Goal: Information Seeking & Learning: Learn about a topic

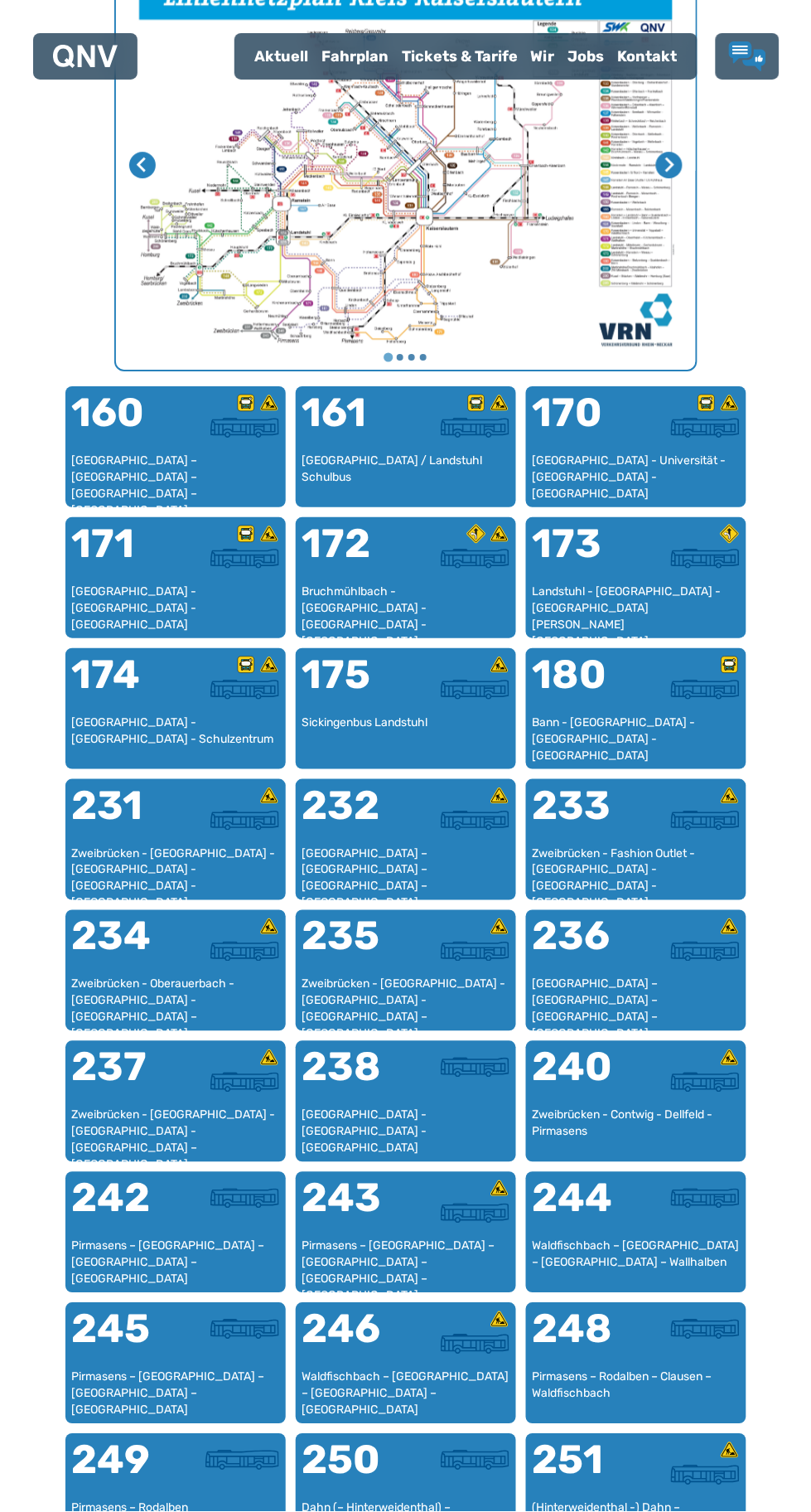
scroll to position [728, 0]
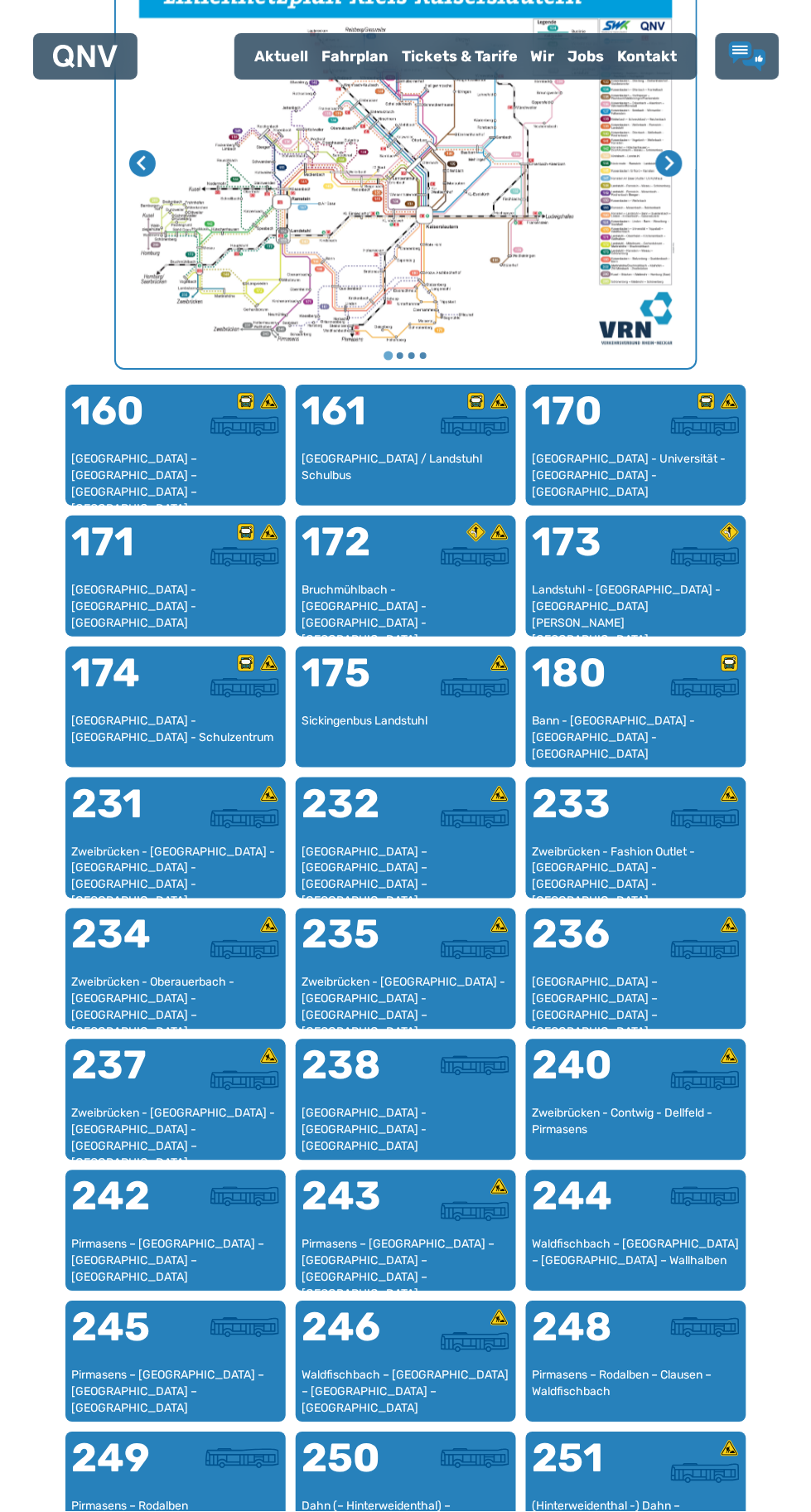
click at [385, 1246] on div "Pirmasens – [GEOGRAPHIC_DATA] – [GEOGRAPHIC_DATA] – [GEOGRAPHIC_DATA] – [GEOGRA…" at bounding box center [406, 1261] width 207 height 49
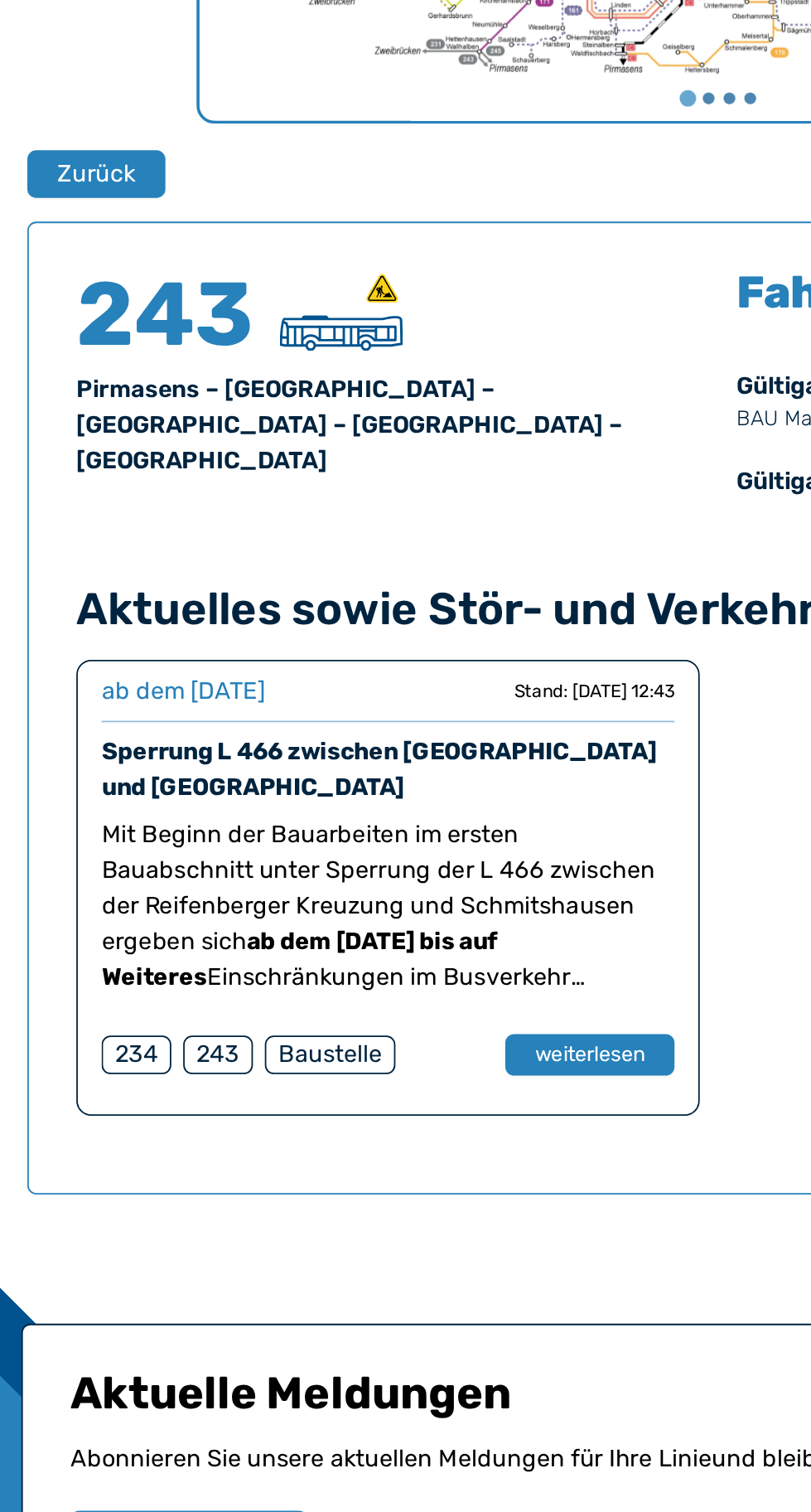
scroll to position [539, 0]
click at [347, 1089] on button "weiterlesen" at bounding box center [334, 1079] width 94 height 23
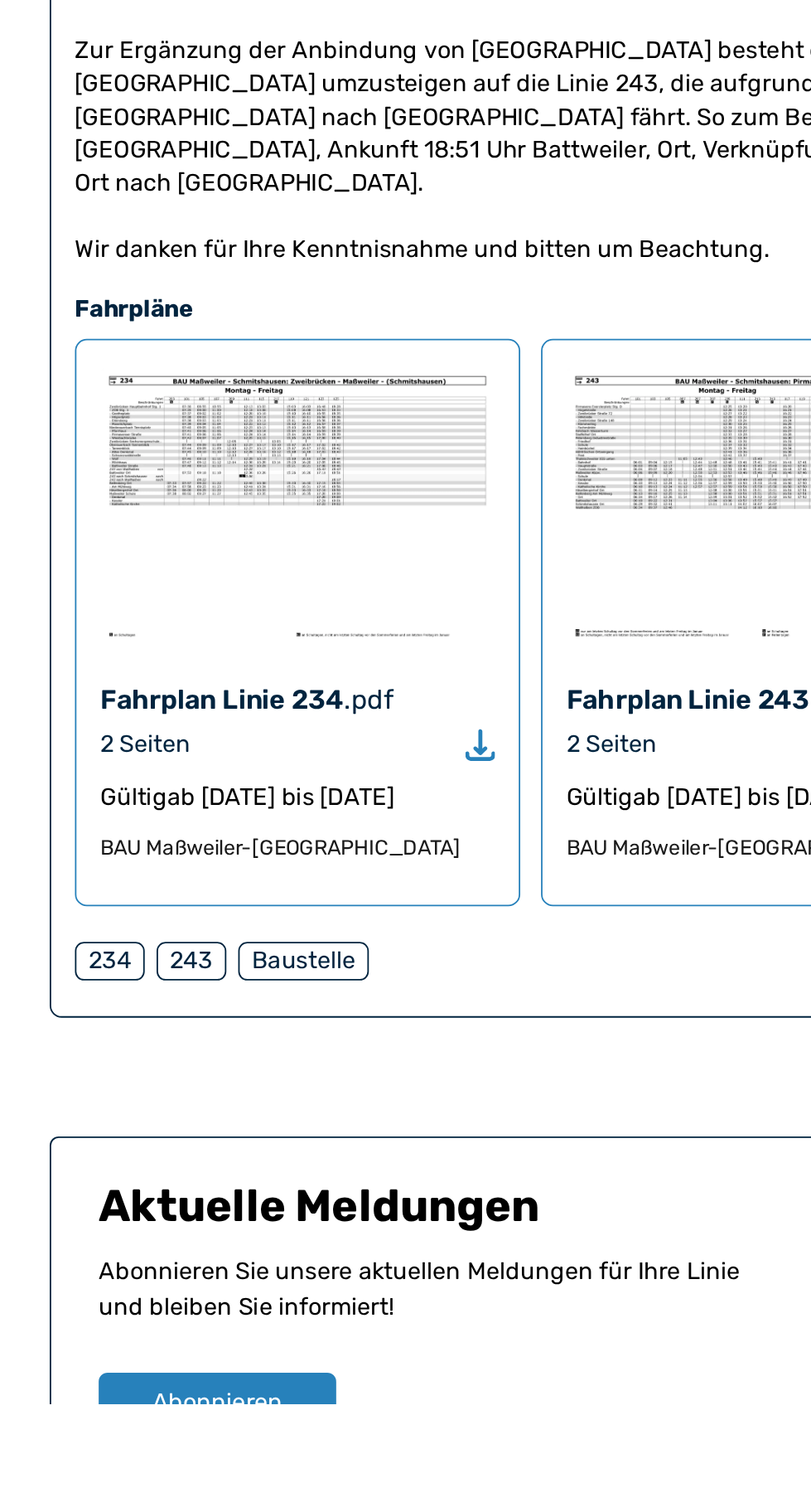
scroll to position [1340, 0]
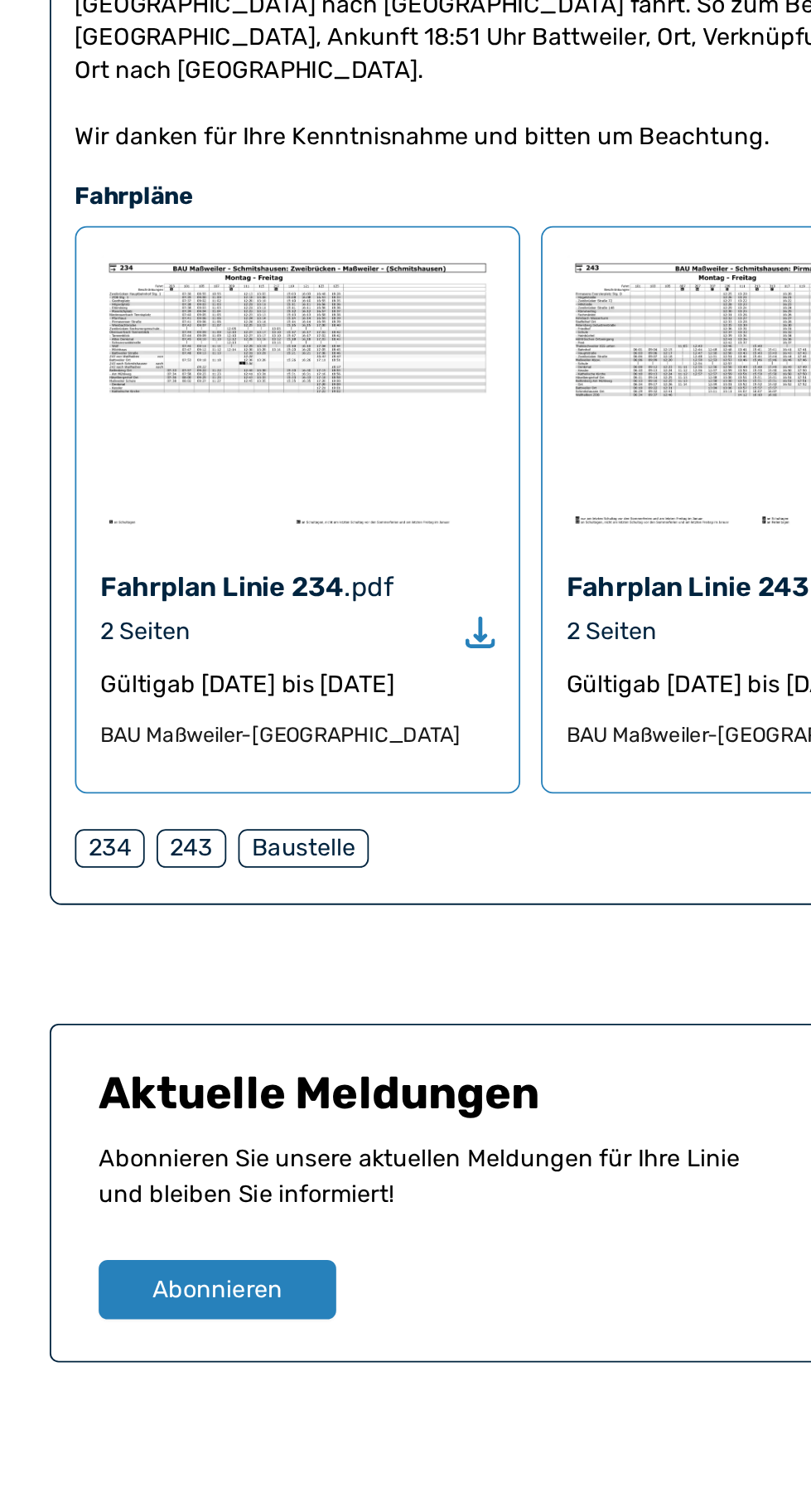
click at [171, 1191] on div "Baustelle" at bounding box center [181, 1201] width 73 height 21
click at [126, 1191] on div "243" at bounding box center [119, 1201] width 39 height 21
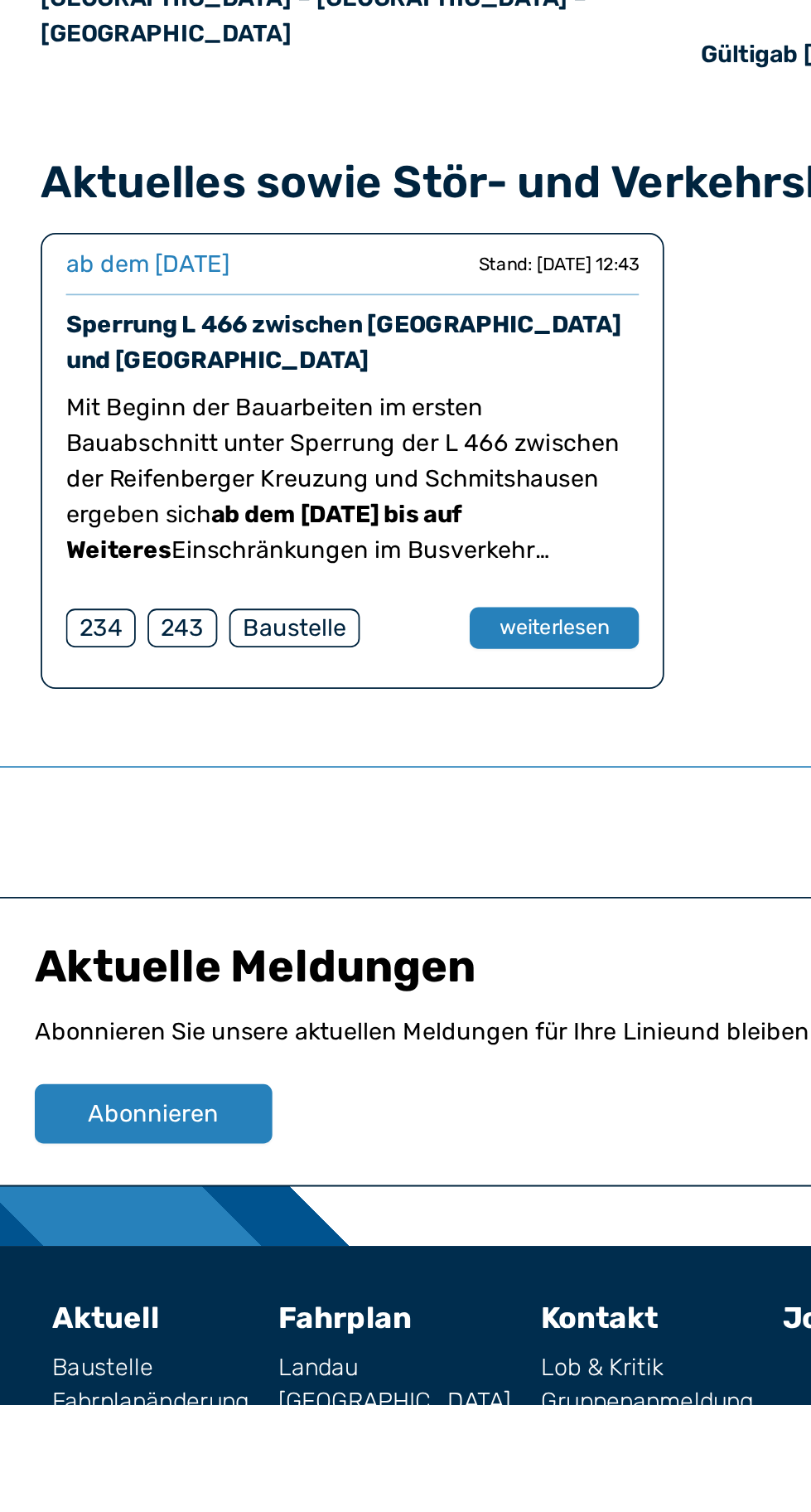
scroll to position [539, 0]
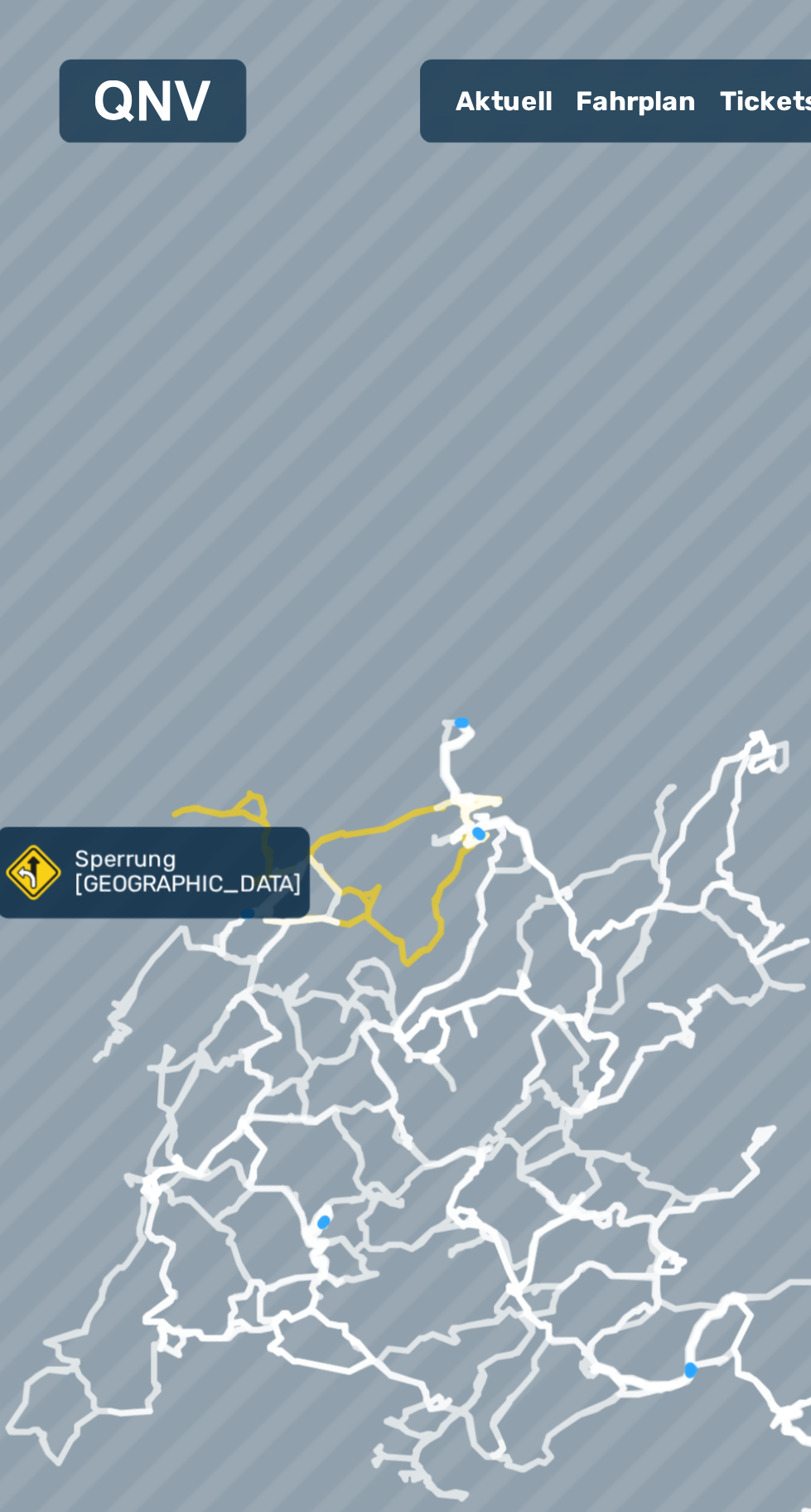
scroll to position [803, 0]
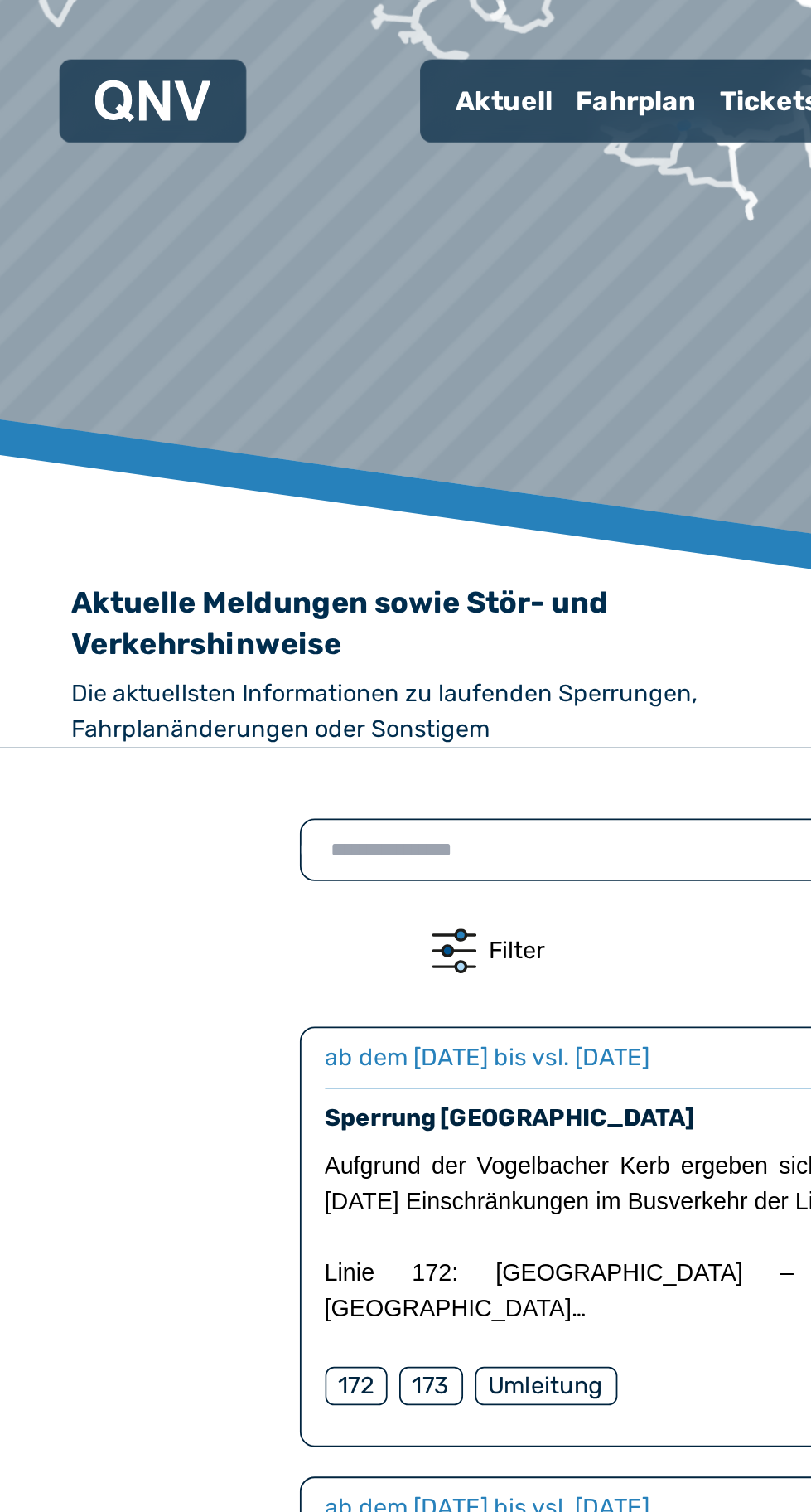
click at [362, 48] on div "Fahrplan" at bounding box center [354, 56] width 81 height 43
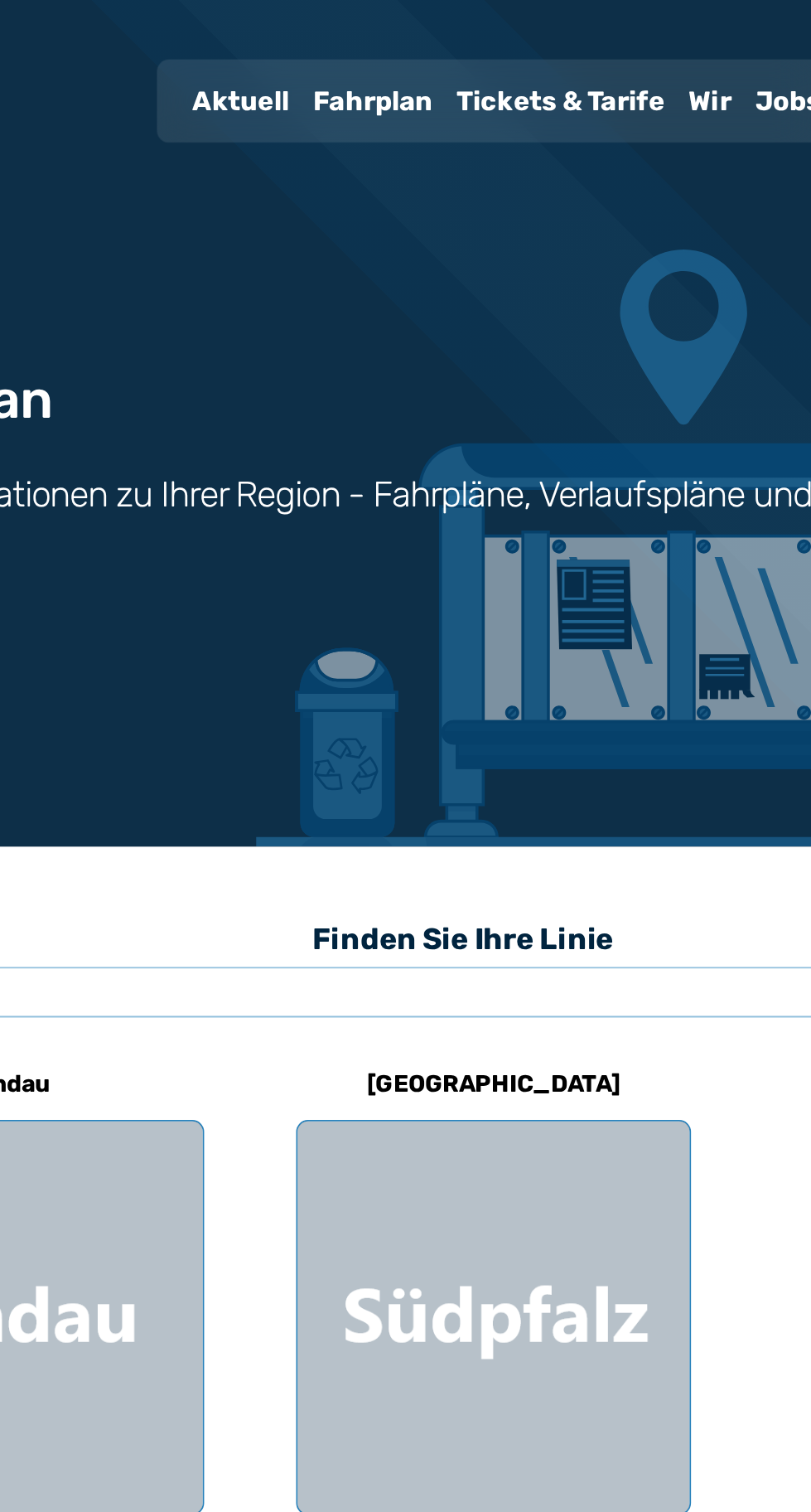
click at [456, 62] on div "Tickets & Tarife" at bounding box center [460, 56] width 129 height 43
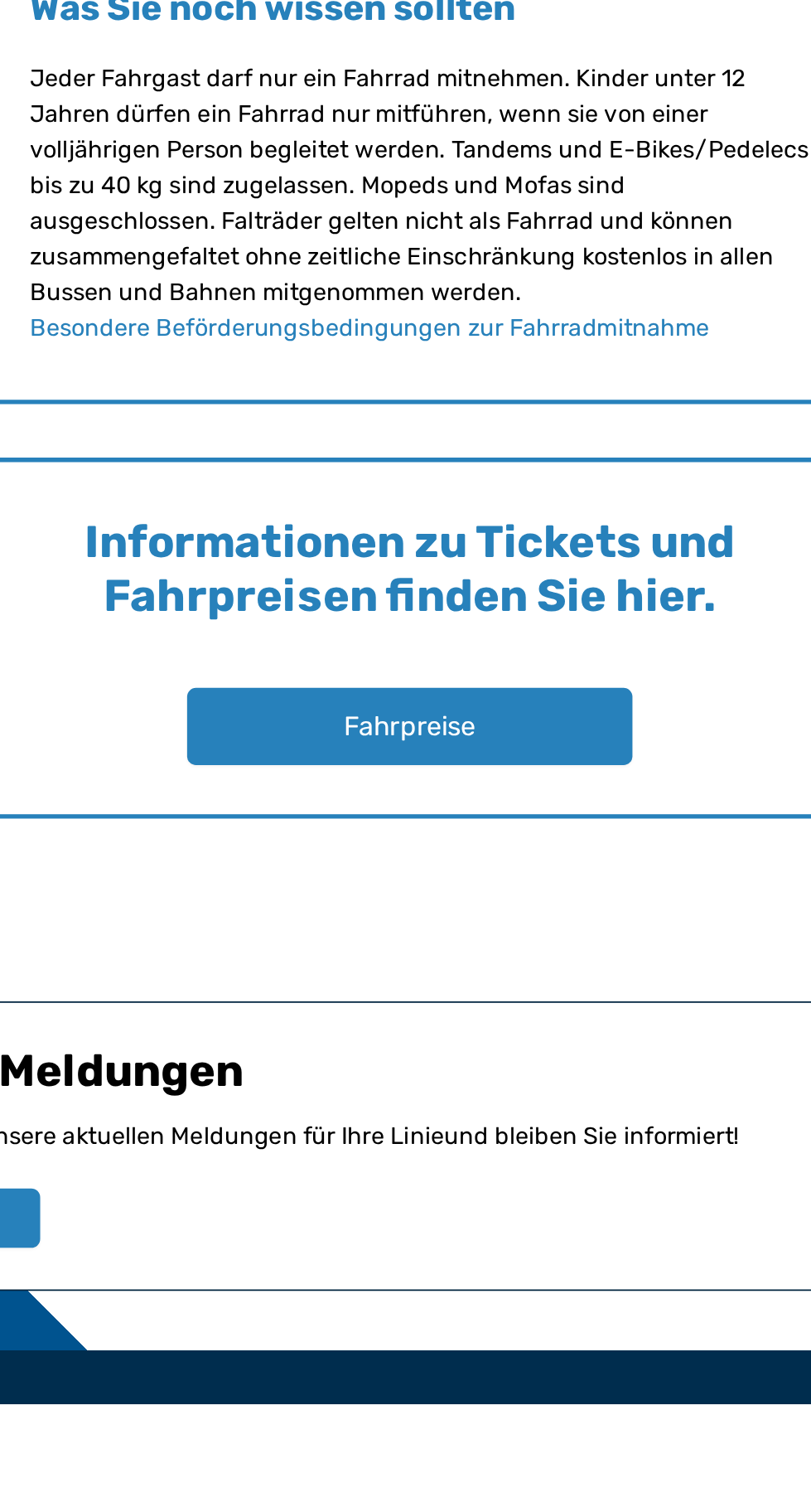
scroll to position [1705, 0]
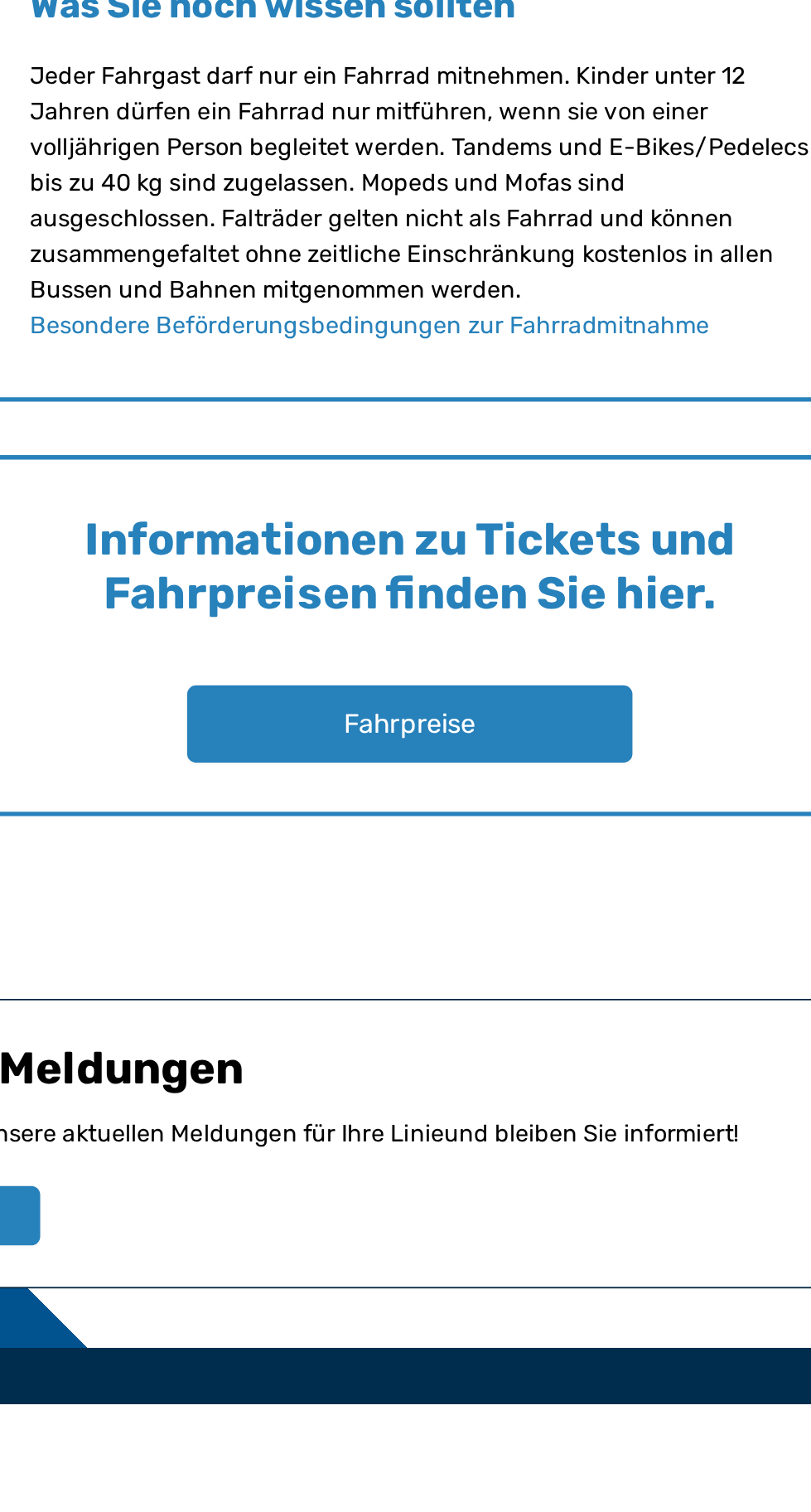
click at [434, 1125] on button "Fahrpreise" at bounding box center [399, 1132] width 248 height 43
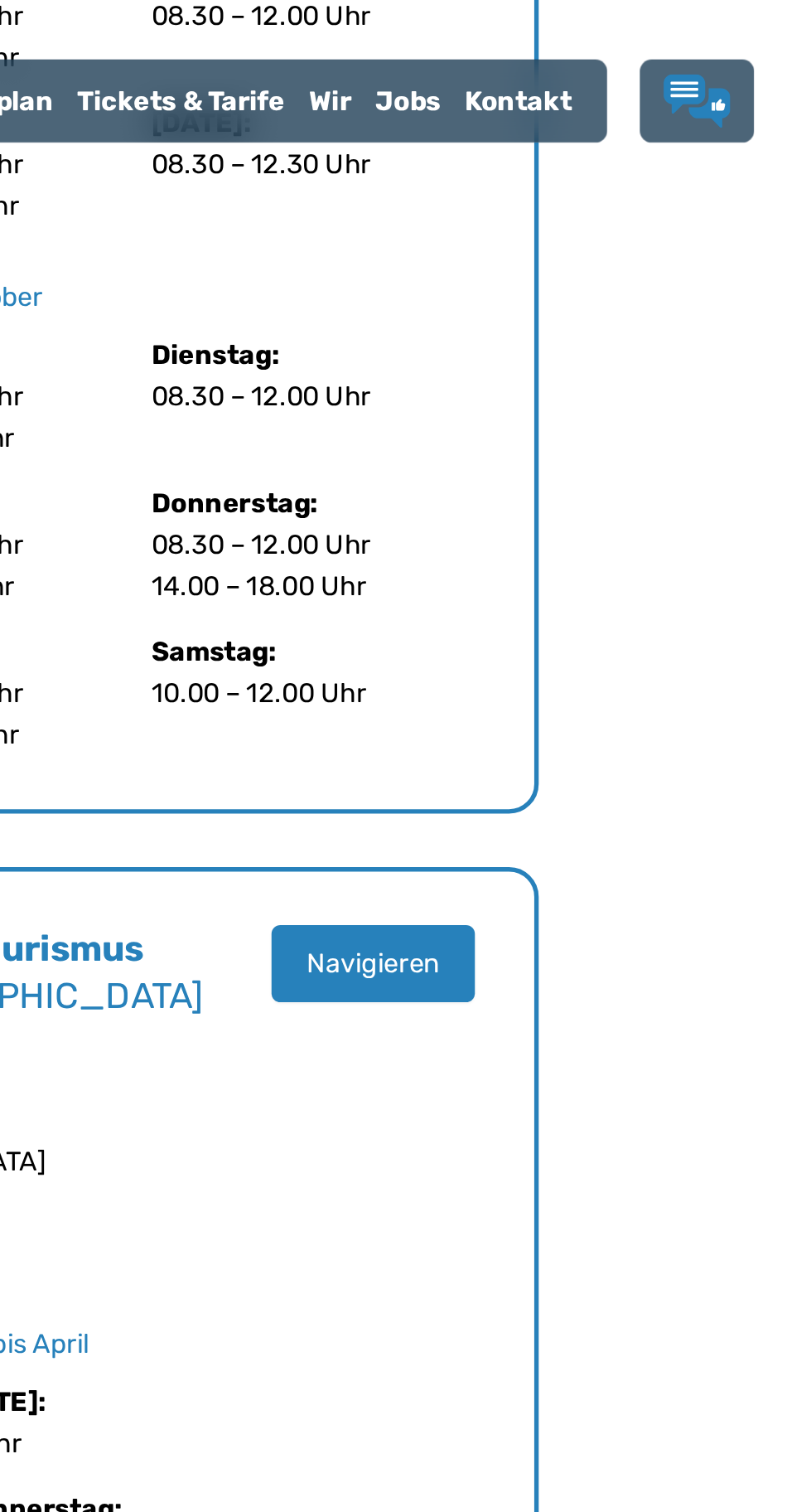
scroll to position [901, 0]
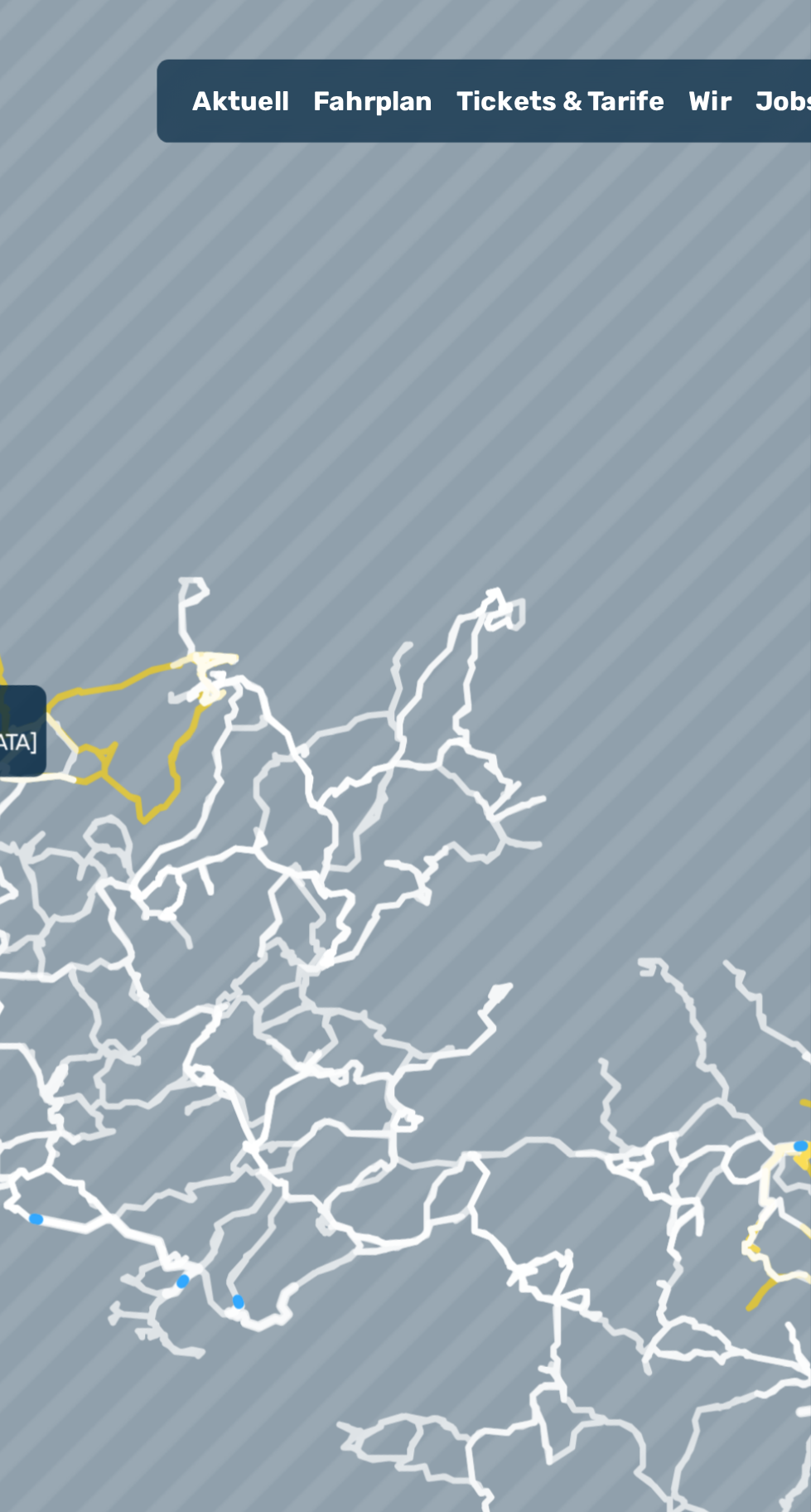
scroll to position [803, 0]
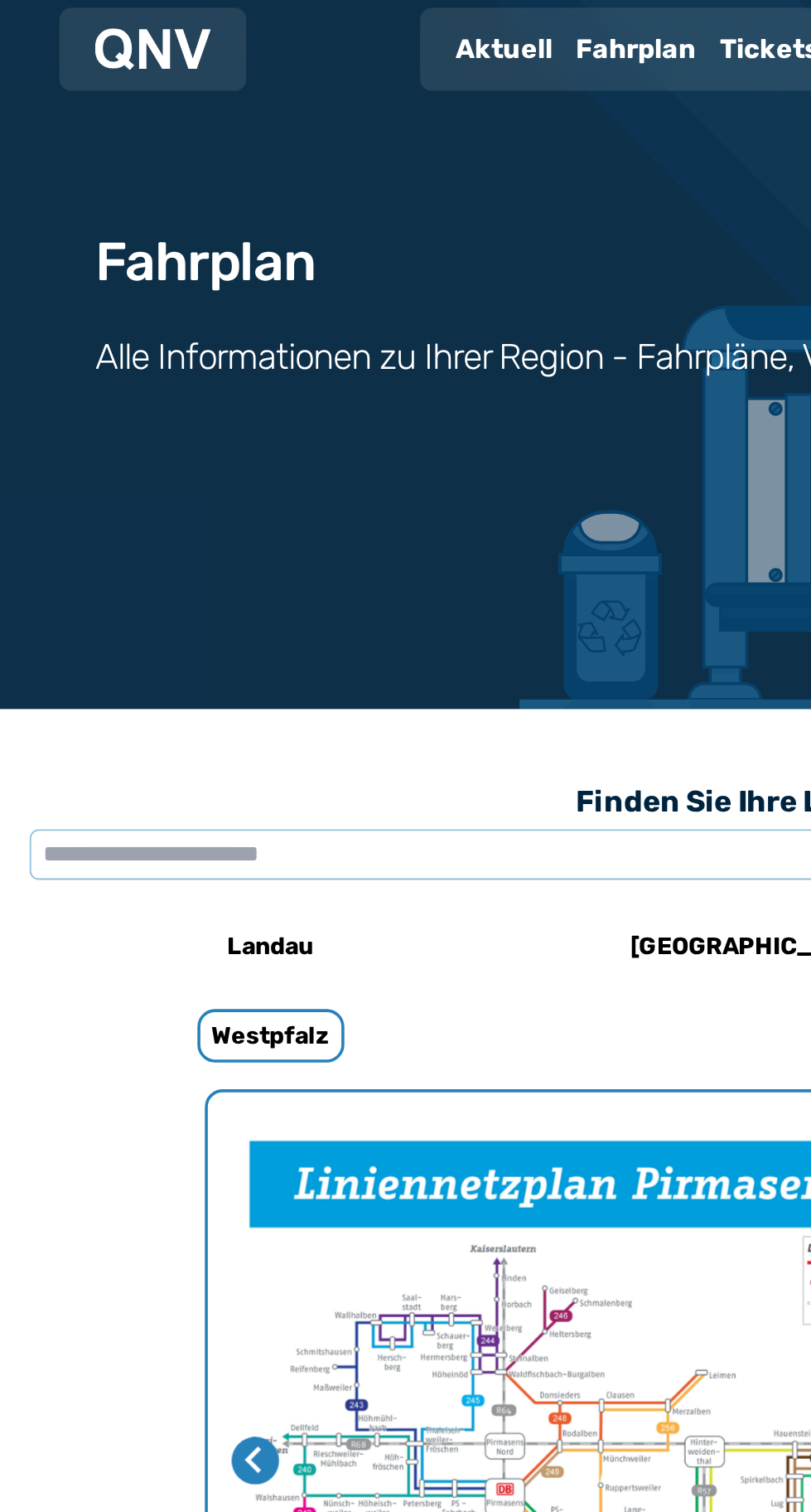
scroll to position [48, 0]
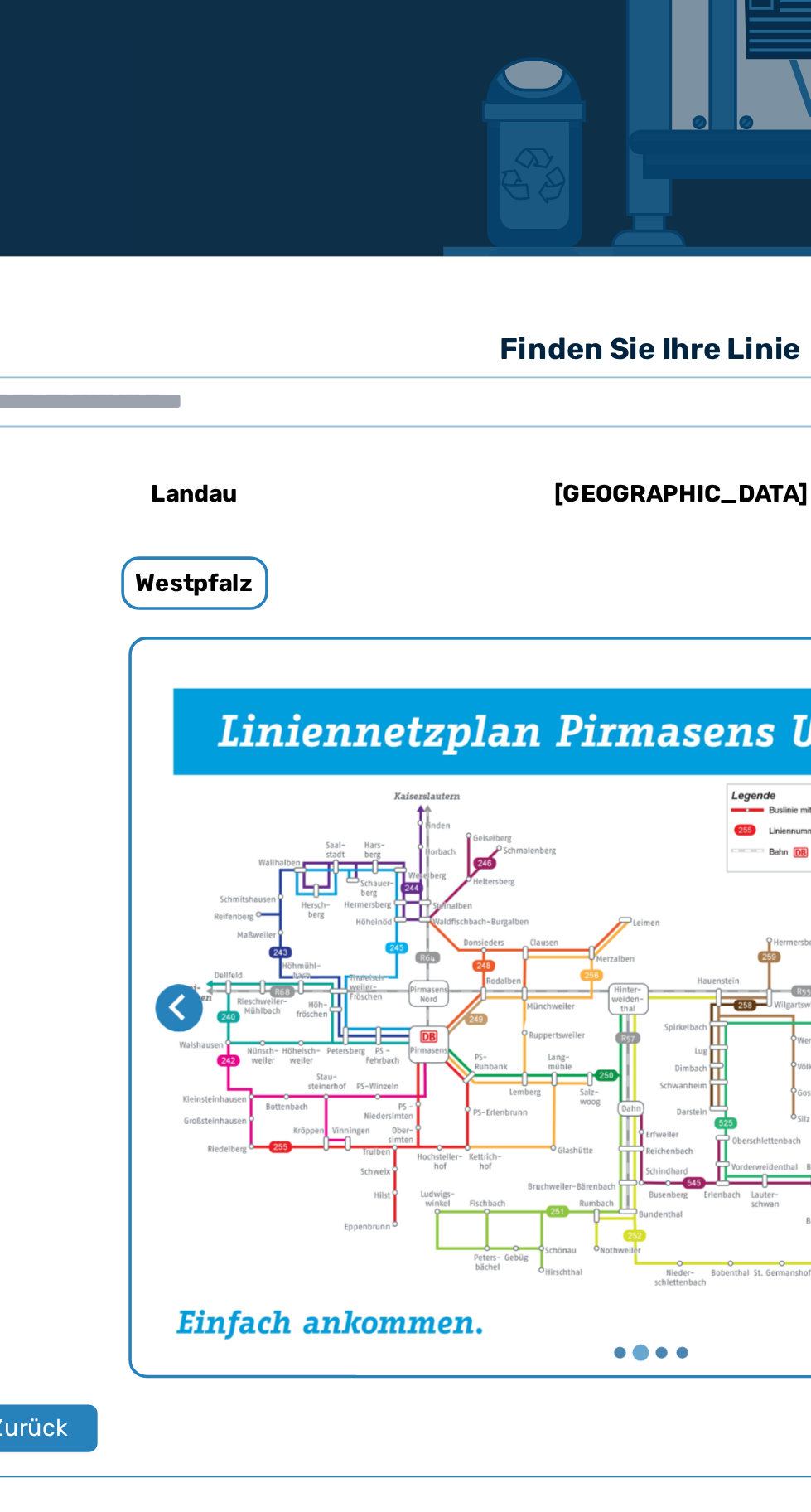
click at [346, 875] on img "2 von 4" at bounding box center [406, 842] width 580 height 410
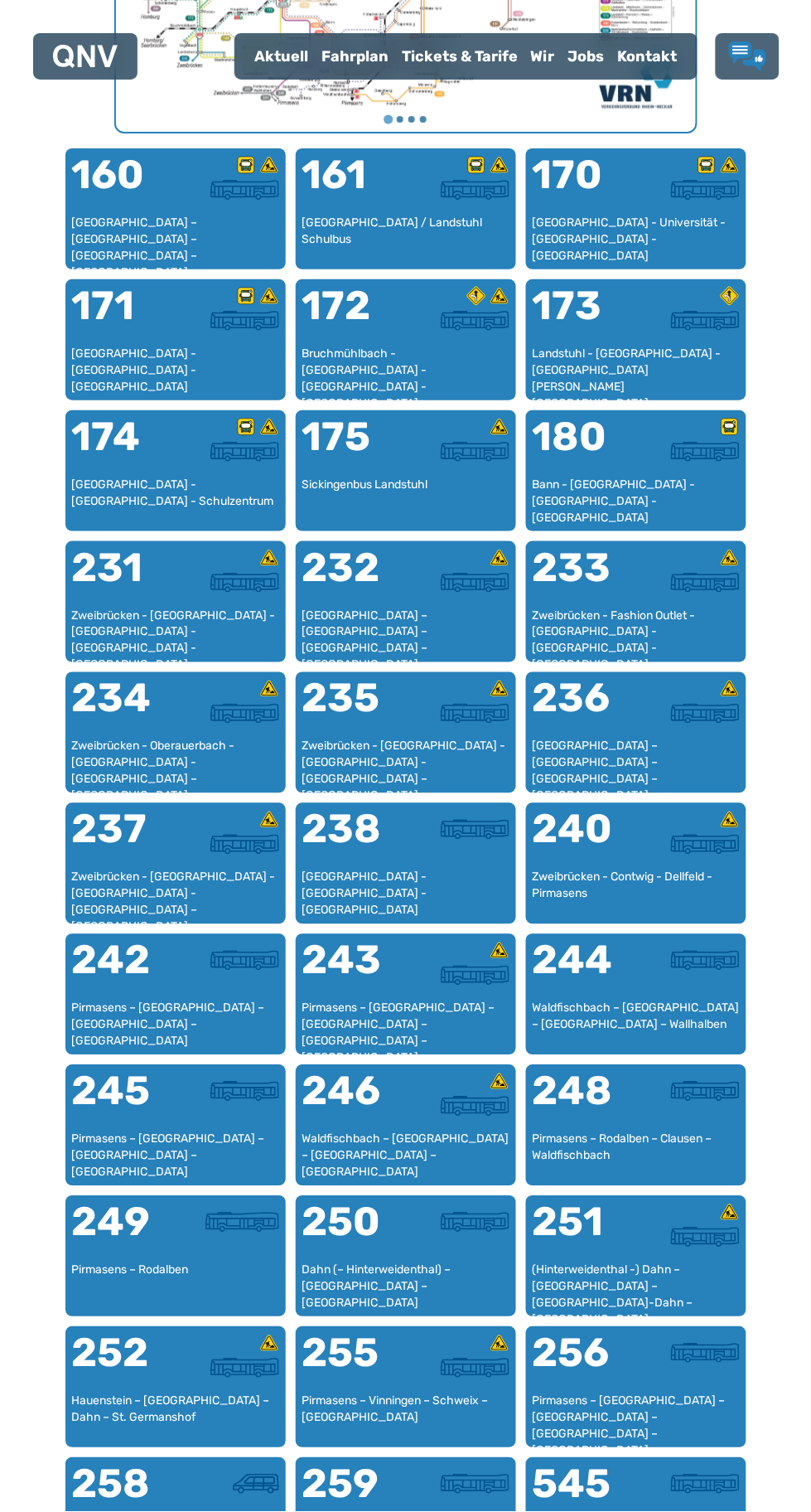
scroll to position [966, 0]
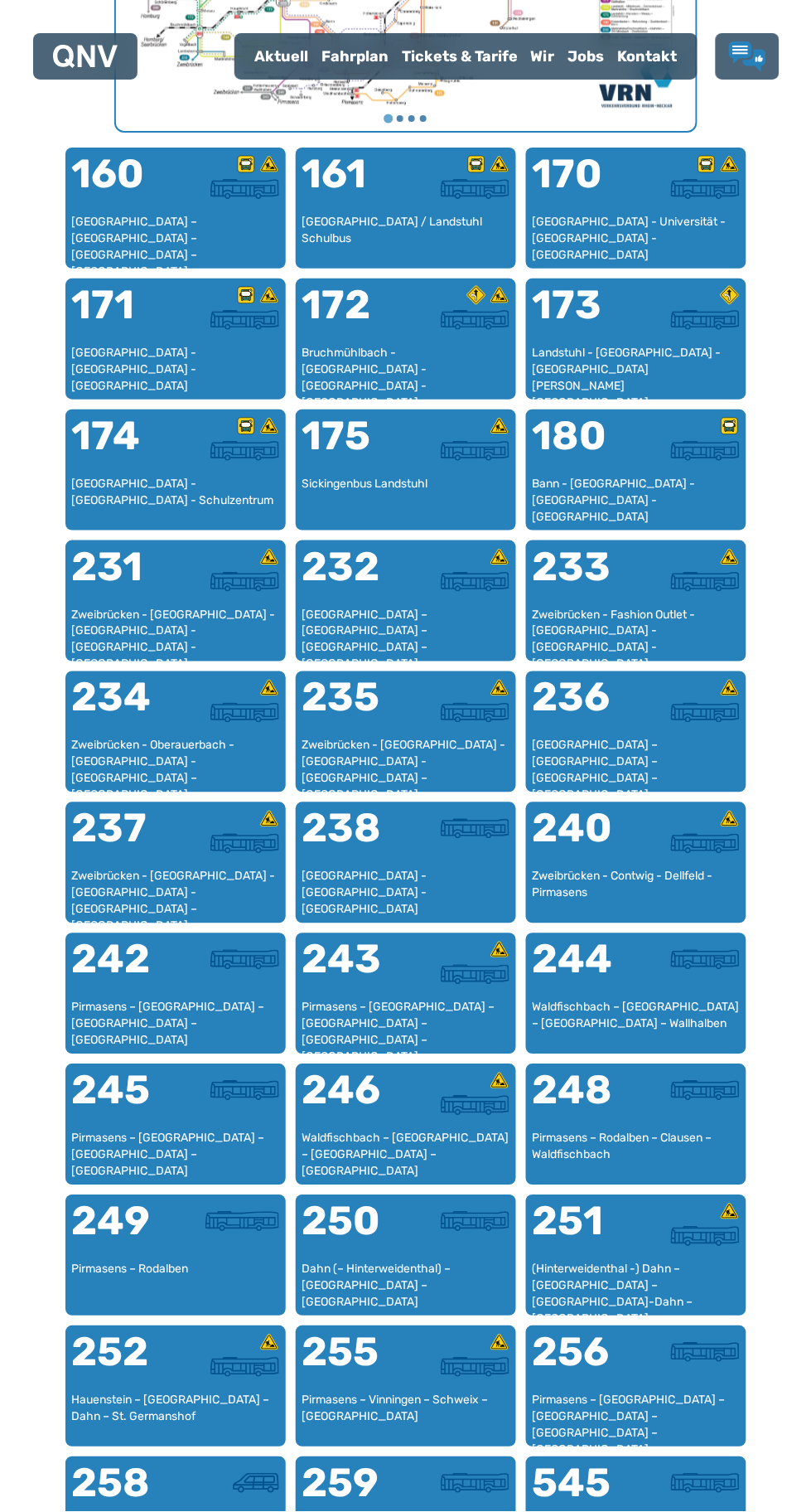
click at [433, 987] on div at bounding box center [458, 969] width 103 height 59
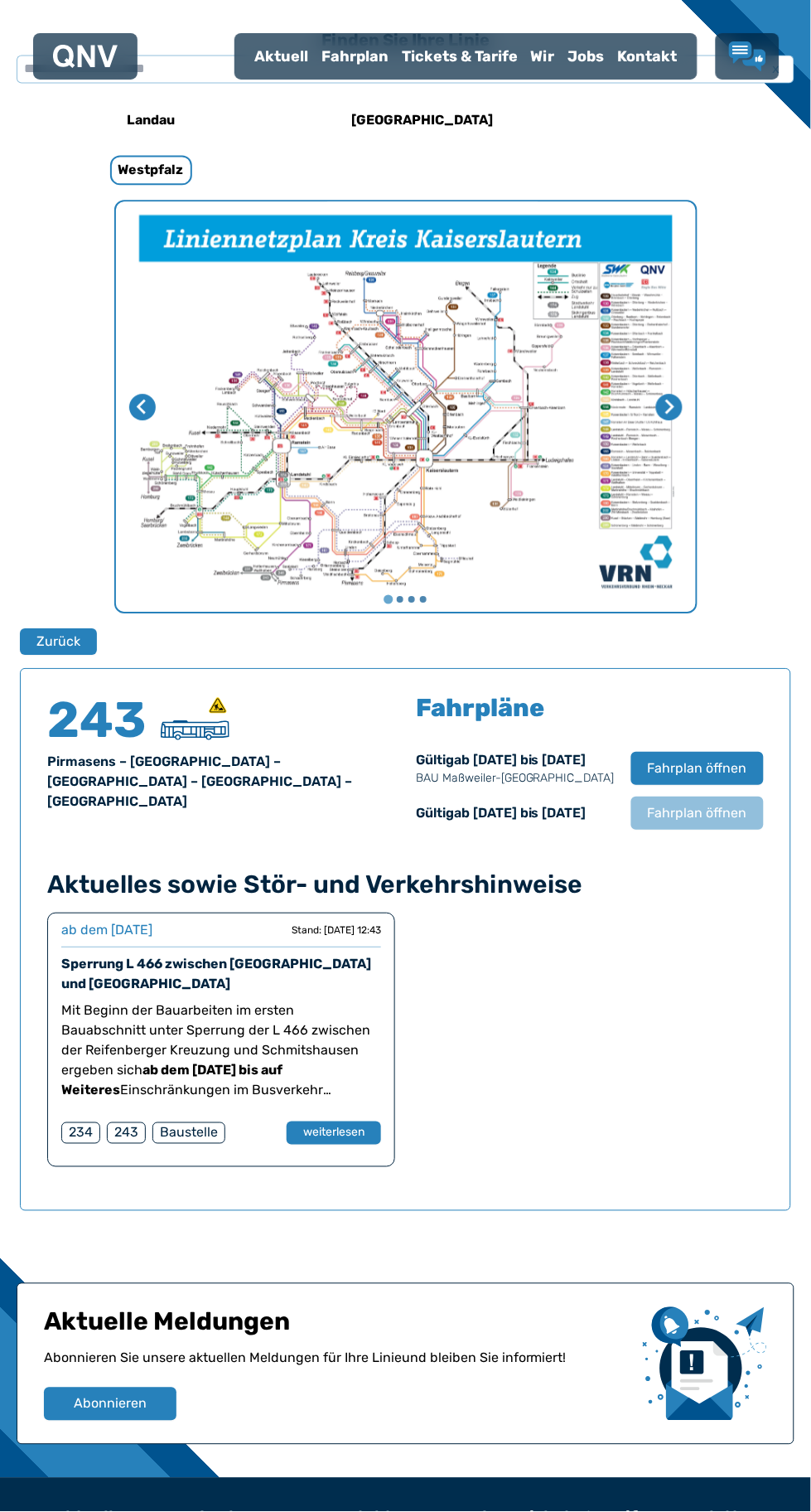
scroll to position [539, 0]
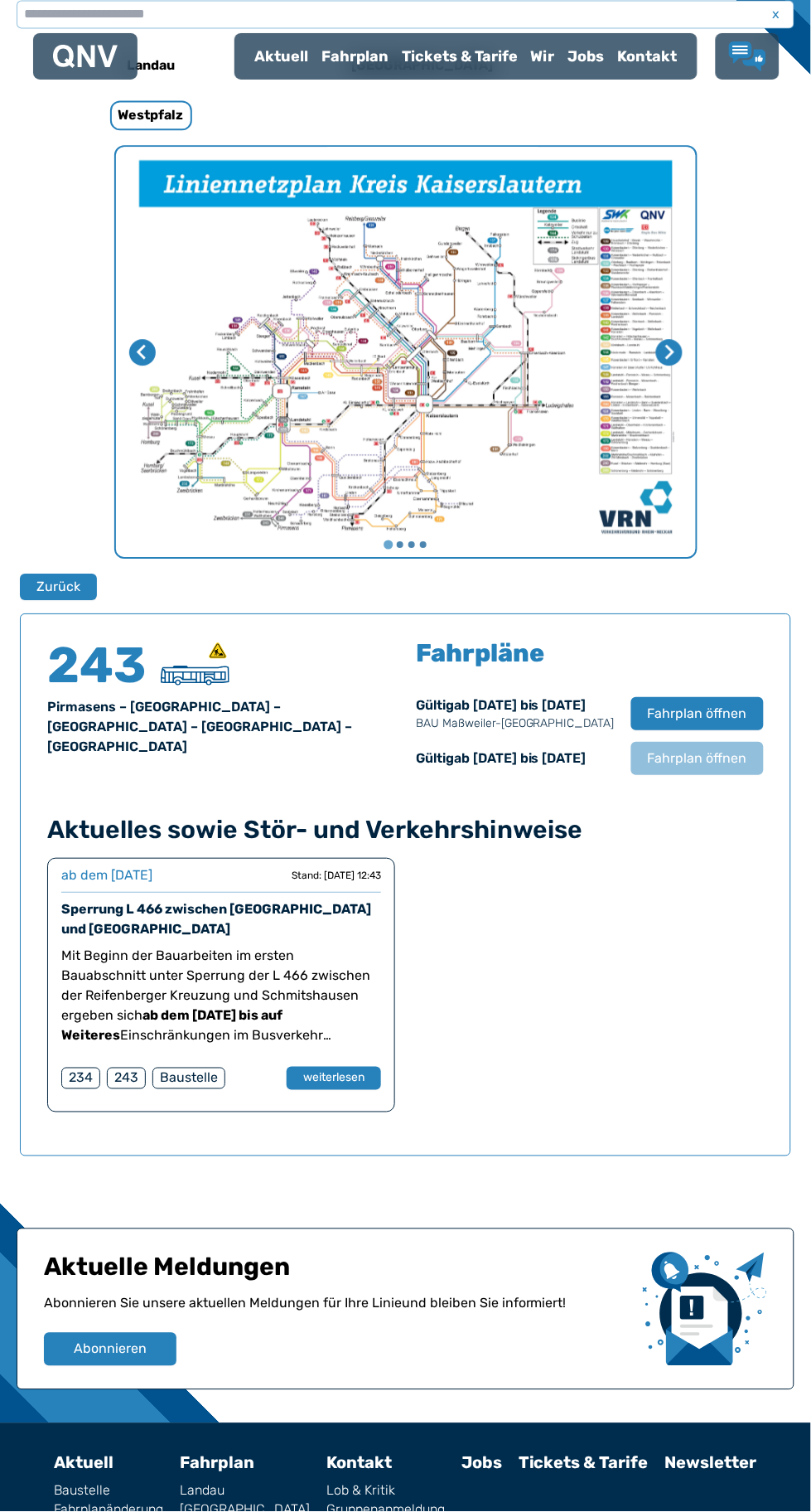
click at [714, 722] on span "Fahrplan öffnen" at bounding box center [698, 714] width 99 height 19
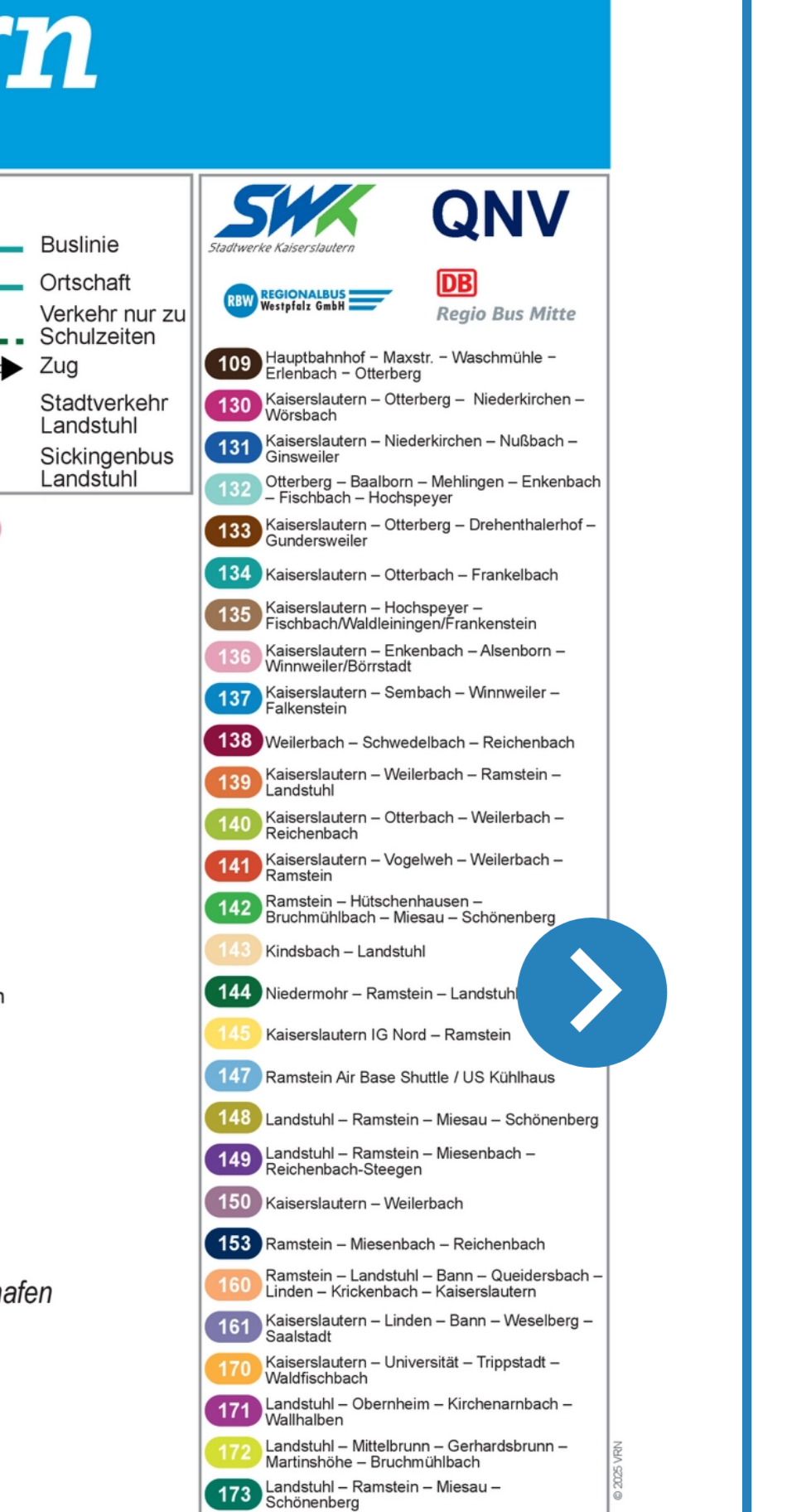
scroll to position [560, 0]
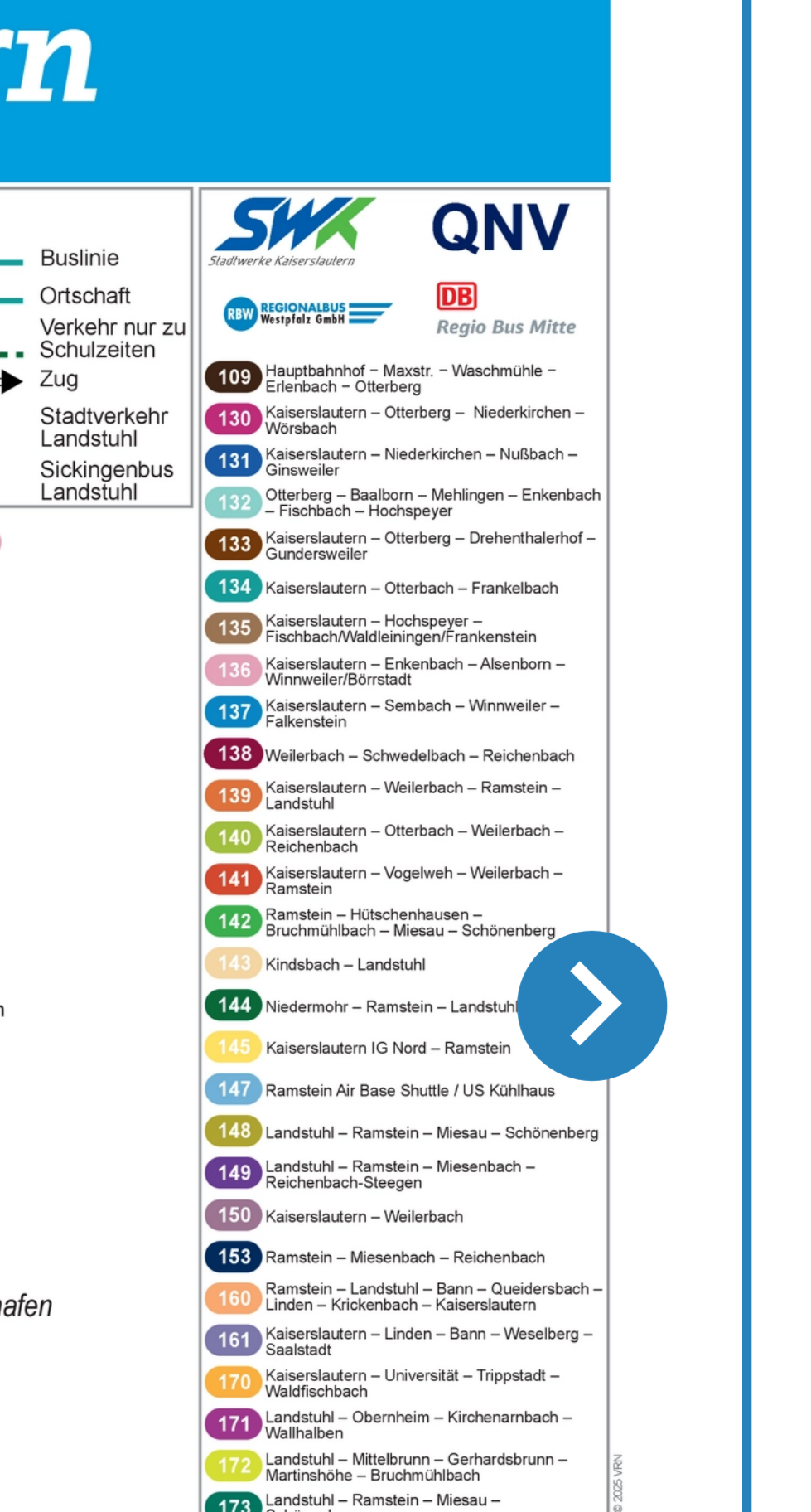
click at [672, 331] on icon "Nächste Seite" at bounding box center [670, 330] width 9 height 15
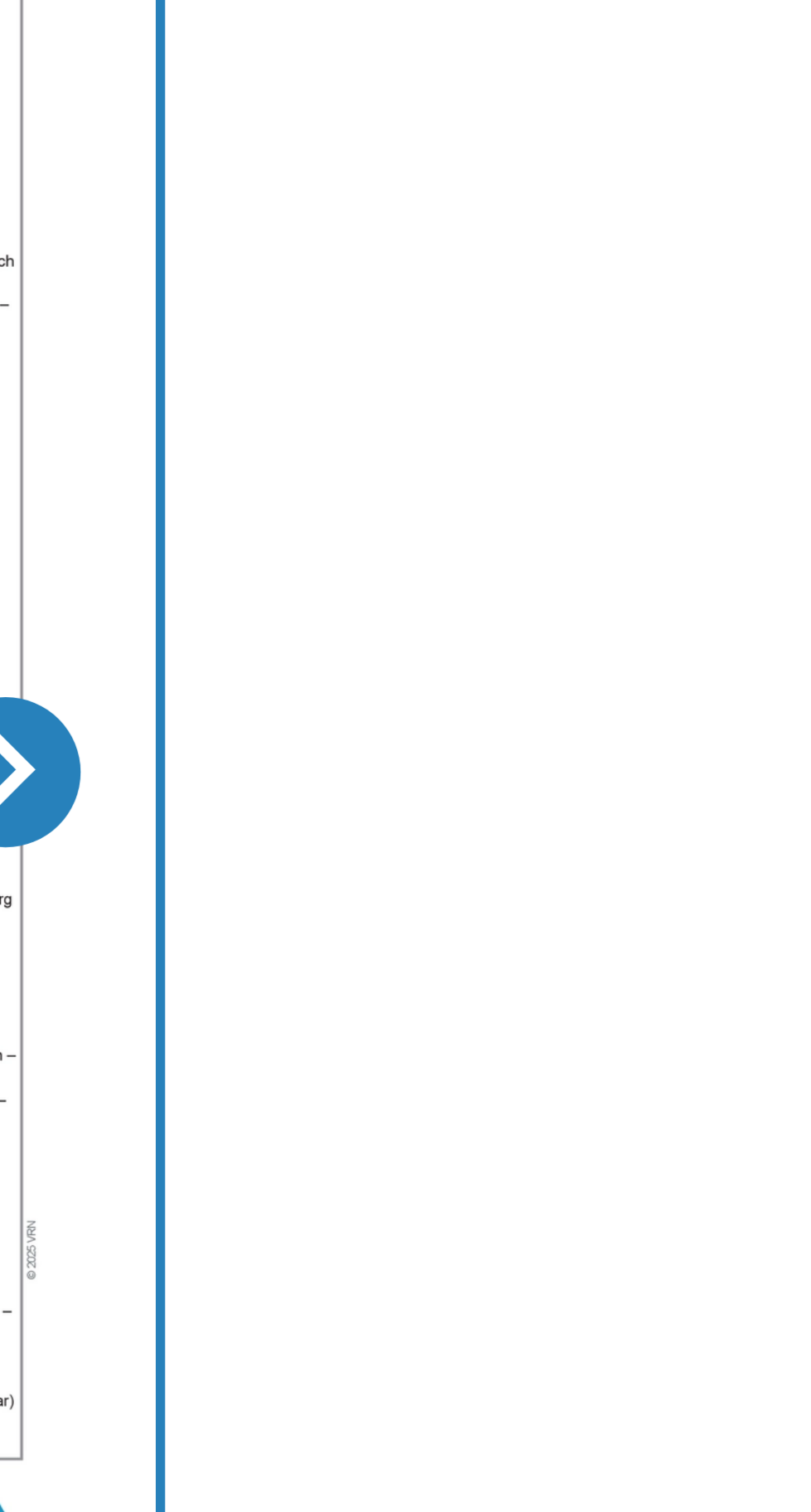
click at [677, 333] on icon "Nächste Seite" at bounding box center [669, 331] width 16 height 16
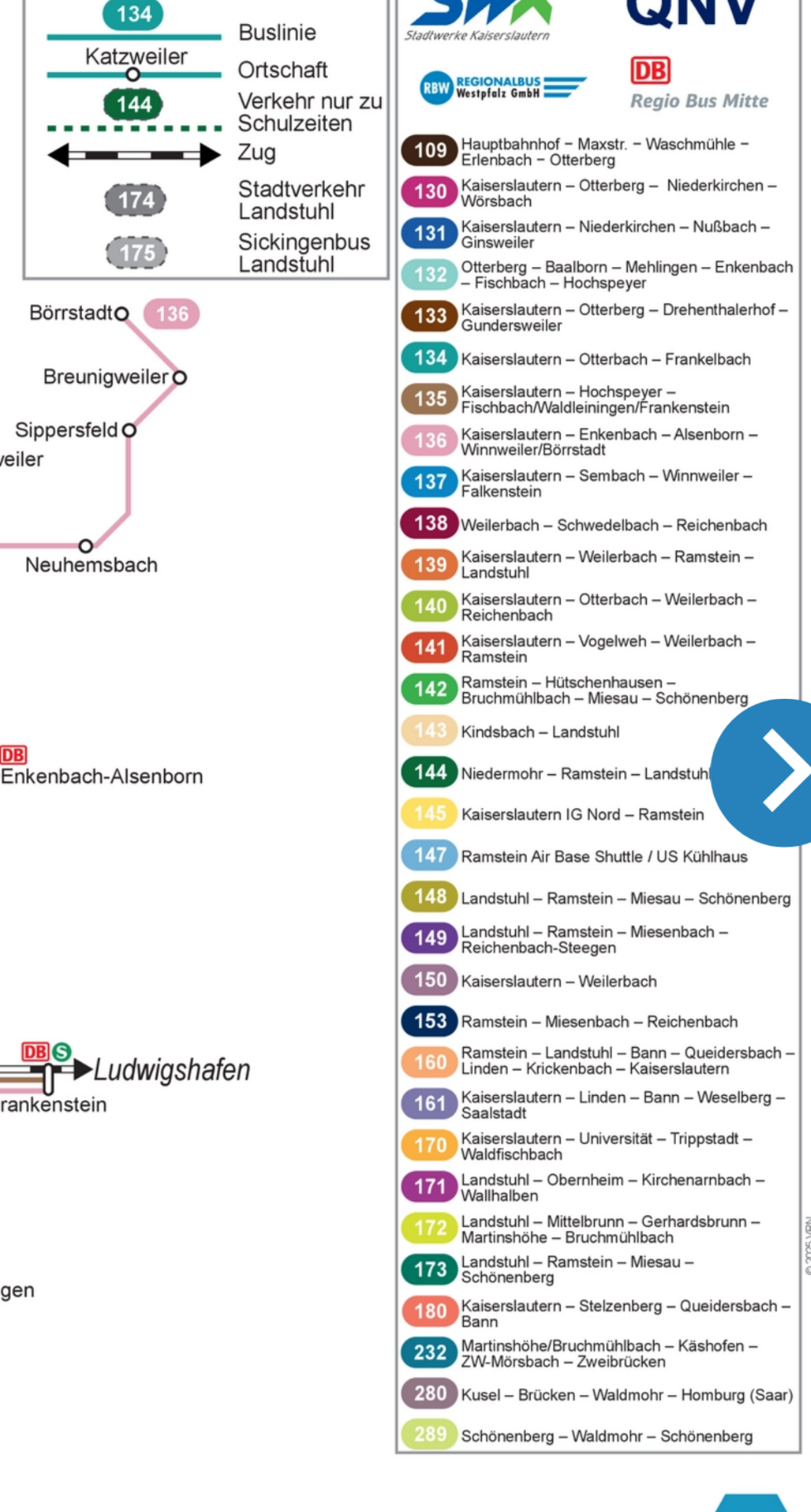
click at [615, 393] on img "1 von 4" at bounding box center [406, 330] width 580 height 410
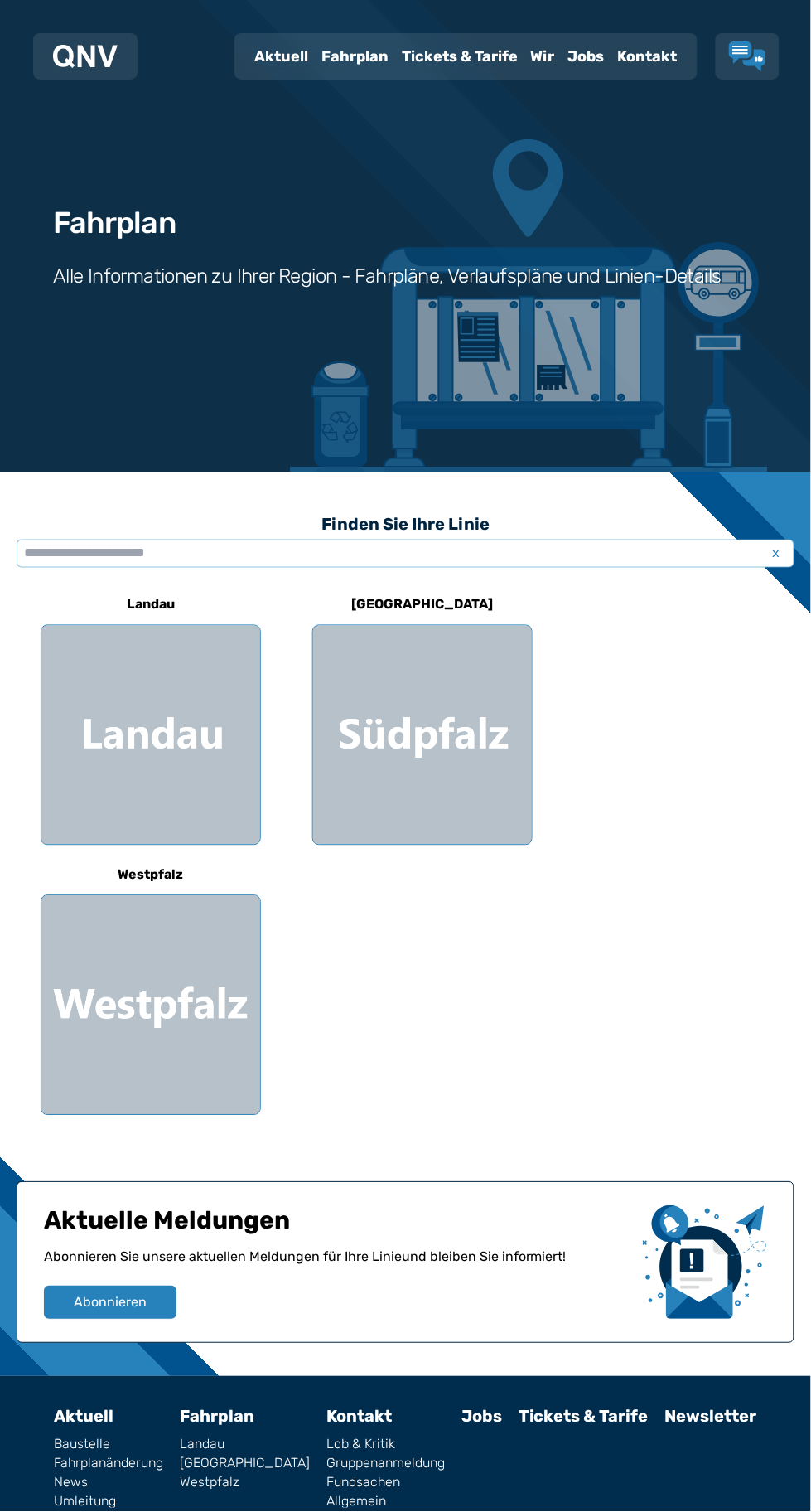
click at [122, 1008] on div at bounding box center [151, 1005] width 219 height 219
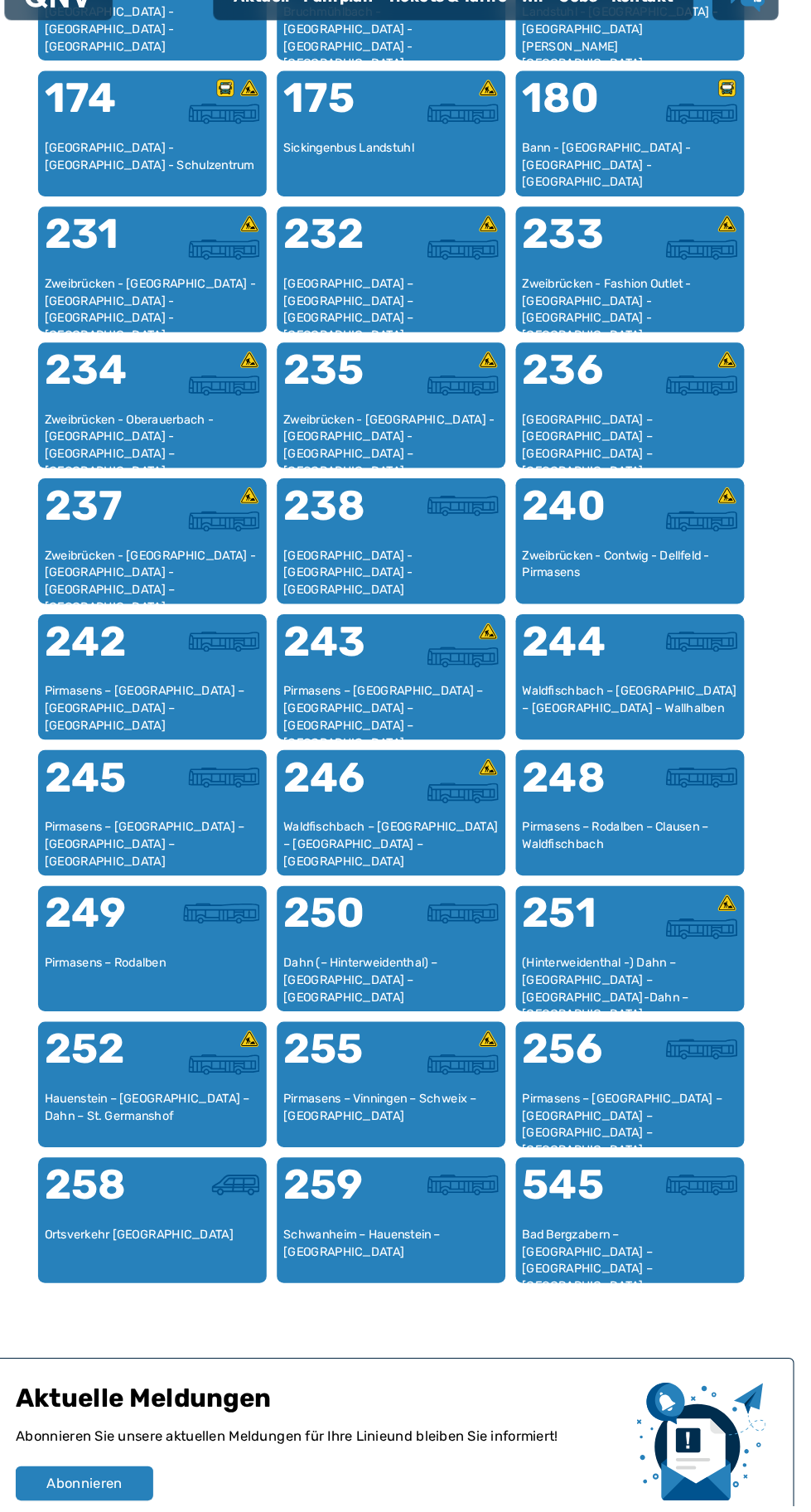
scroll to position [1361, 0]
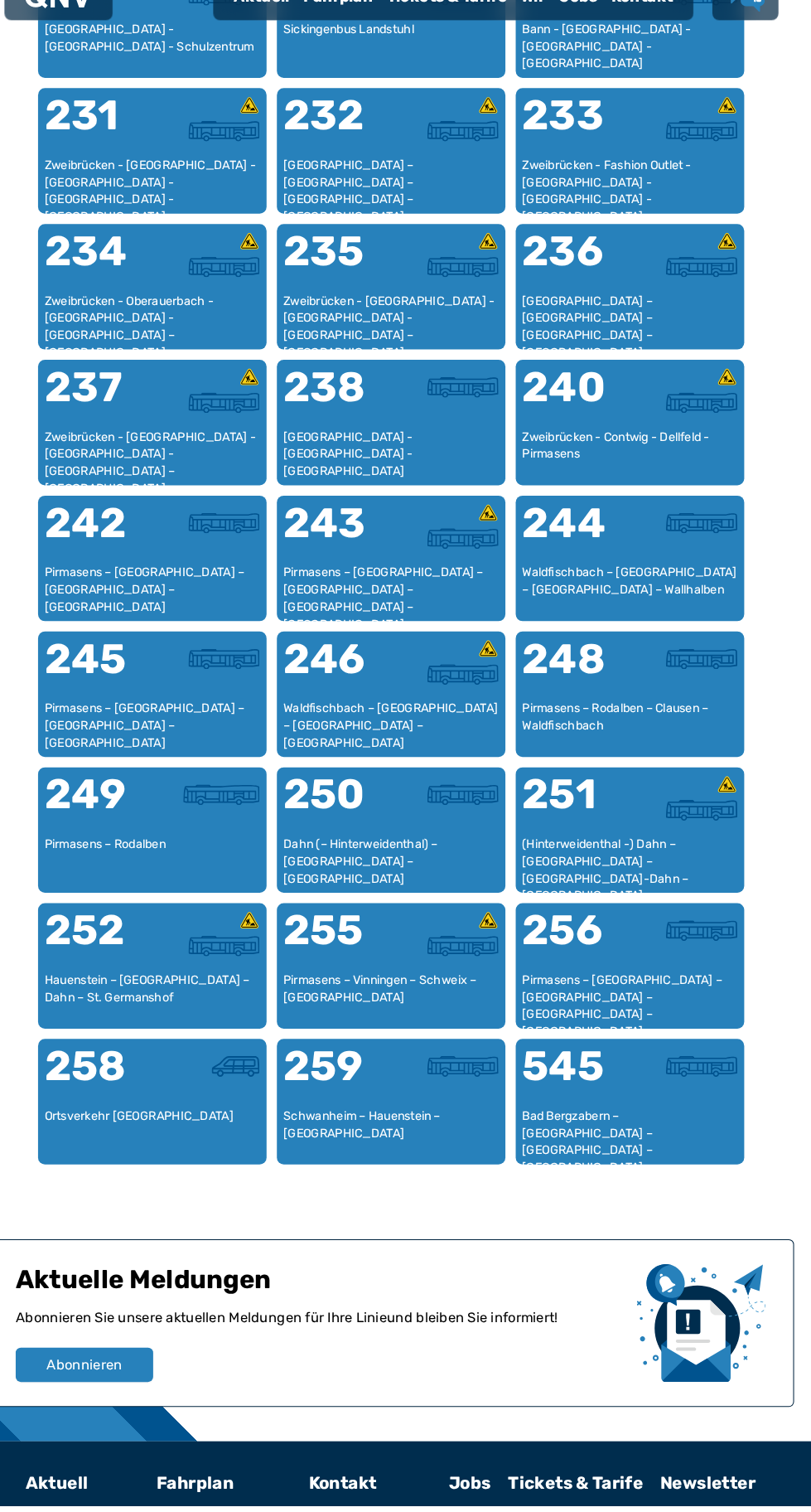
click at [261, 1336] on p "Abonnieren Sie unsere aktuellen Meldungen für Ihre Linie und bleiben Sie inform…" at bounding box center [337, 1340] width 586 height 39
click at [114, 1382] on span "Abonnieren" at bounding box center [110, 1376] width 73 height 19
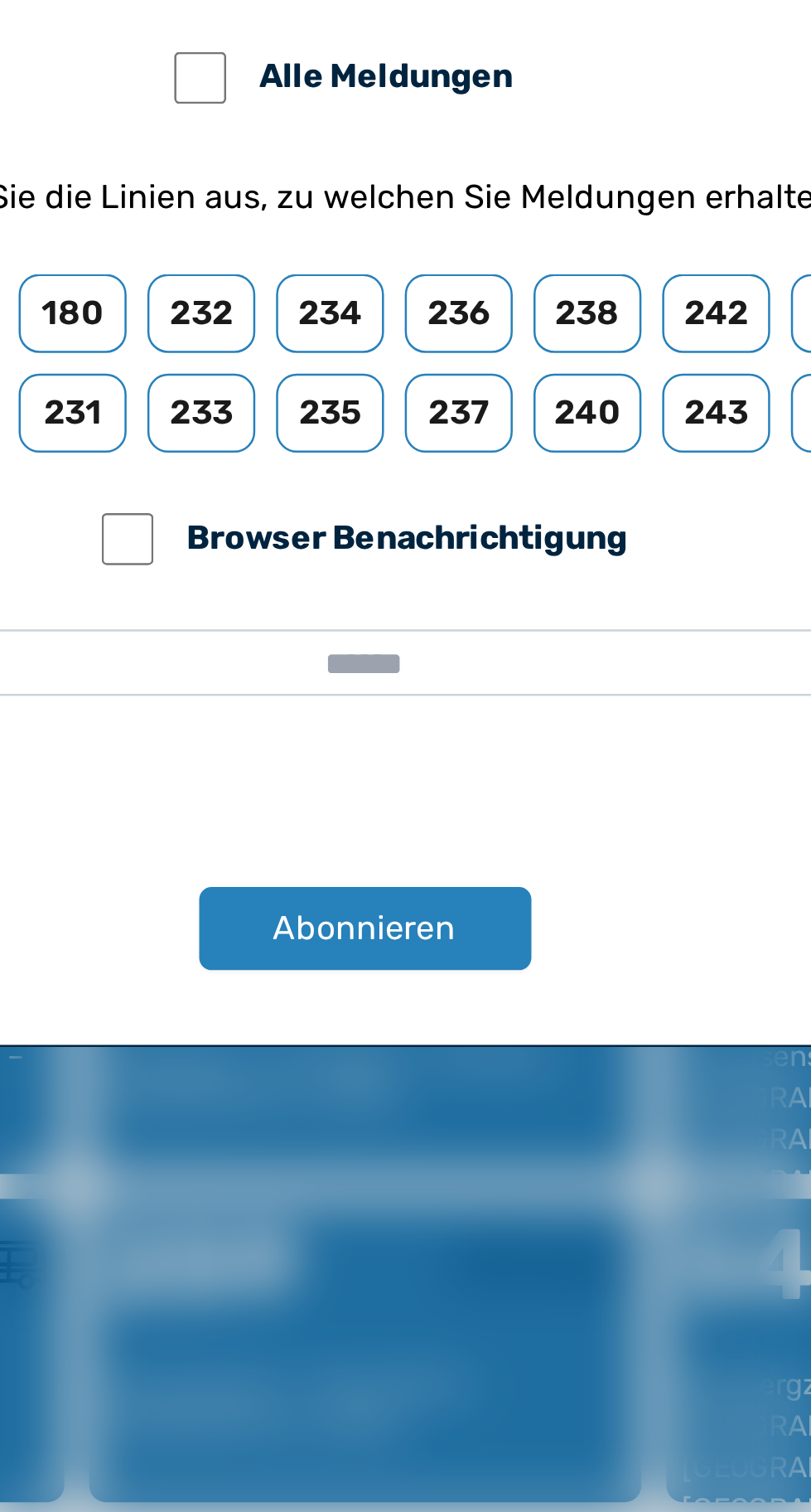
click at [383, 861] on input "email" at bounding box center [405, 847] width 756 height 26
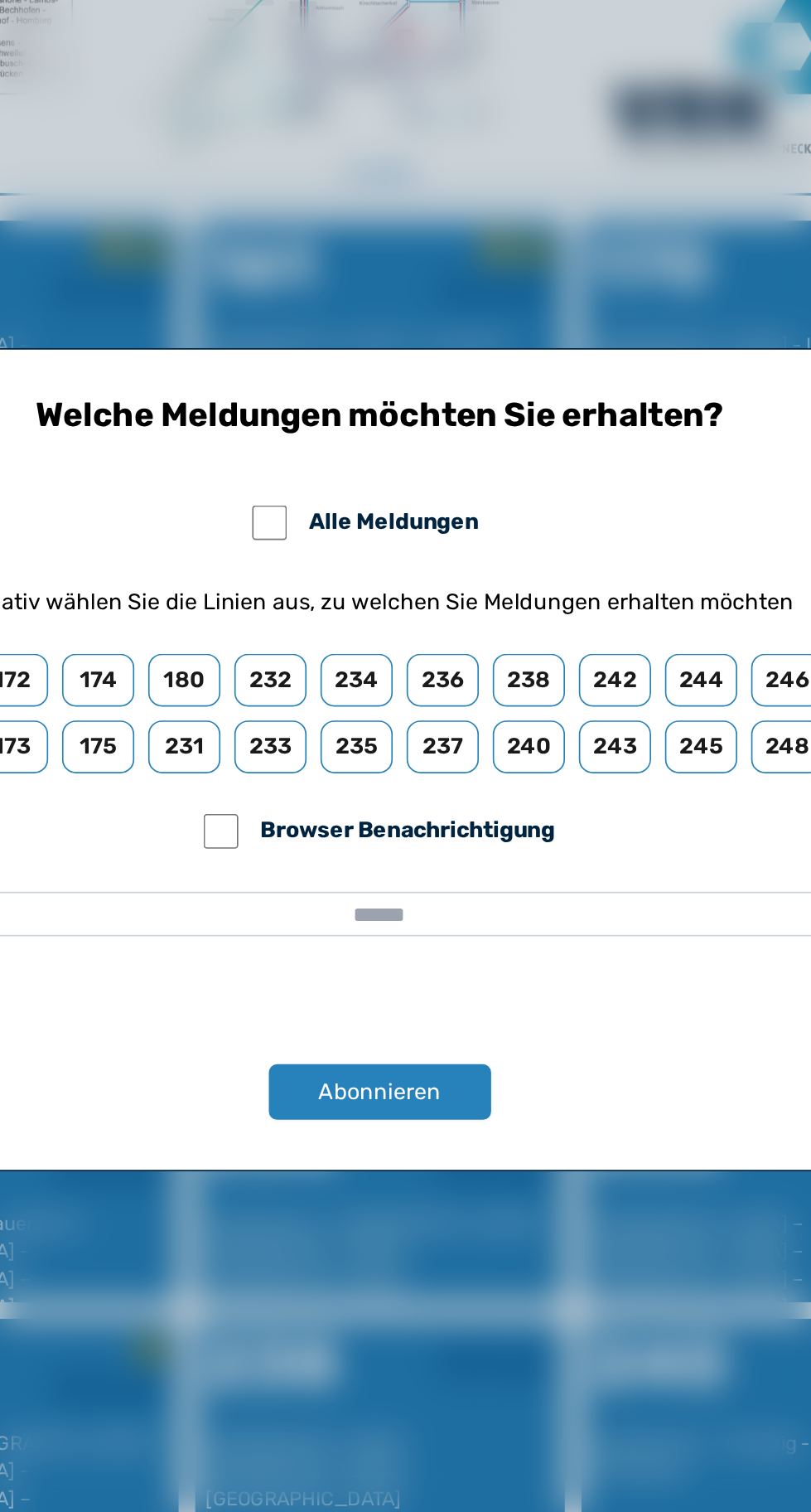
scroll to position [679, 0]
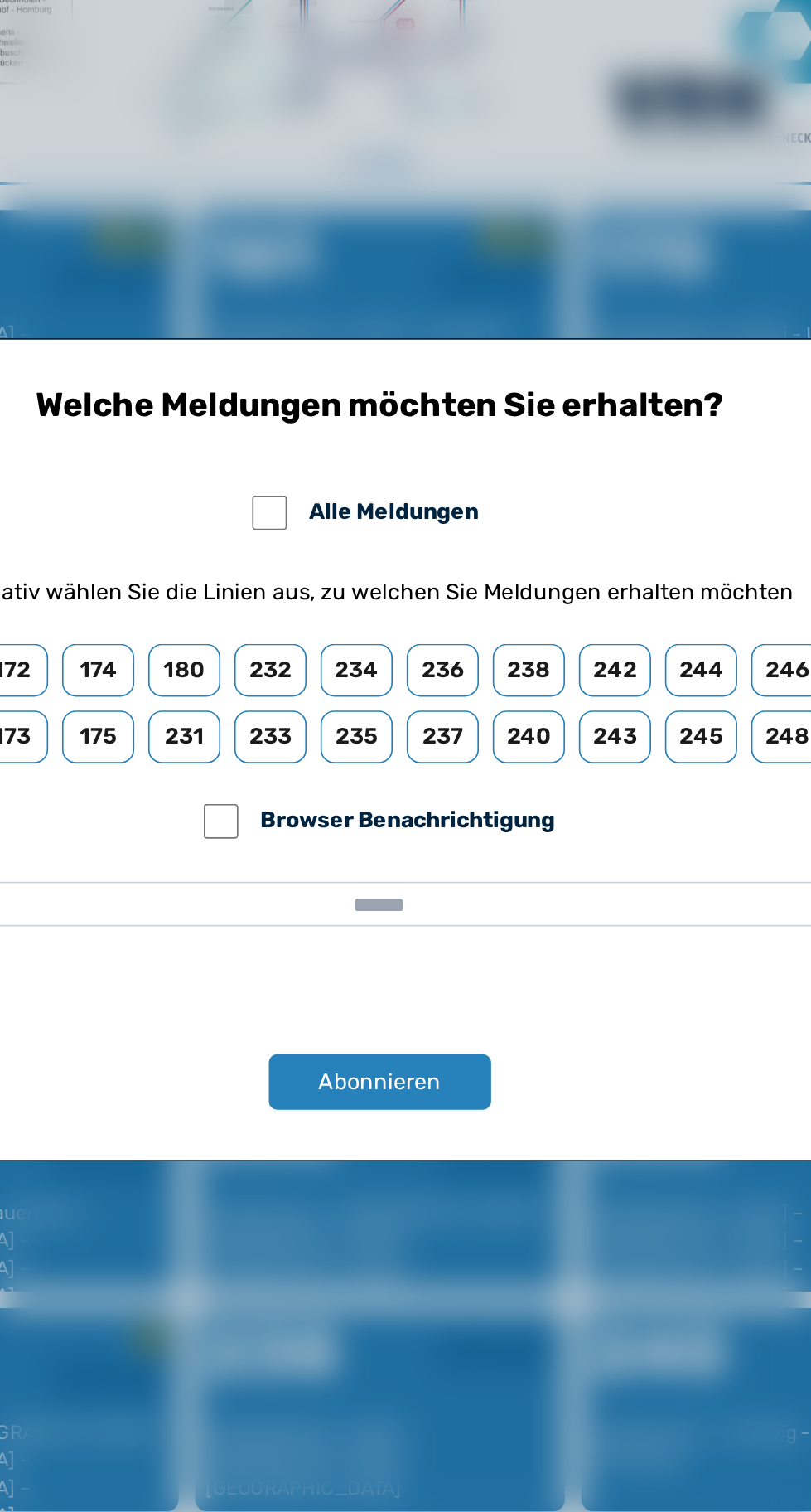
click at [426, 845] on input "email" at bounding box center [405, 847] width 756 height 26
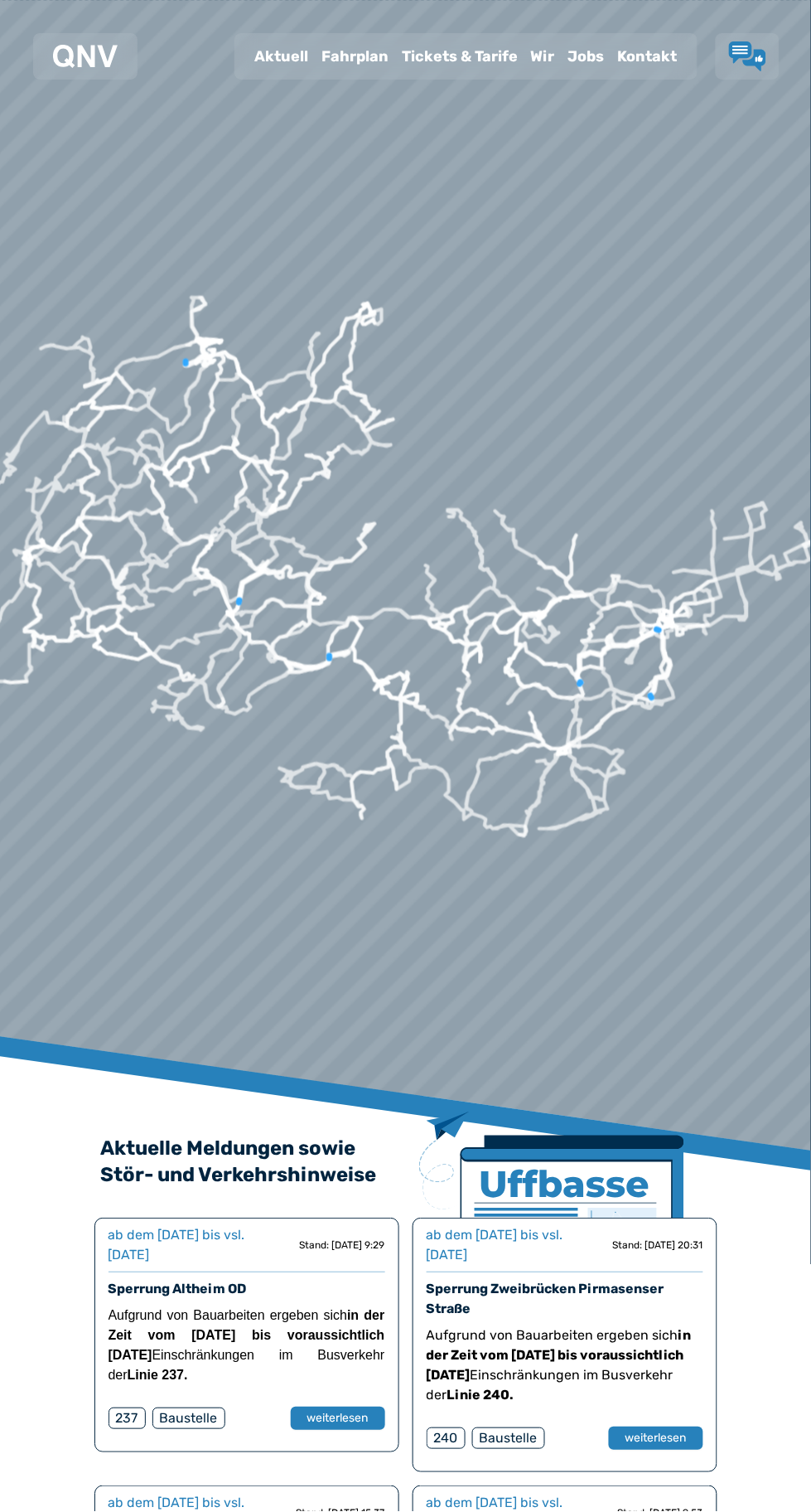
click at [238, 695] on div at bounding box center [406, 309] width 1364 height 2638
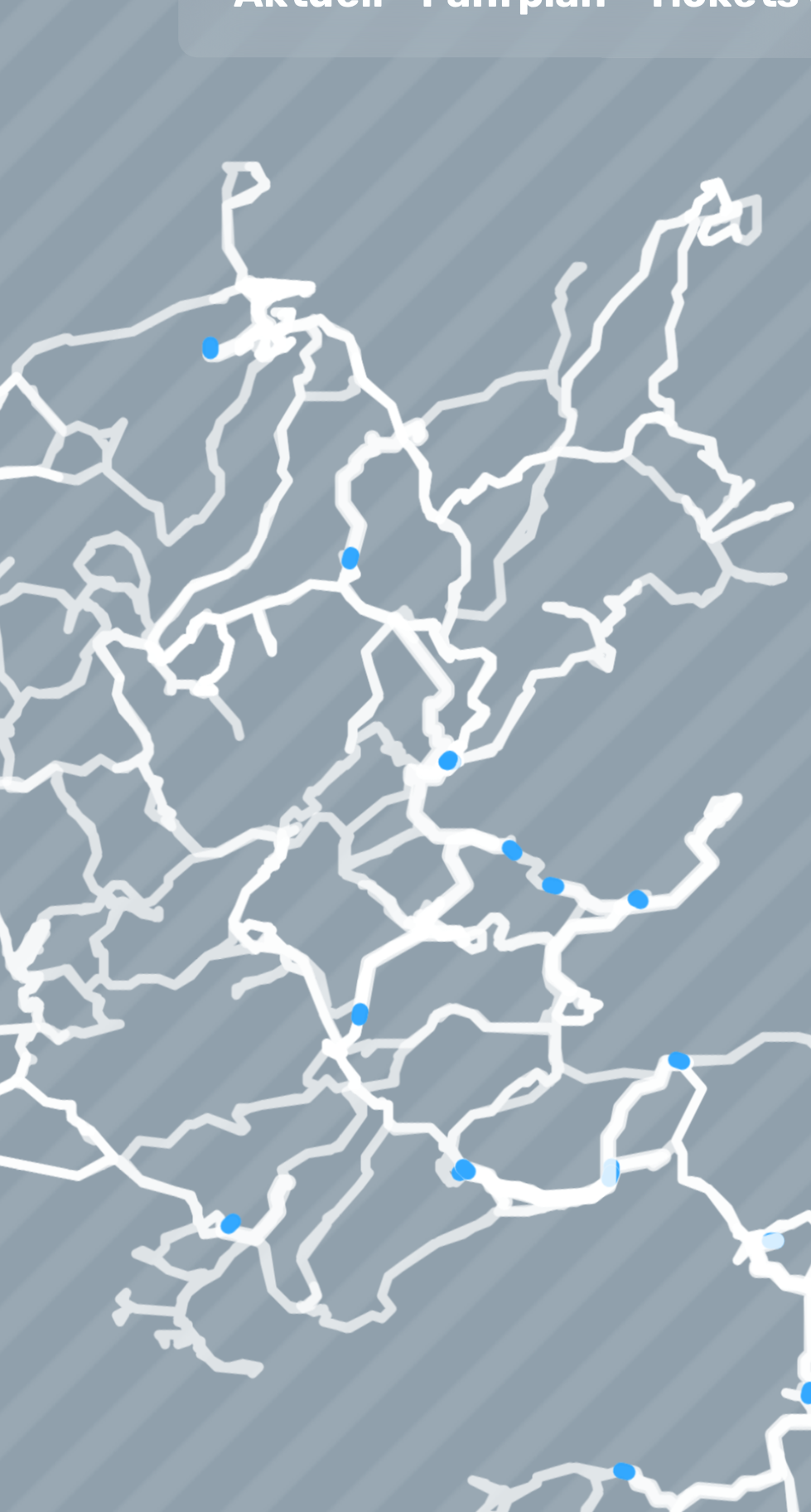
scroll to position [9, 0]
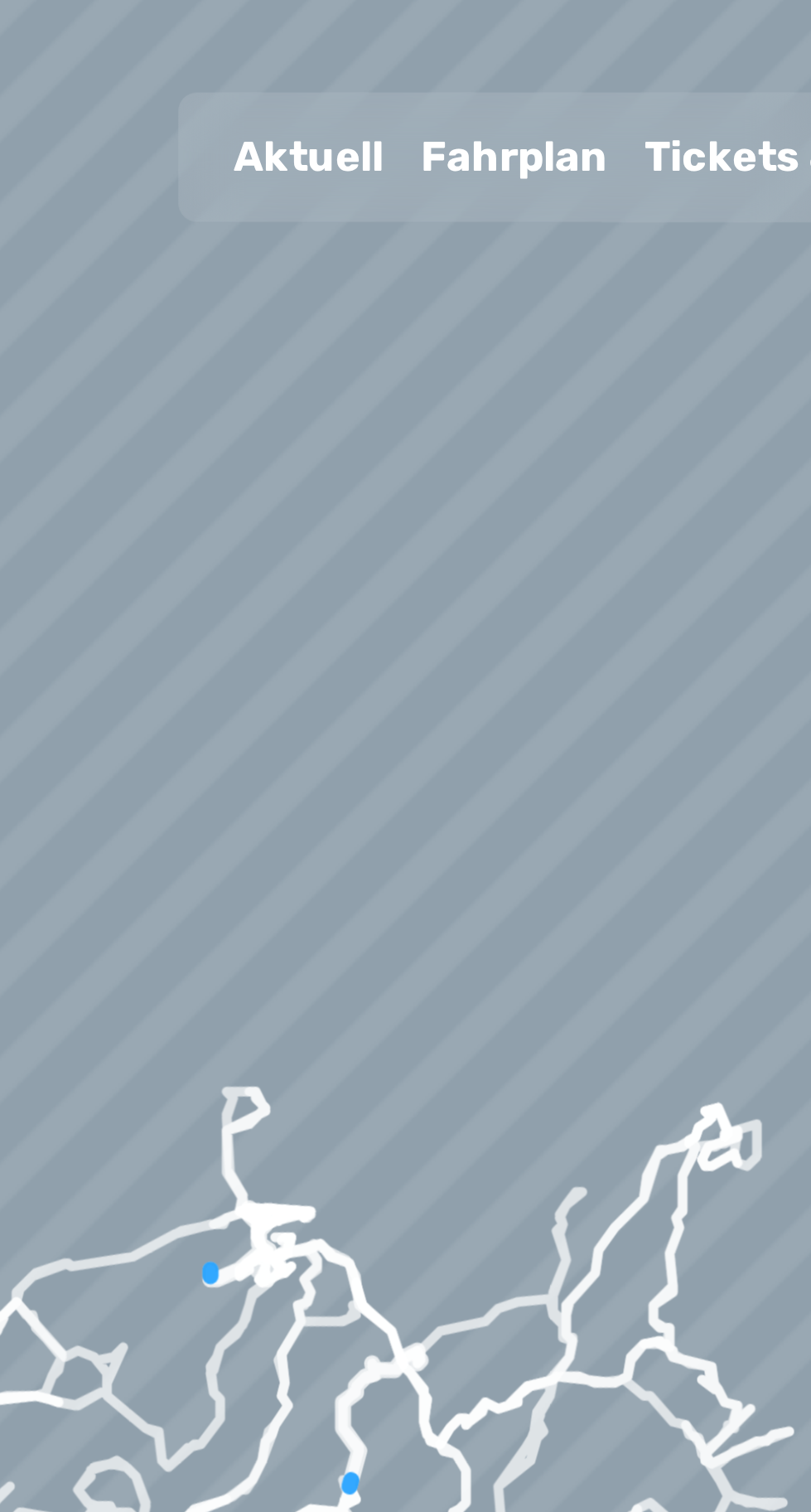
click at [353, 61] on font "Fahrplan" at bounding box center [354, 56] width 67 height 18
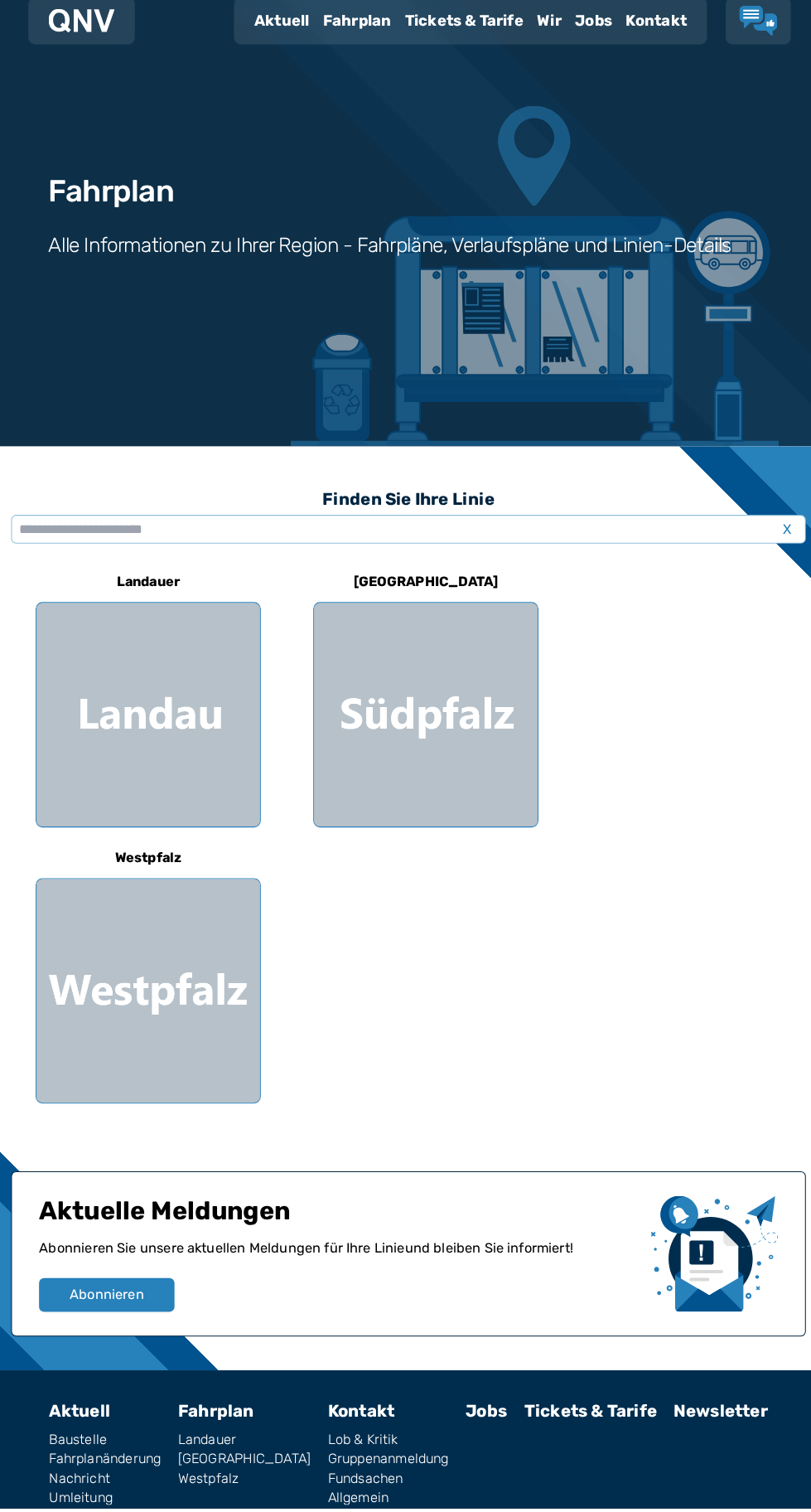
click at [122, 1050] on div at bounding box center [151, 1005] width 219 height 219
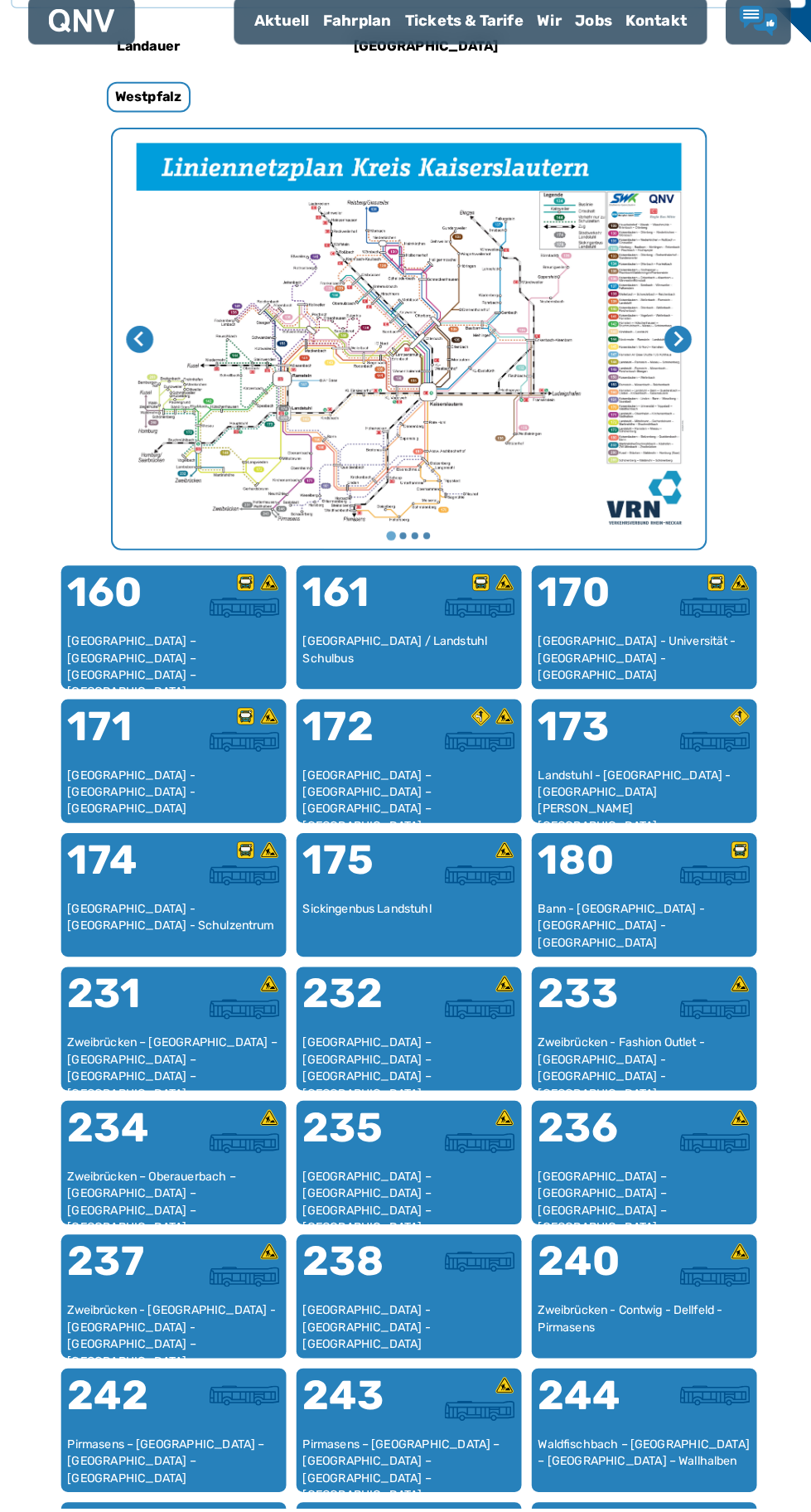
scroll to position [524, 0]
click at [373, 1435] on div "243" at bounding box center [354, 1411] width 103 height 59
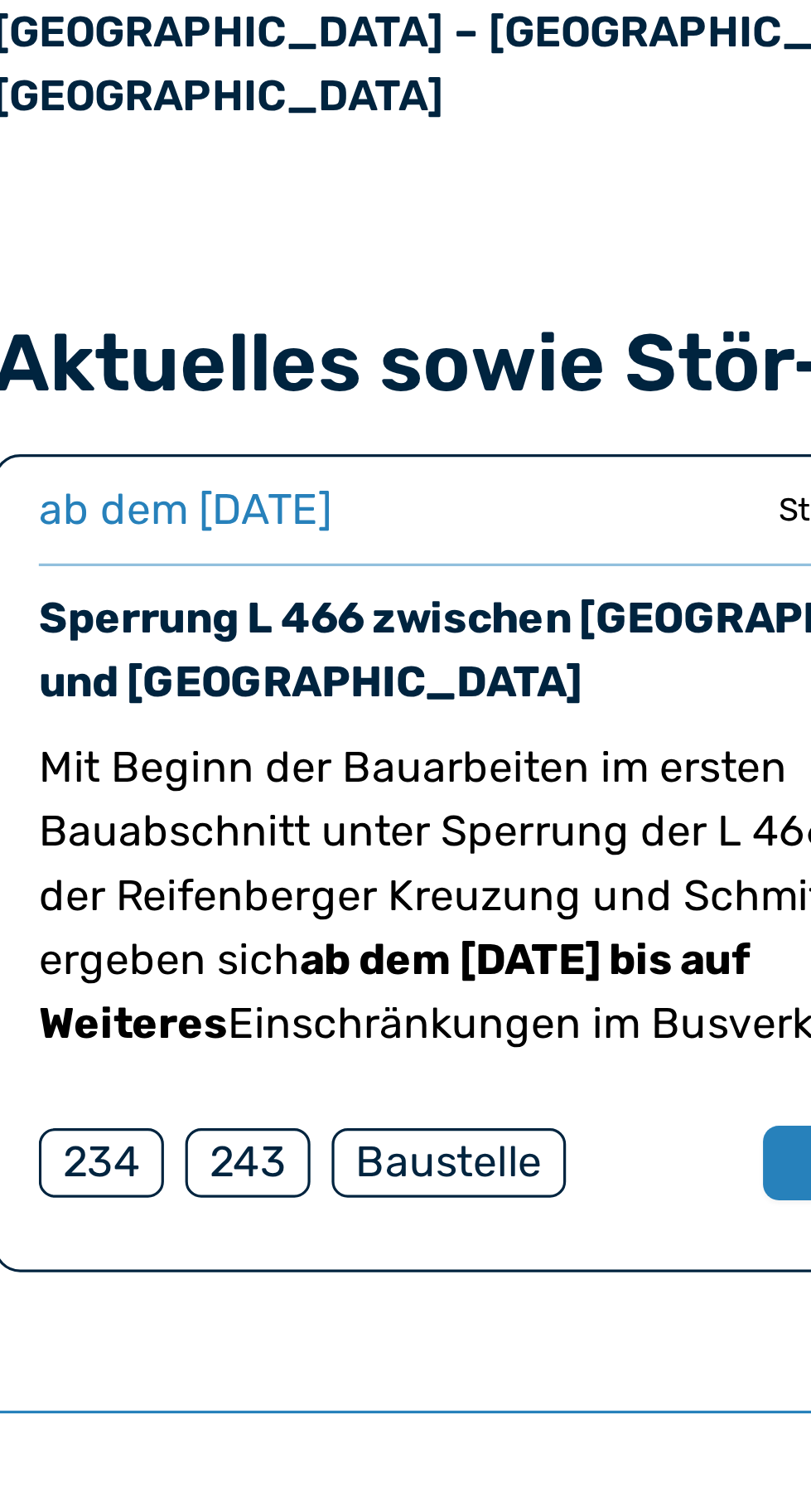
scroll to position [539, 0]
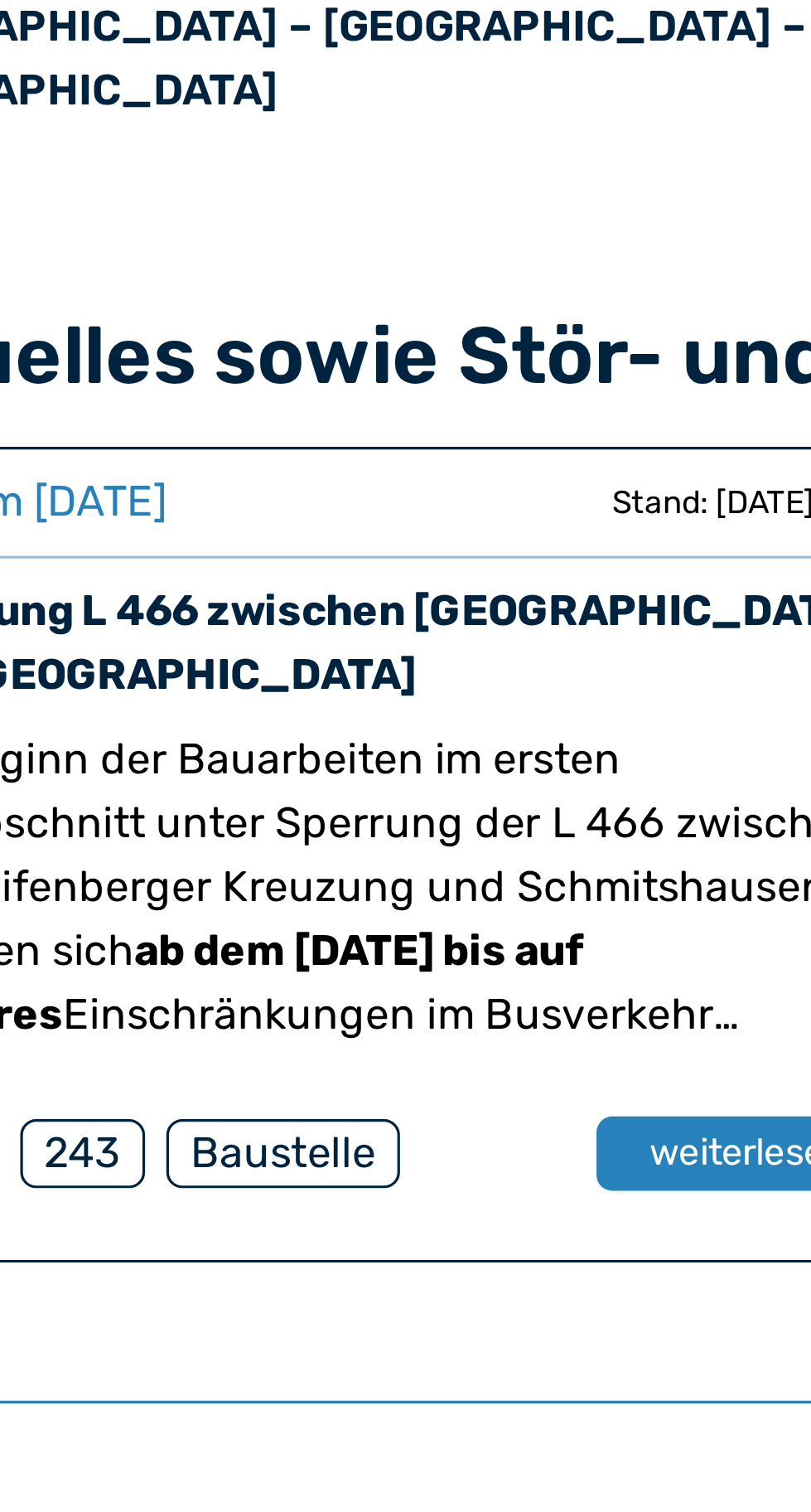
click at [314, 1085] on font "weiterlesen" at bounding box center [334, 1078] width 61 height 14
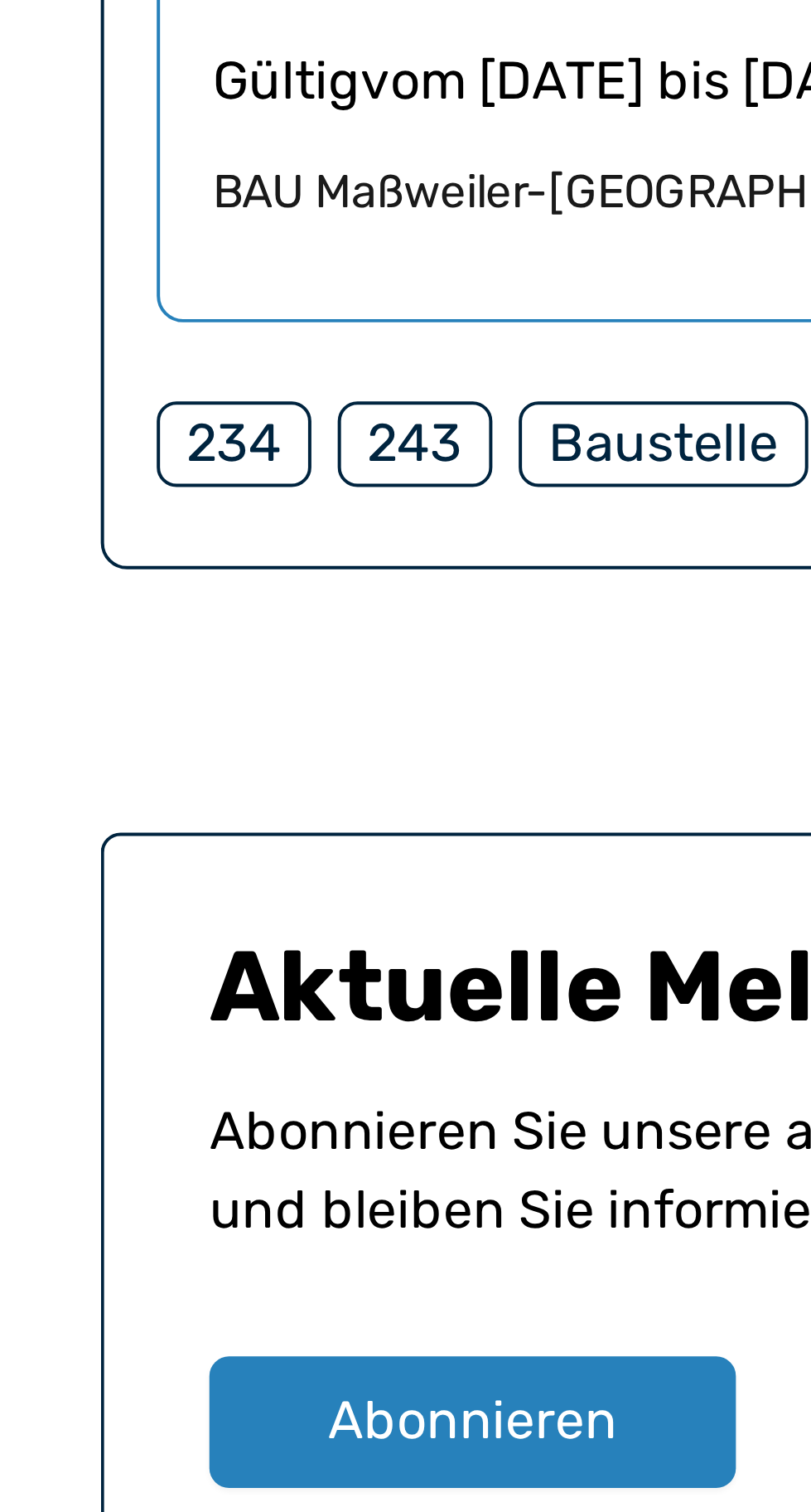
scroll to position [1199, 0]
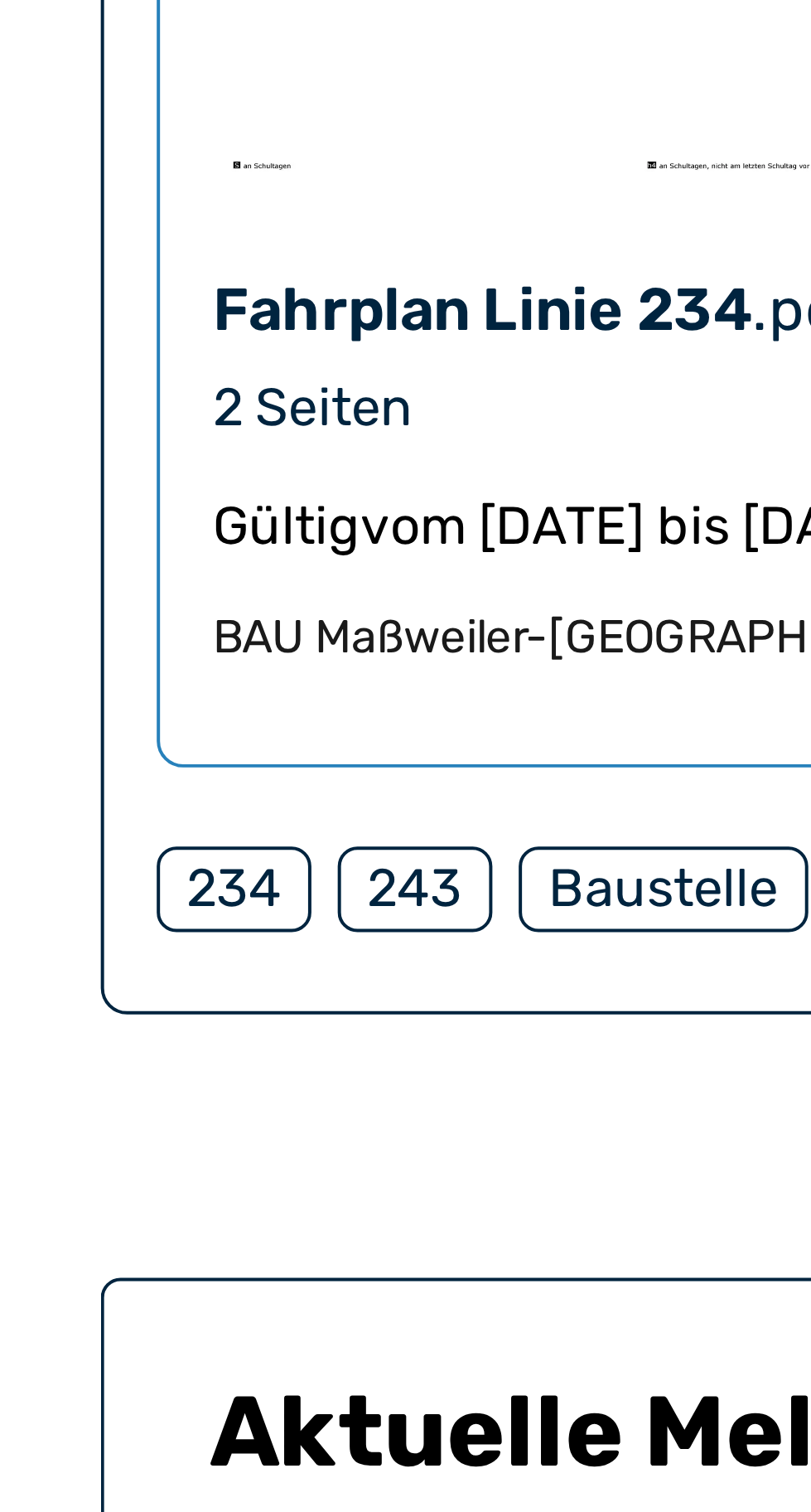
click at [121, 1223] on font "243" at bounding box center [119, 1231] width 24 height 16
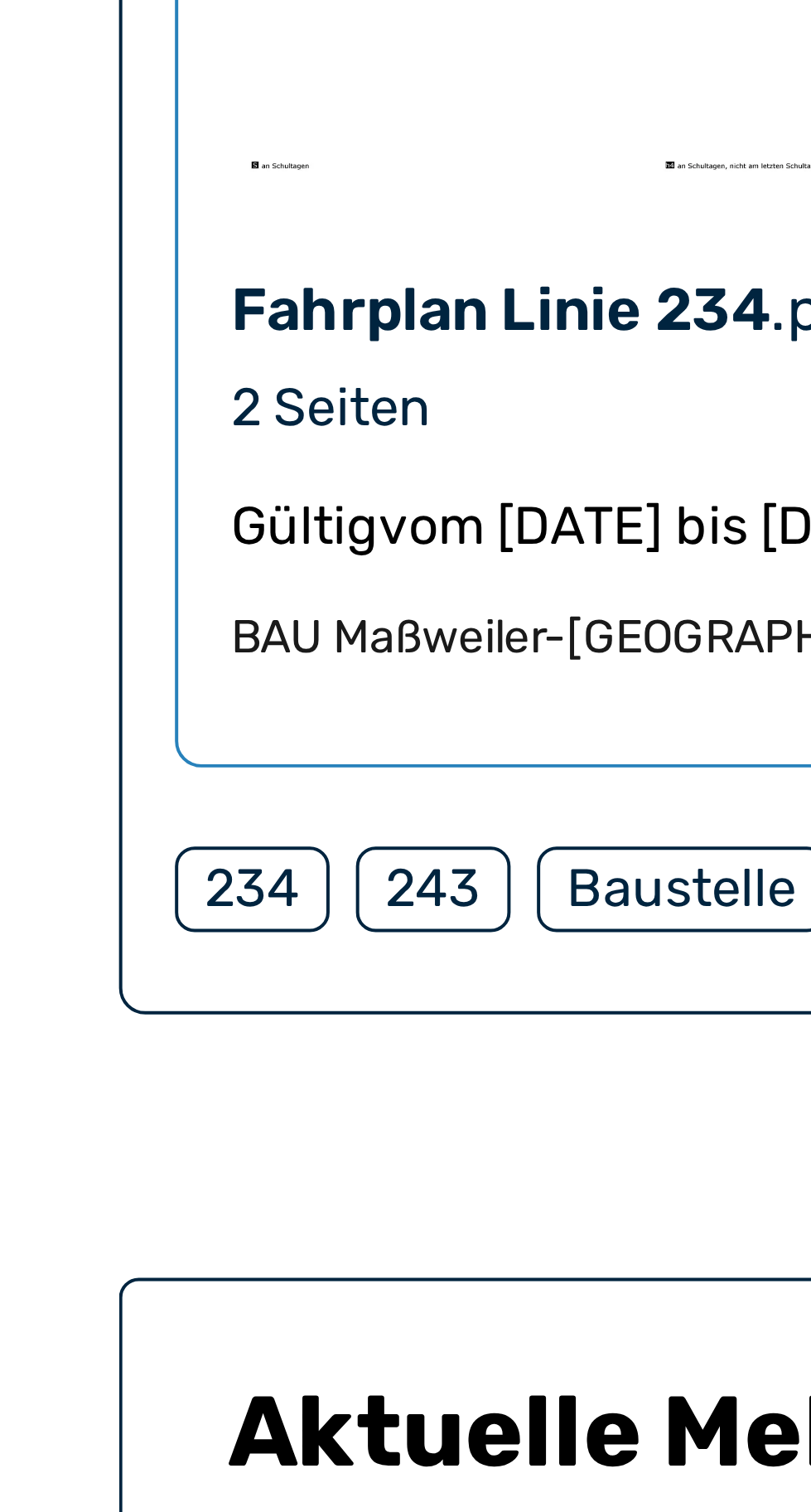
click at [66, 1221] on div "234" at bounding box center [73, 1232] width 39 height 21
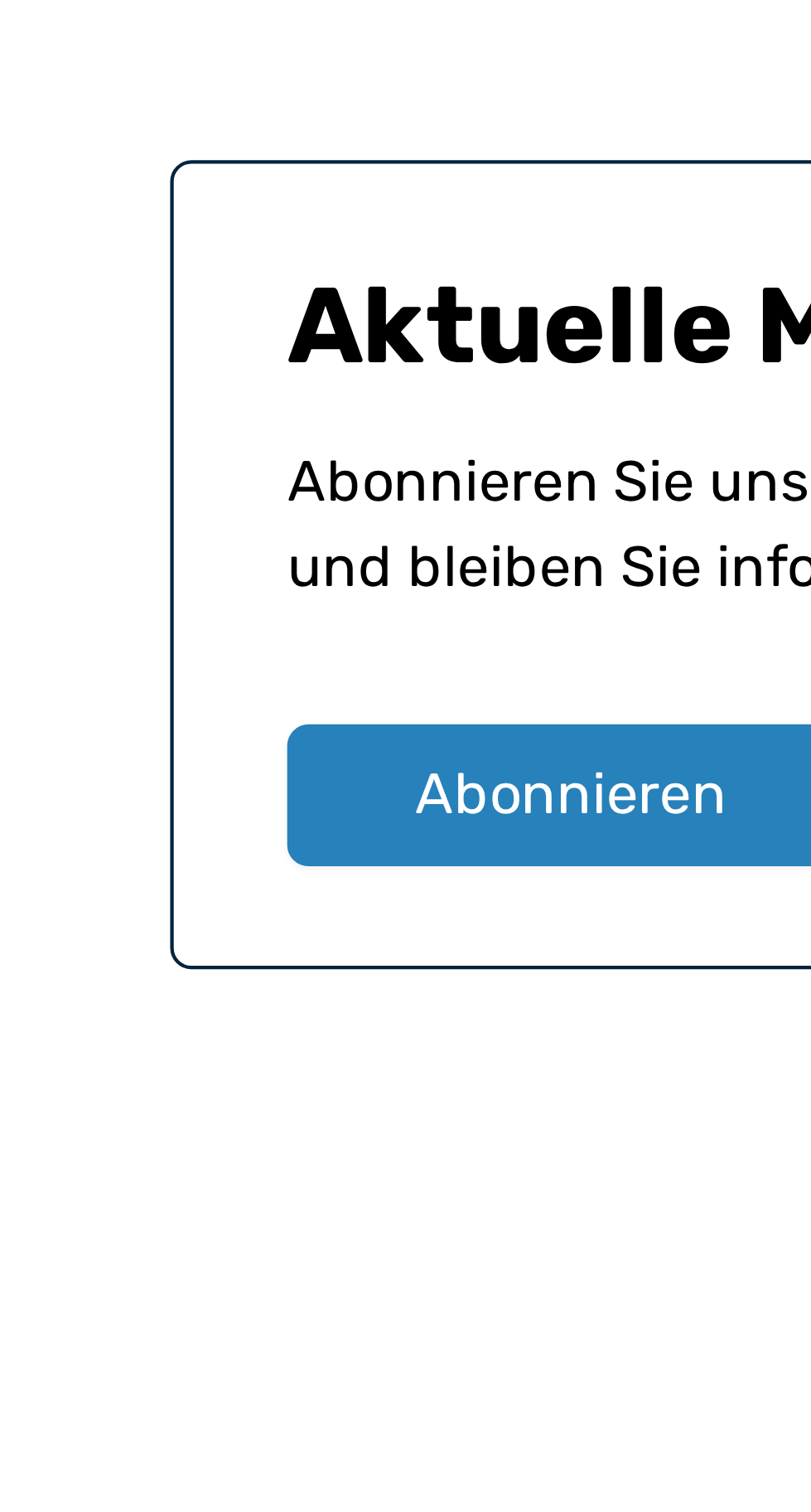
scroll to position [1379, 0]
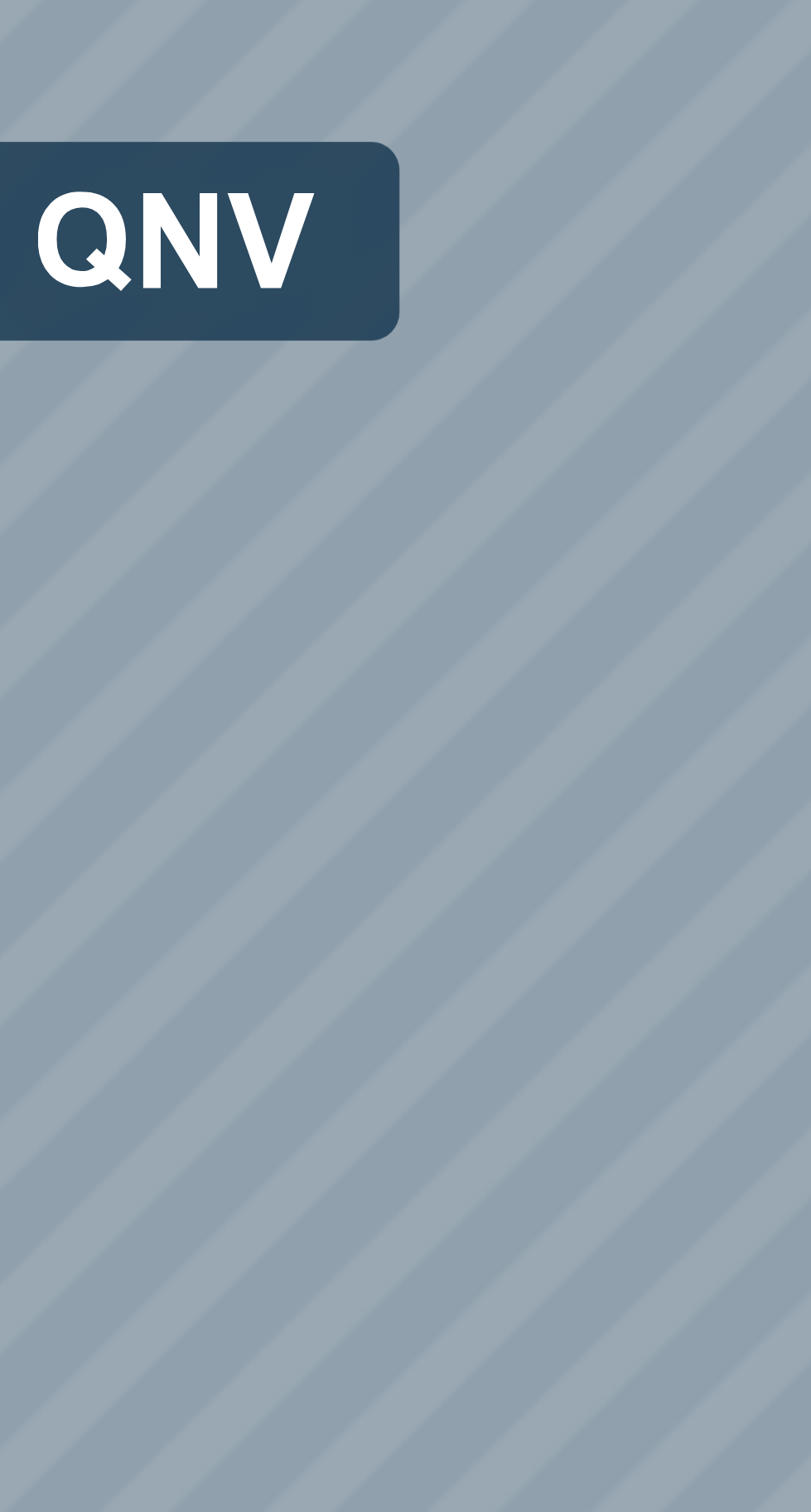
click at [95, 277] on div at bounding box center [406, 364] width 1364 height 2826
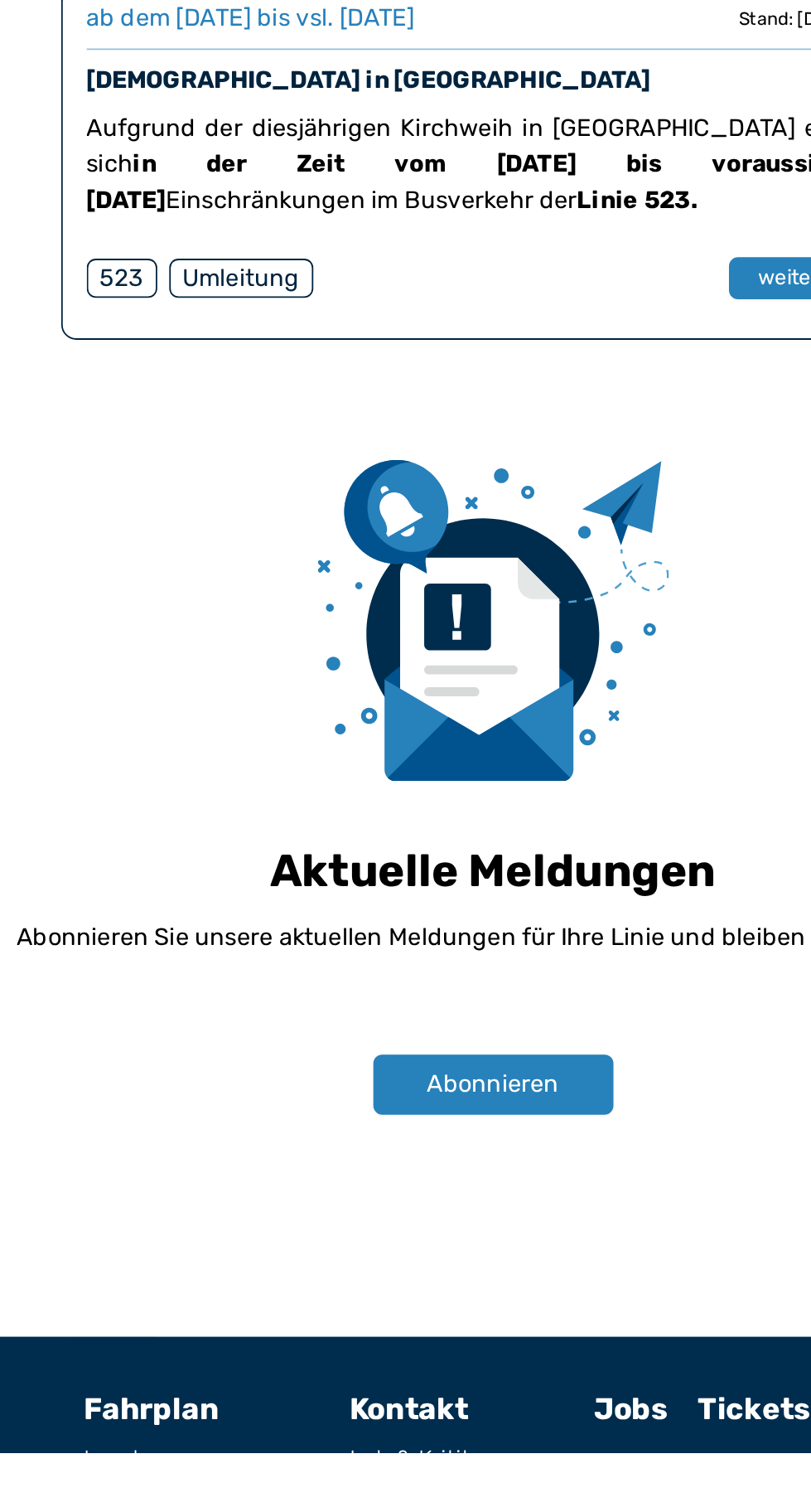
scroll to position [1458, 0]
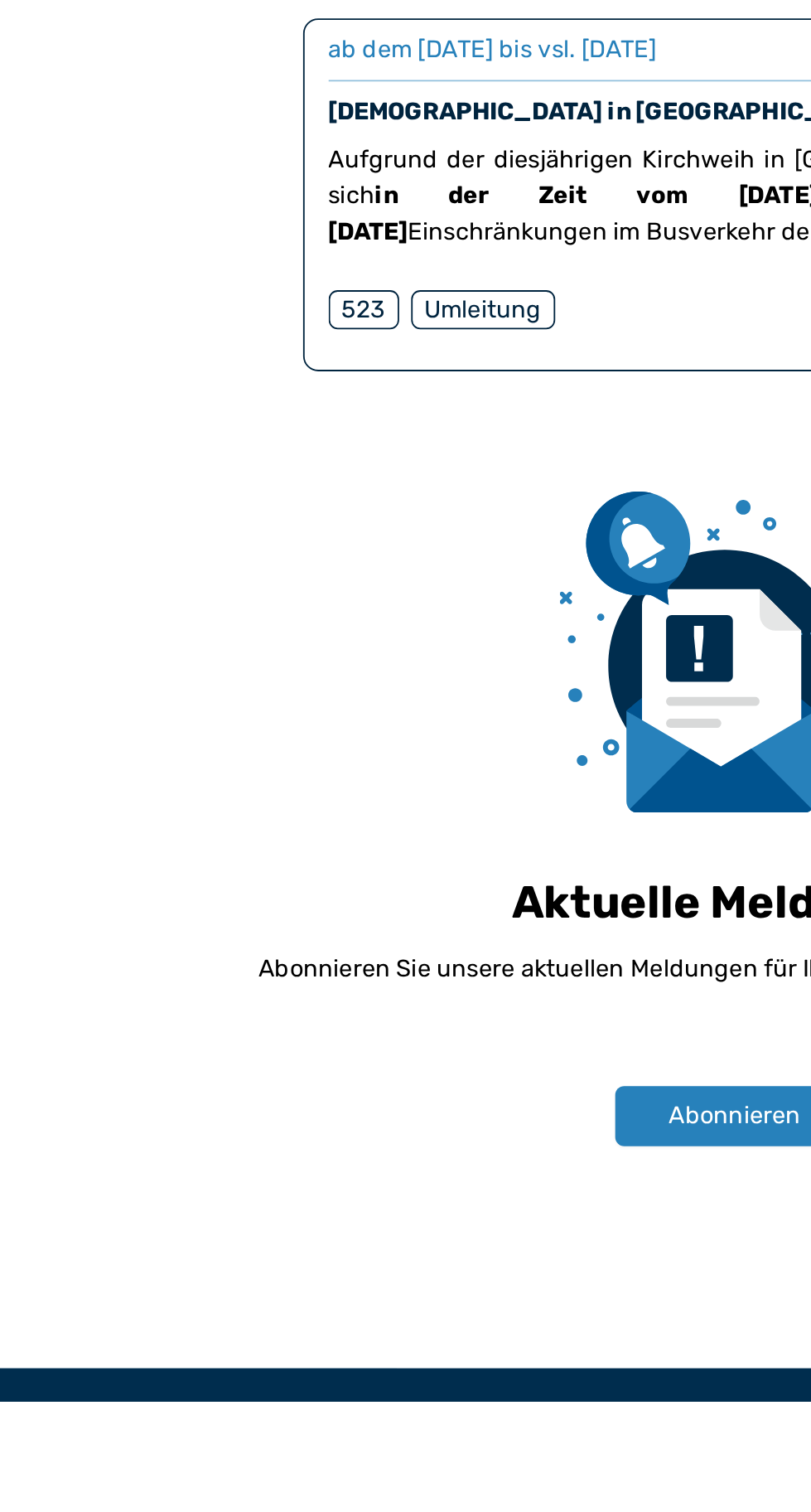
scroll to position [1458, 0]
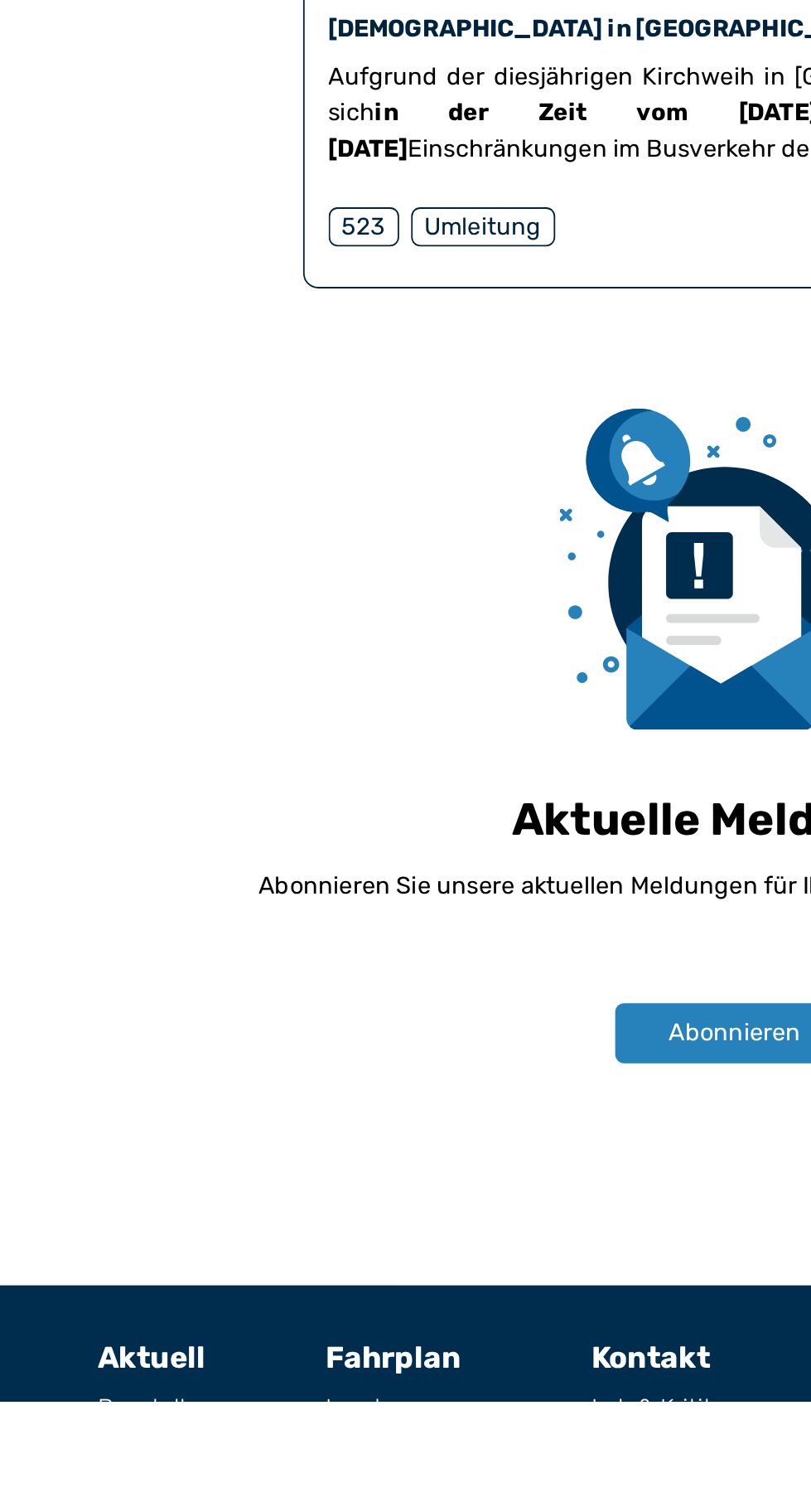
click at [98, 1511] on font "Fahrplanänderung" at bounding box center [108, 1534] width 109 height 16
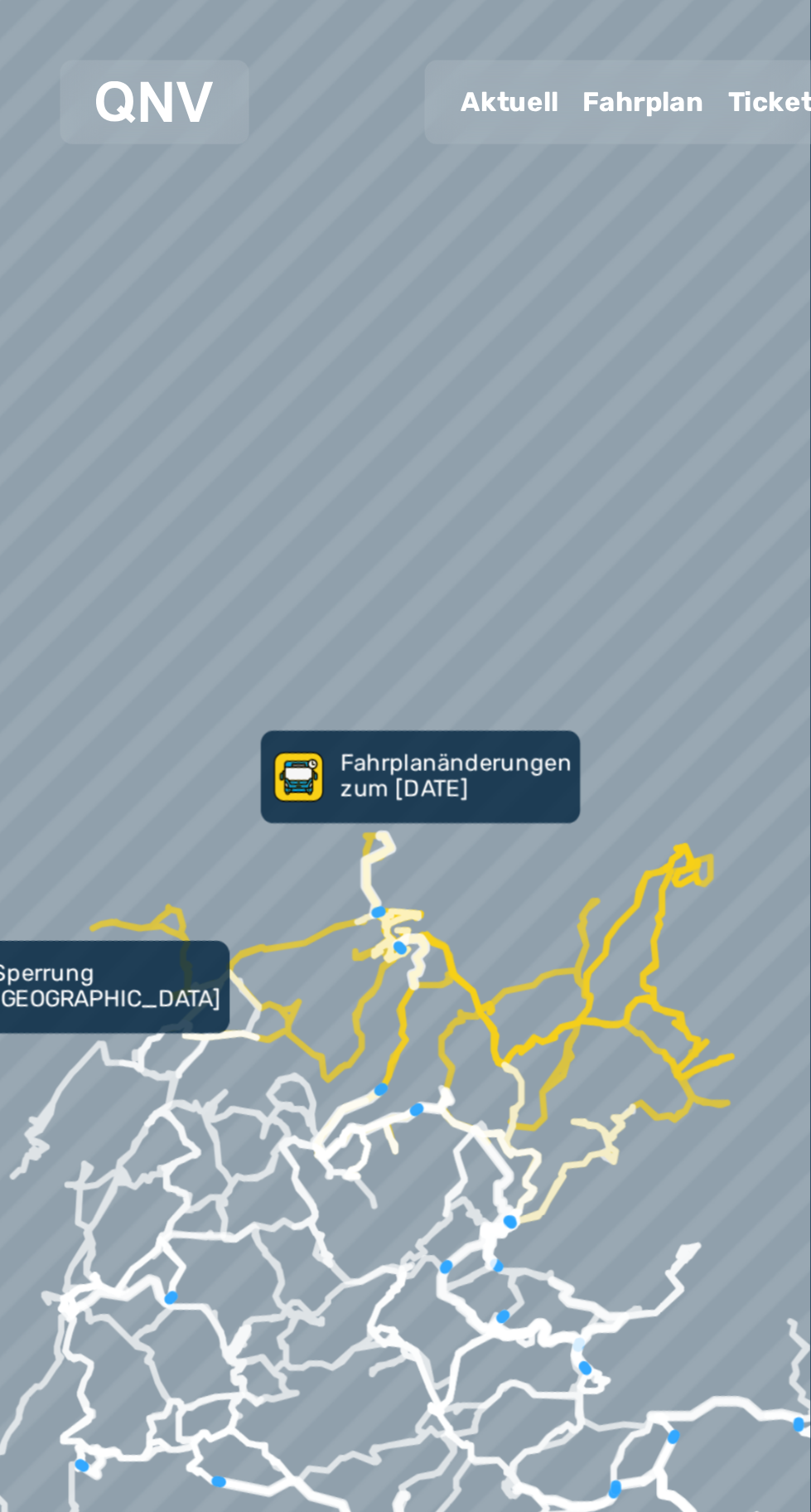
click at [50, 44] on div at bounding box center [85, 56] width 104 height 47
click at [75, 53] on img at bounding box center [85, 56] width 64 height 23
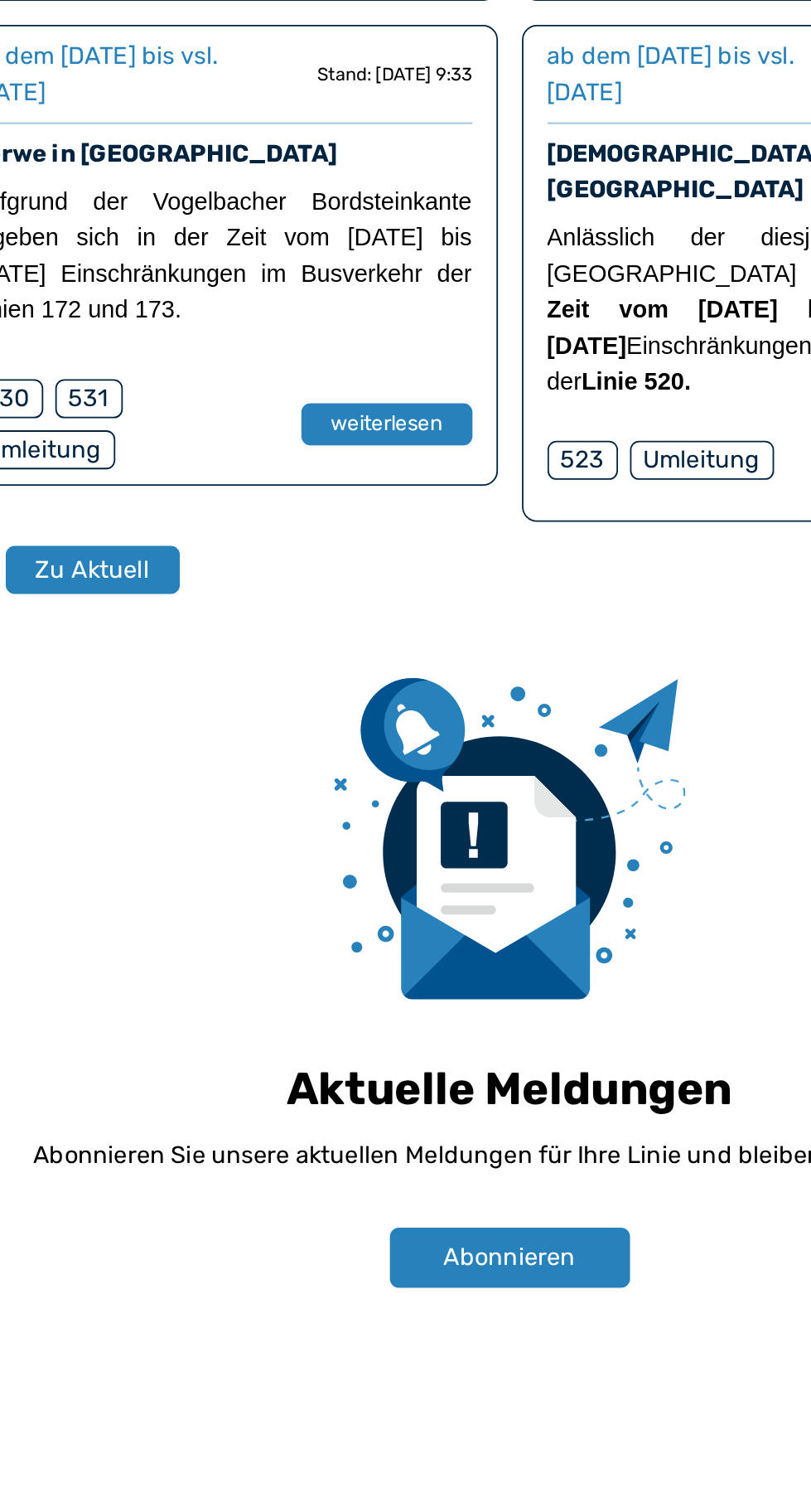
scroll to position [832, 0]
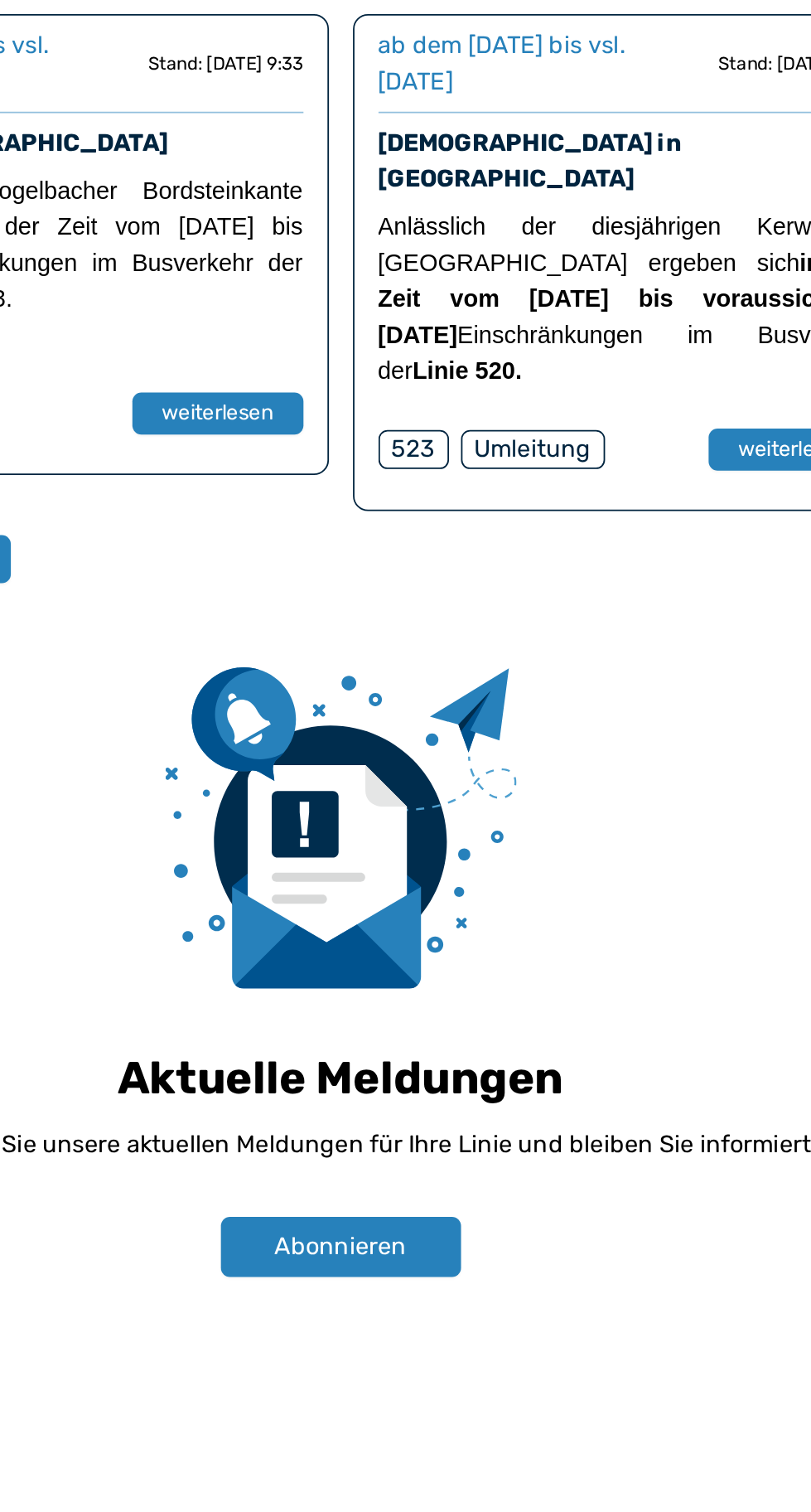
click at [409, 1217] on img at bounding box center [406, 1195] width 194 height 177
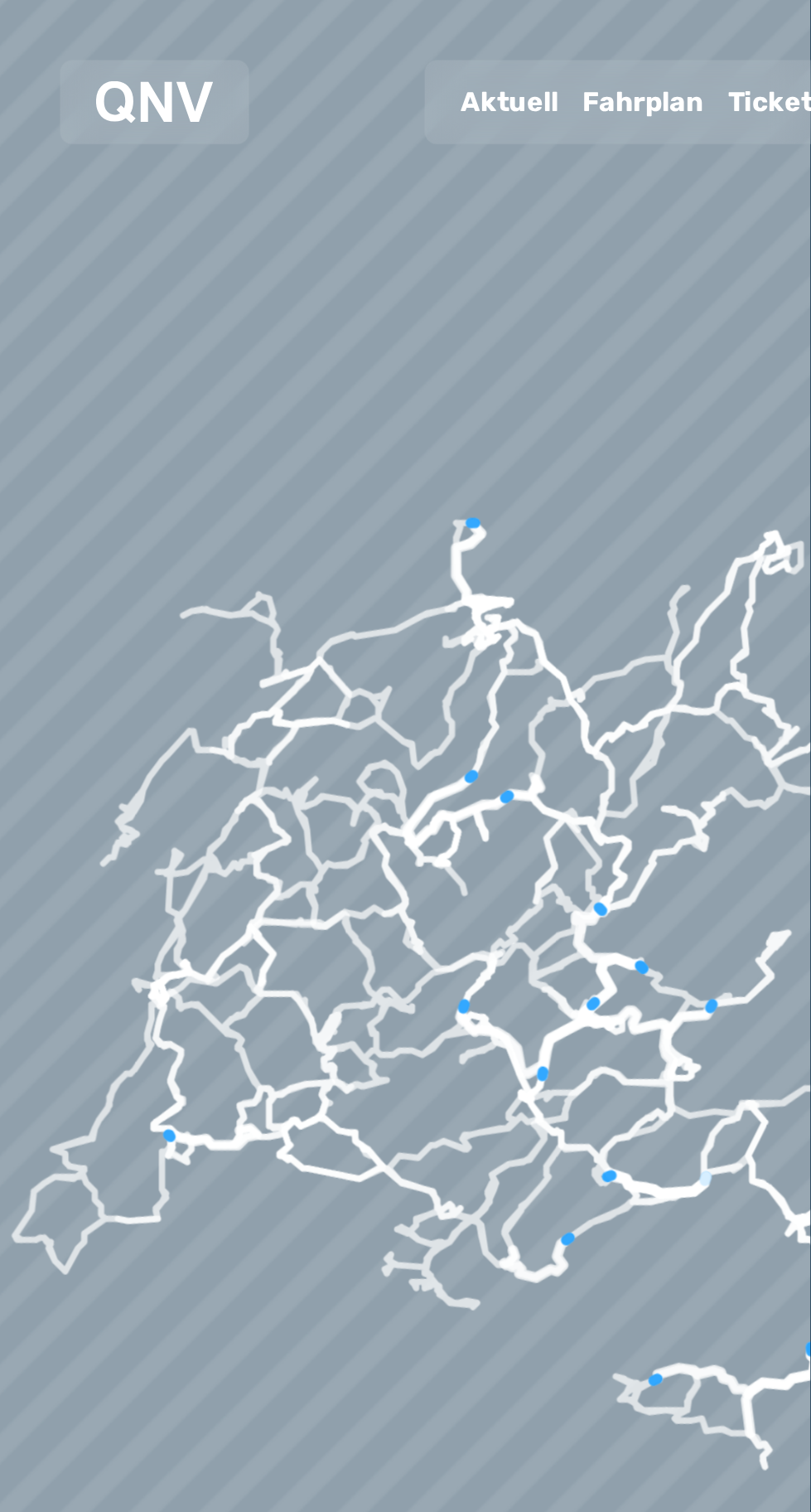
scroll to position [110, 0]
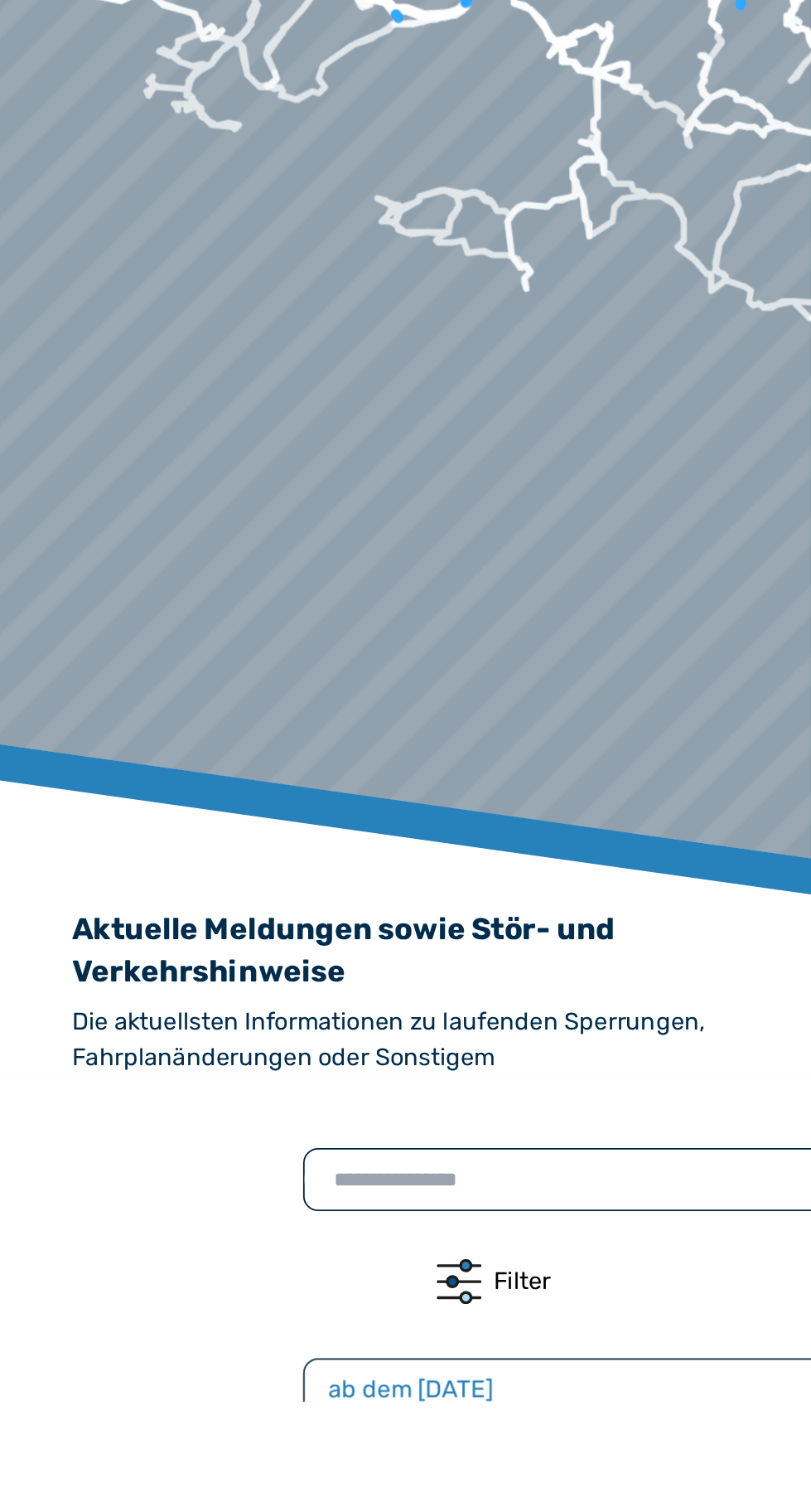
scroll to position [975, 0]
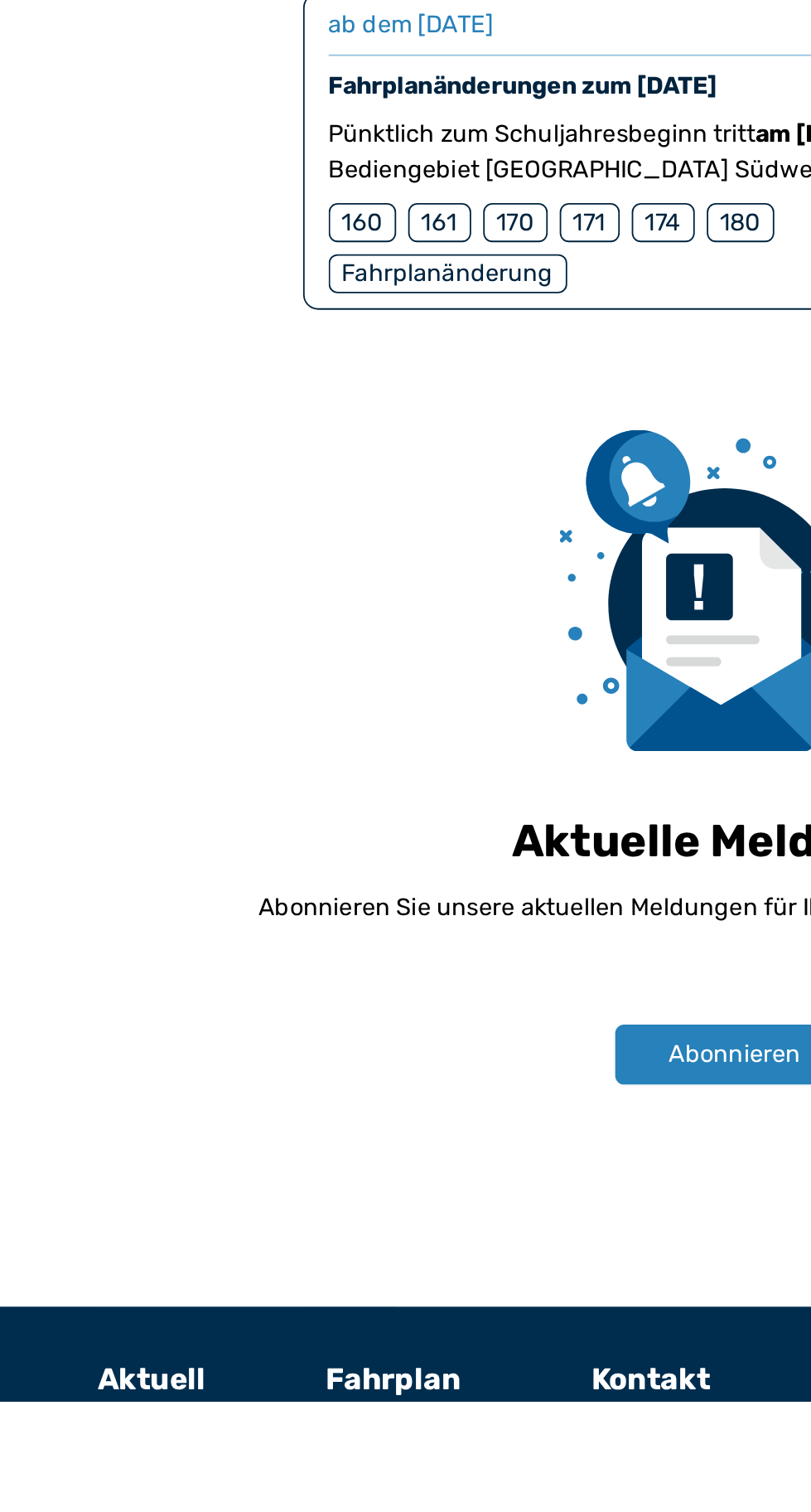
scroll to position [975, 0]
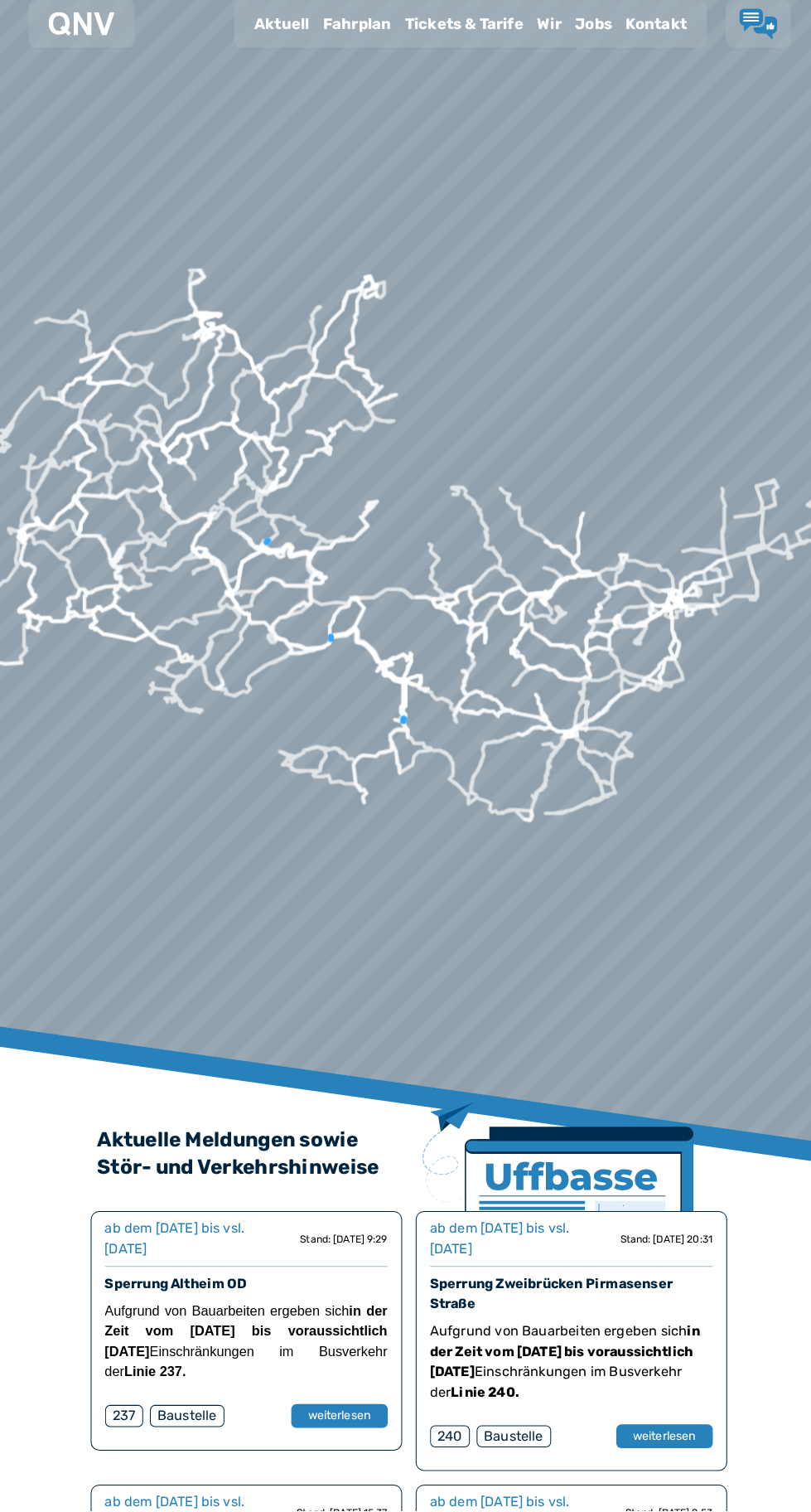
scroll to position [9, 0]
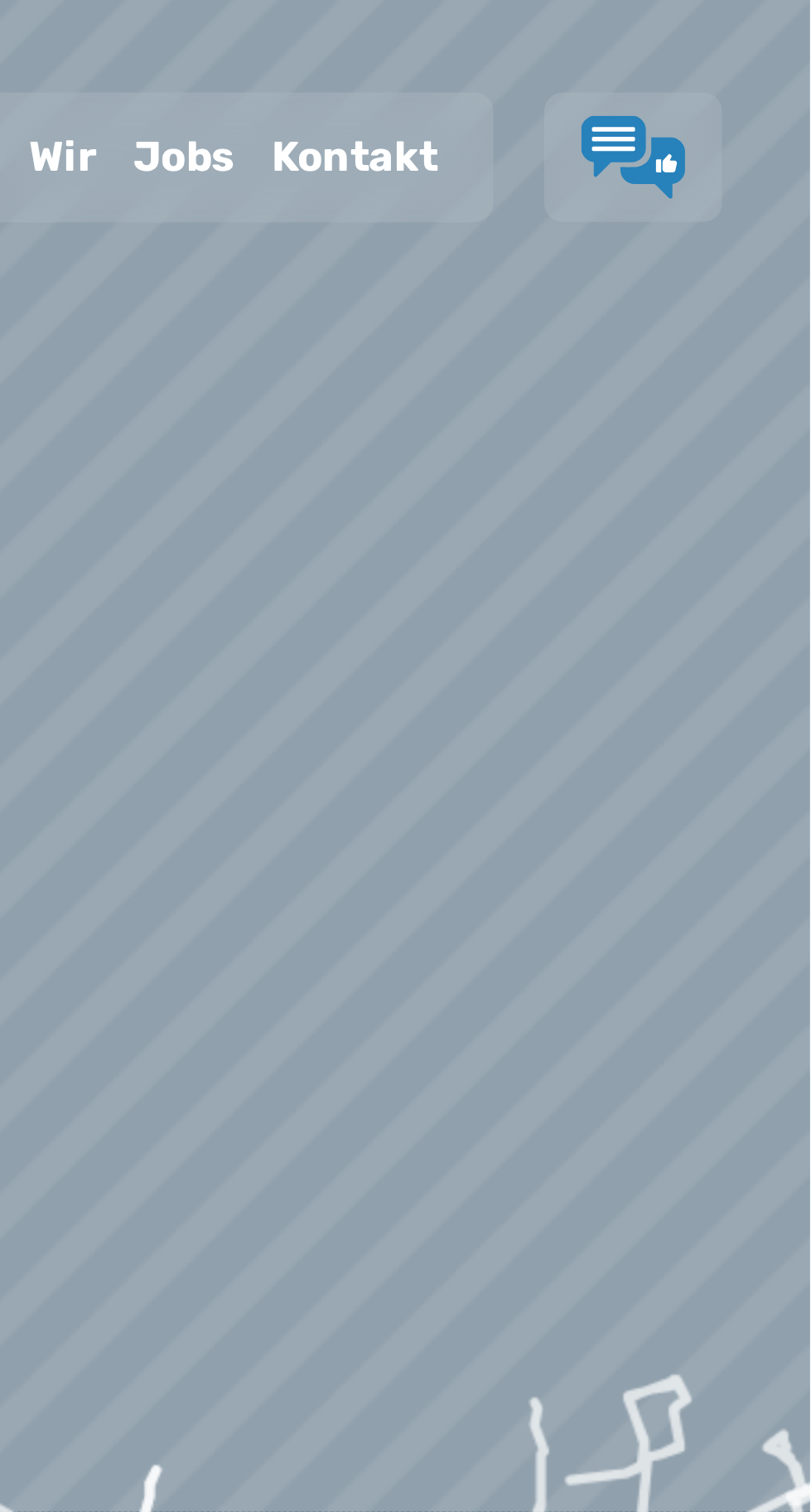
click at [743, 53] on use "Lob & Kritik" at bounding box center [748, 56] width 37 height 30
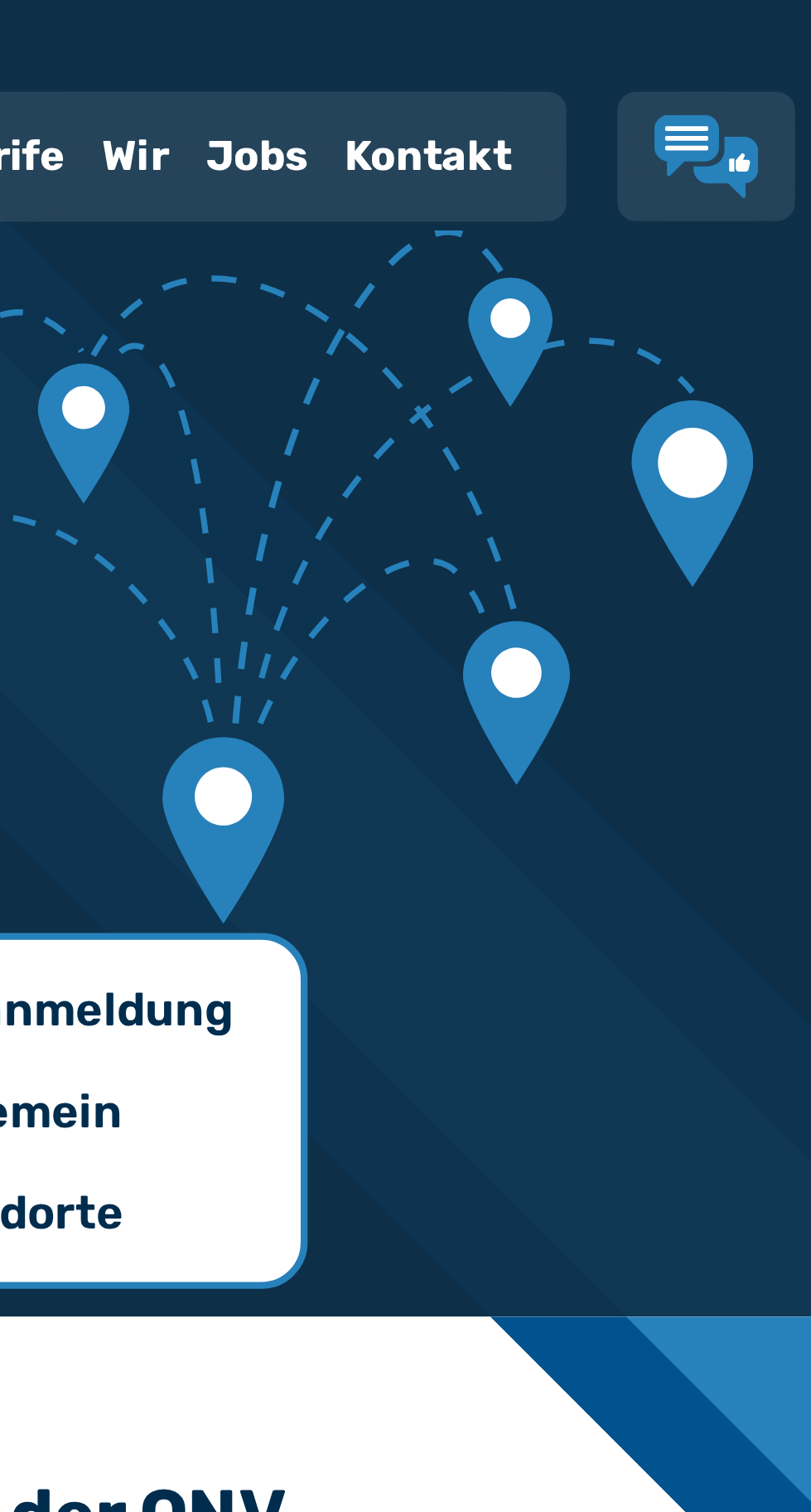
click at [648, 48] on font "Kontakt" at bounding box center [647, 56] width 59 height 18
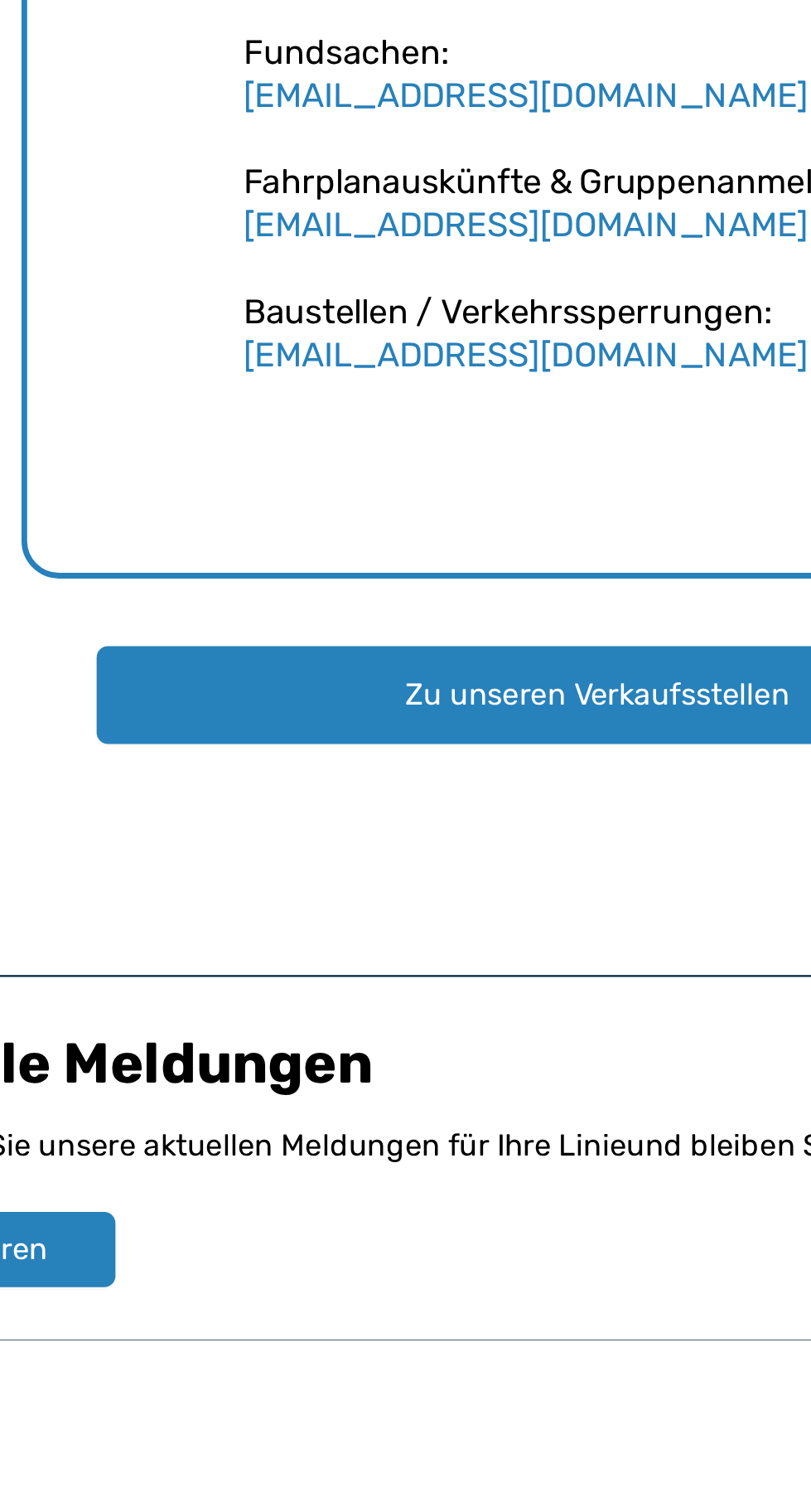
scroll to position [1735, 0]
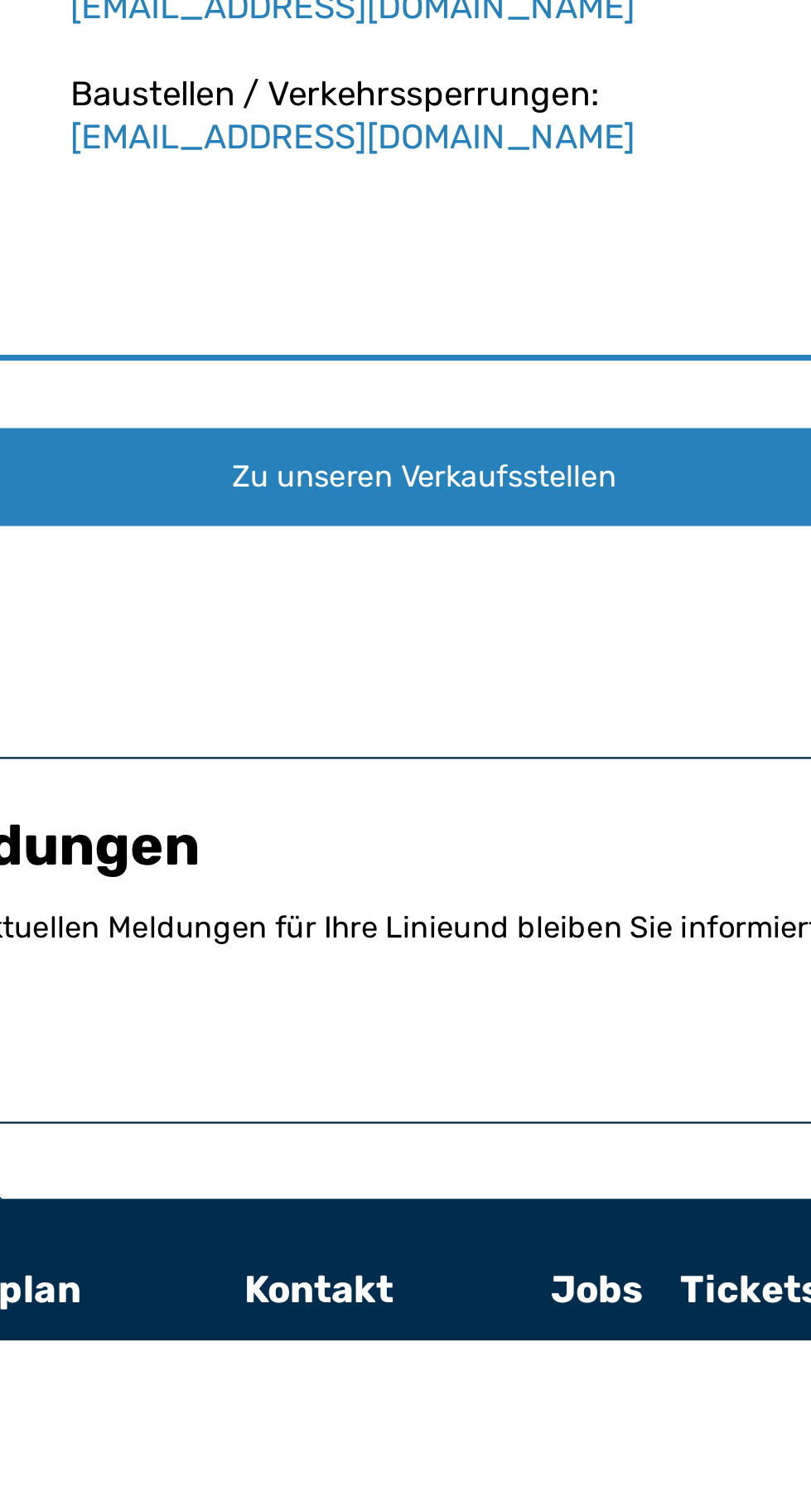
click at [326, 1125] on font "Zu unseren Verkaufsstellen" at bounding box center [405, 1130] width 169 height 16
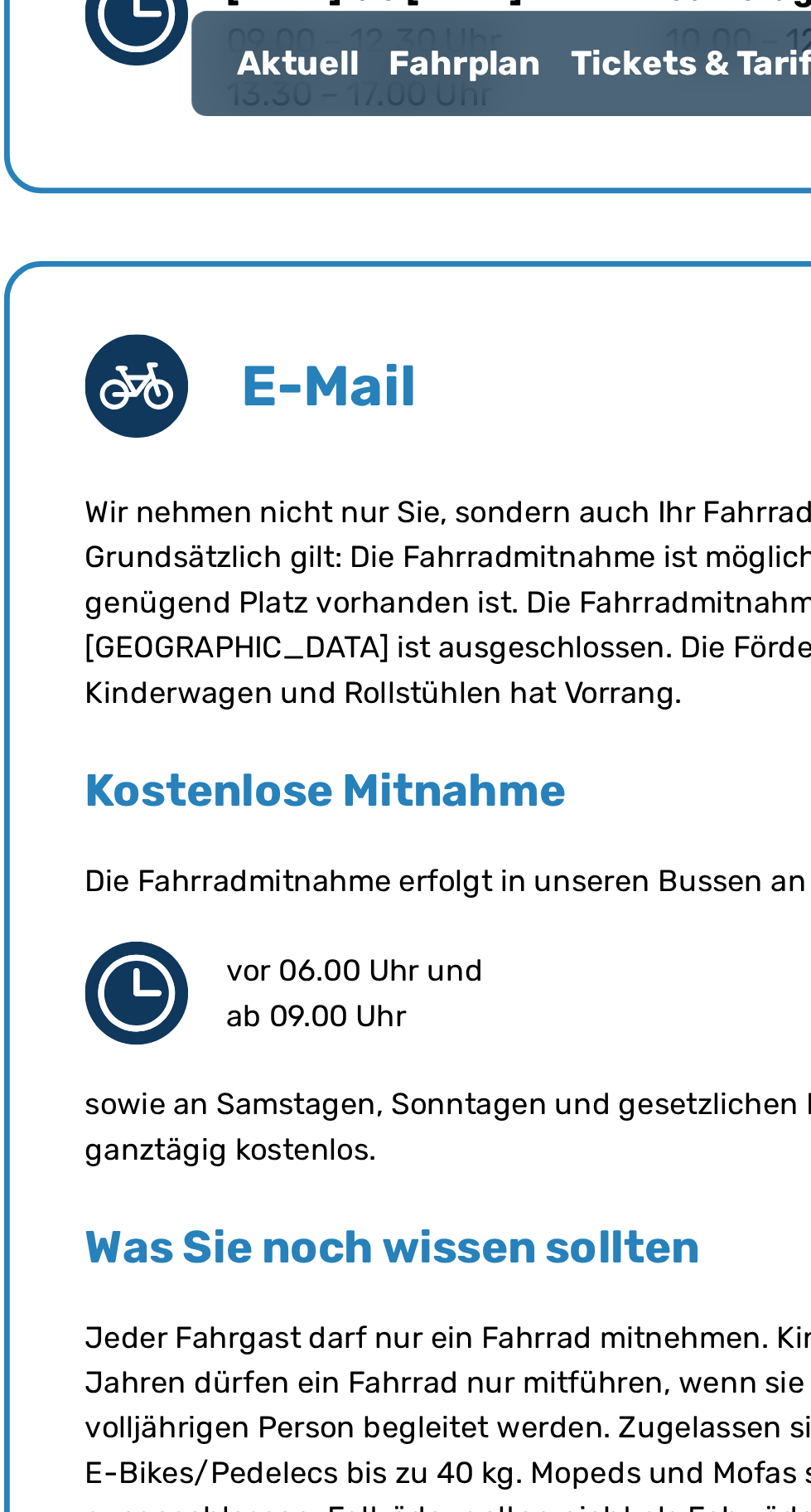
scroll to position [1858, 0]
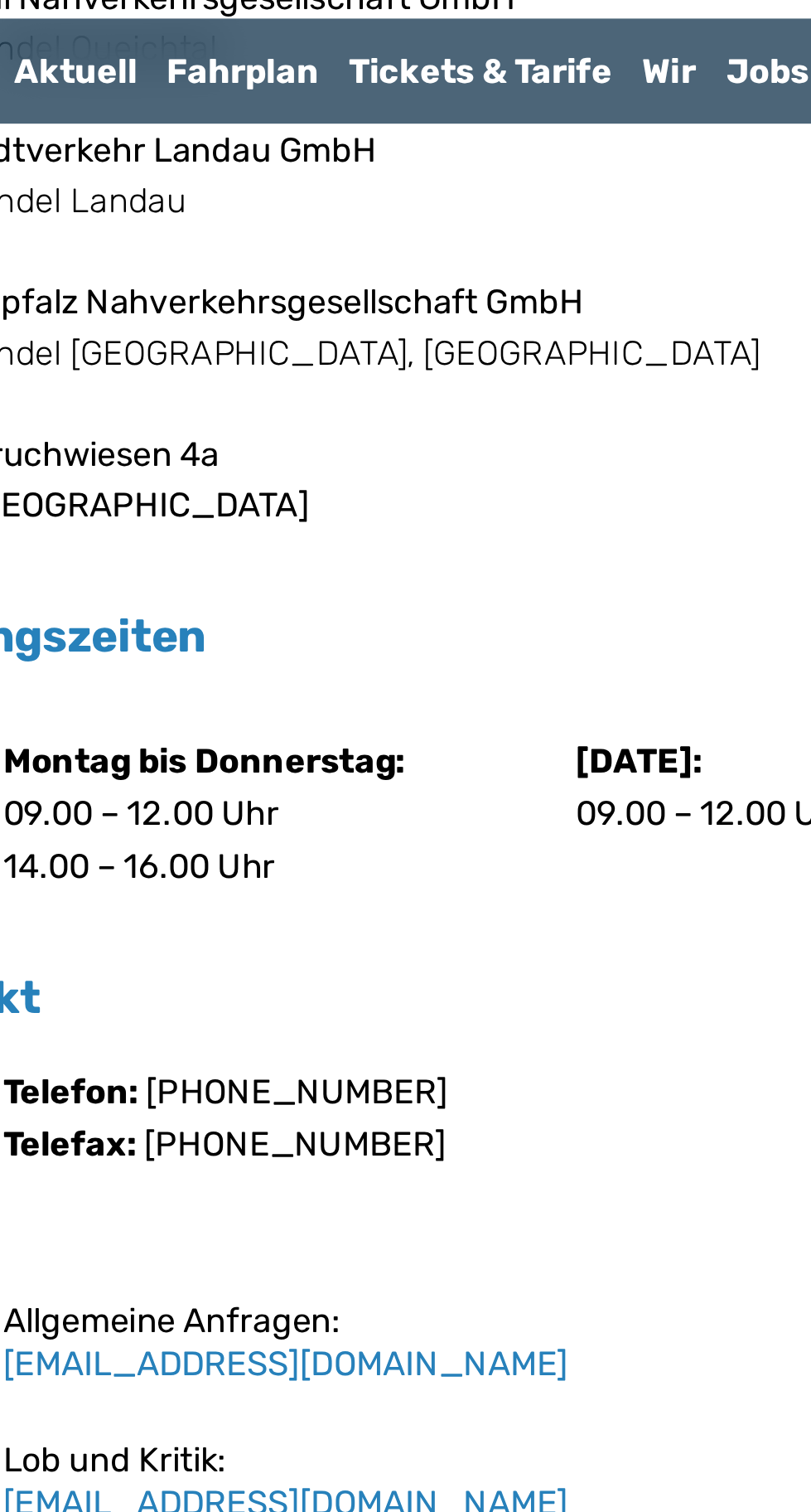
scroll to position [1735, 0]
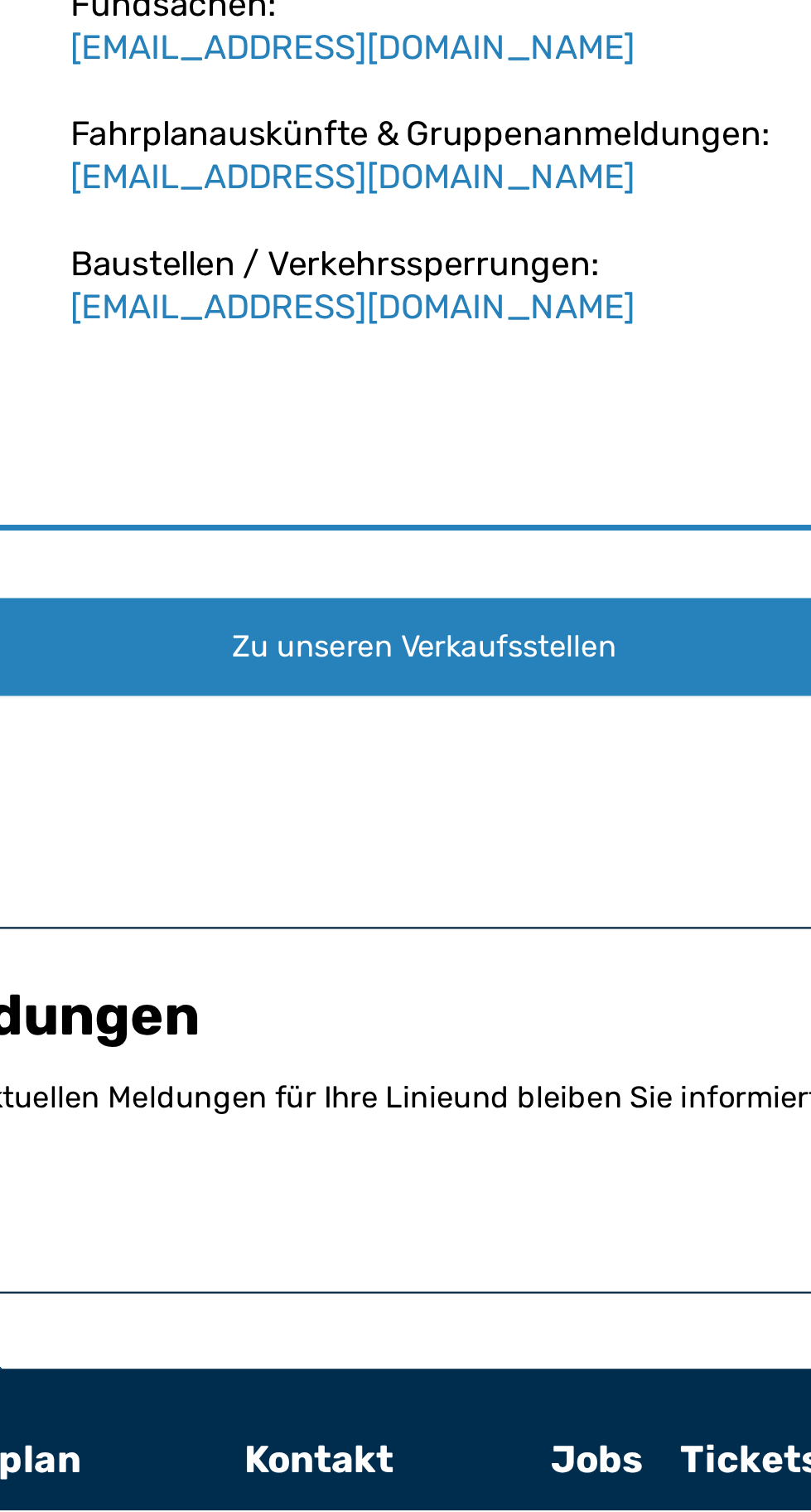
click at [286, 918] on font "[EMAIL_ADDRESS][DOMAIN_NAME]" at bounding box center [374, 924] width 249 height 18
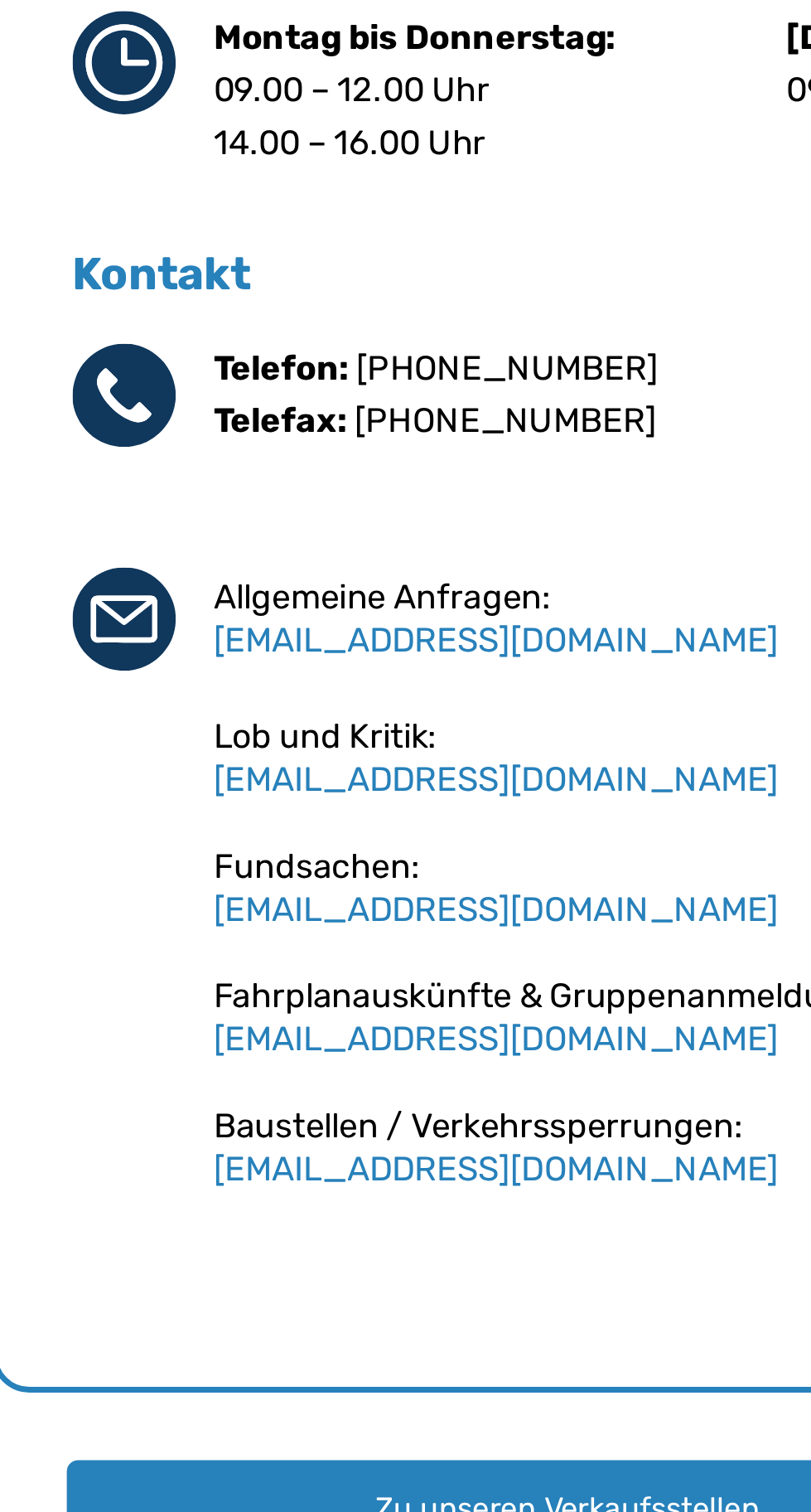
click at [276, 920] on font "[EMAIL_ADDRESS][DOMAIN_NAME]" at bounding box center [374, 924] width 249 height 18
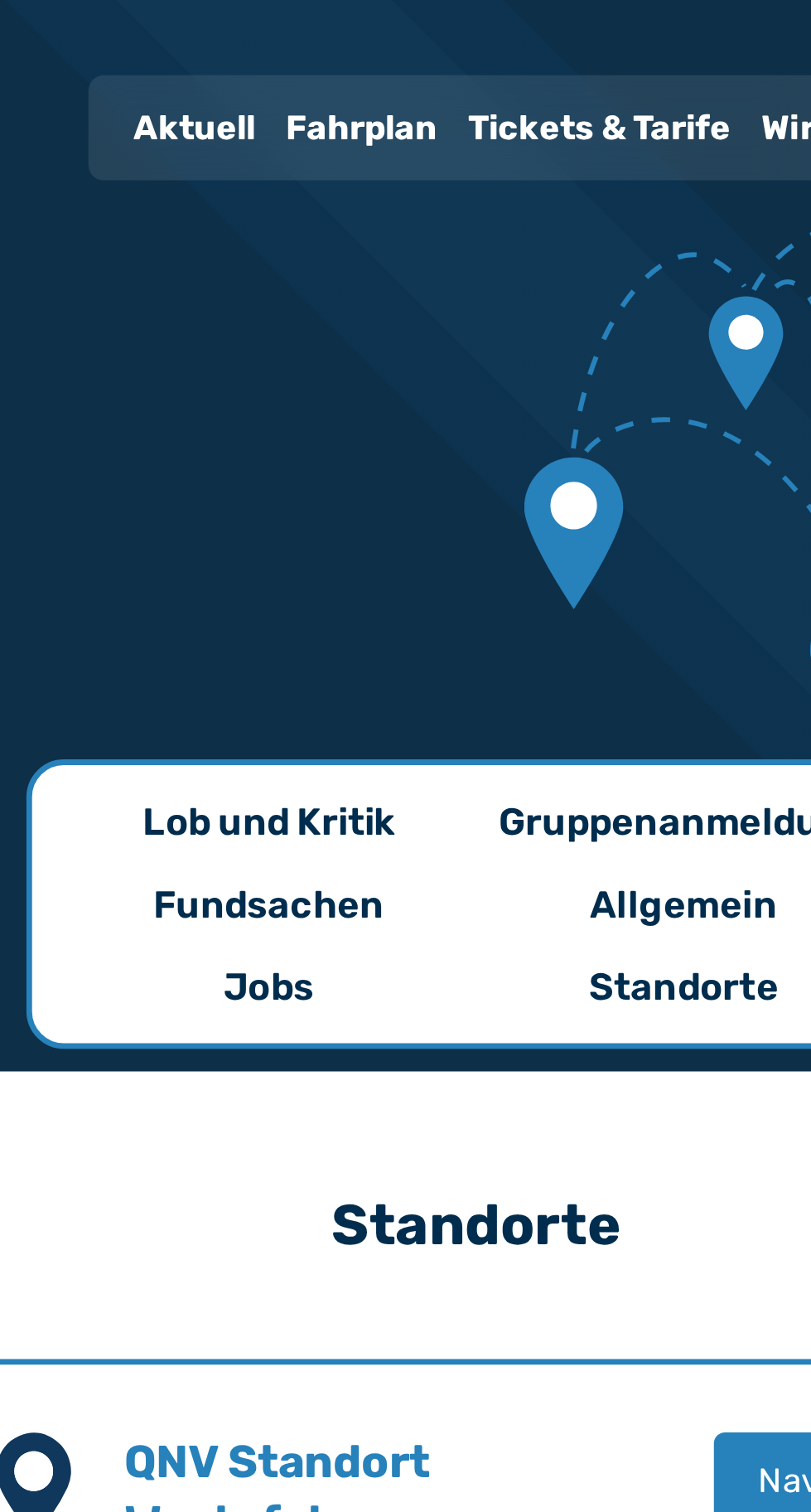
scroll to position [1, 0]
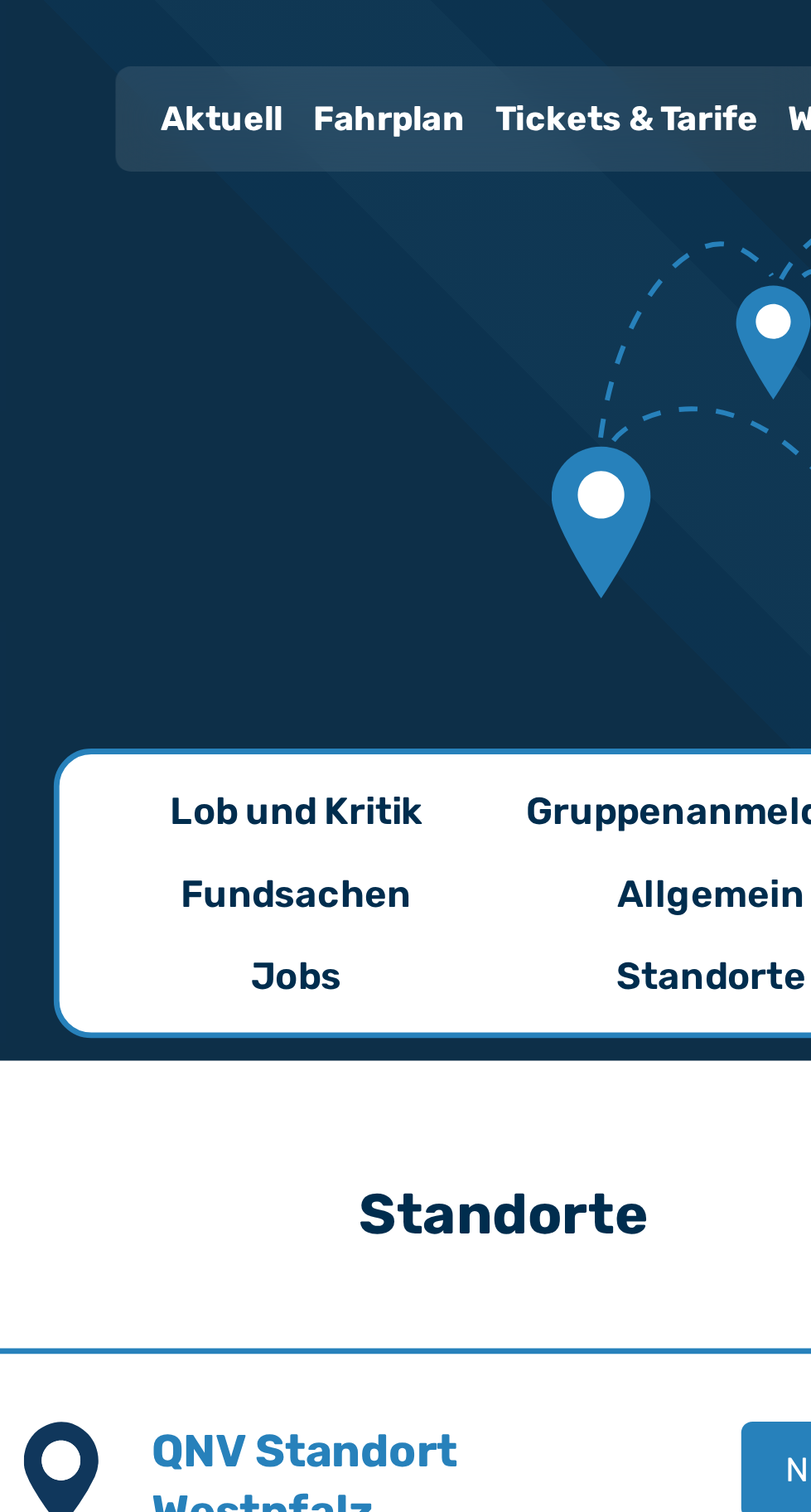
click at [350, 50] on font "Fahrplan" at bounding box center [354, 56] width 67 height 18
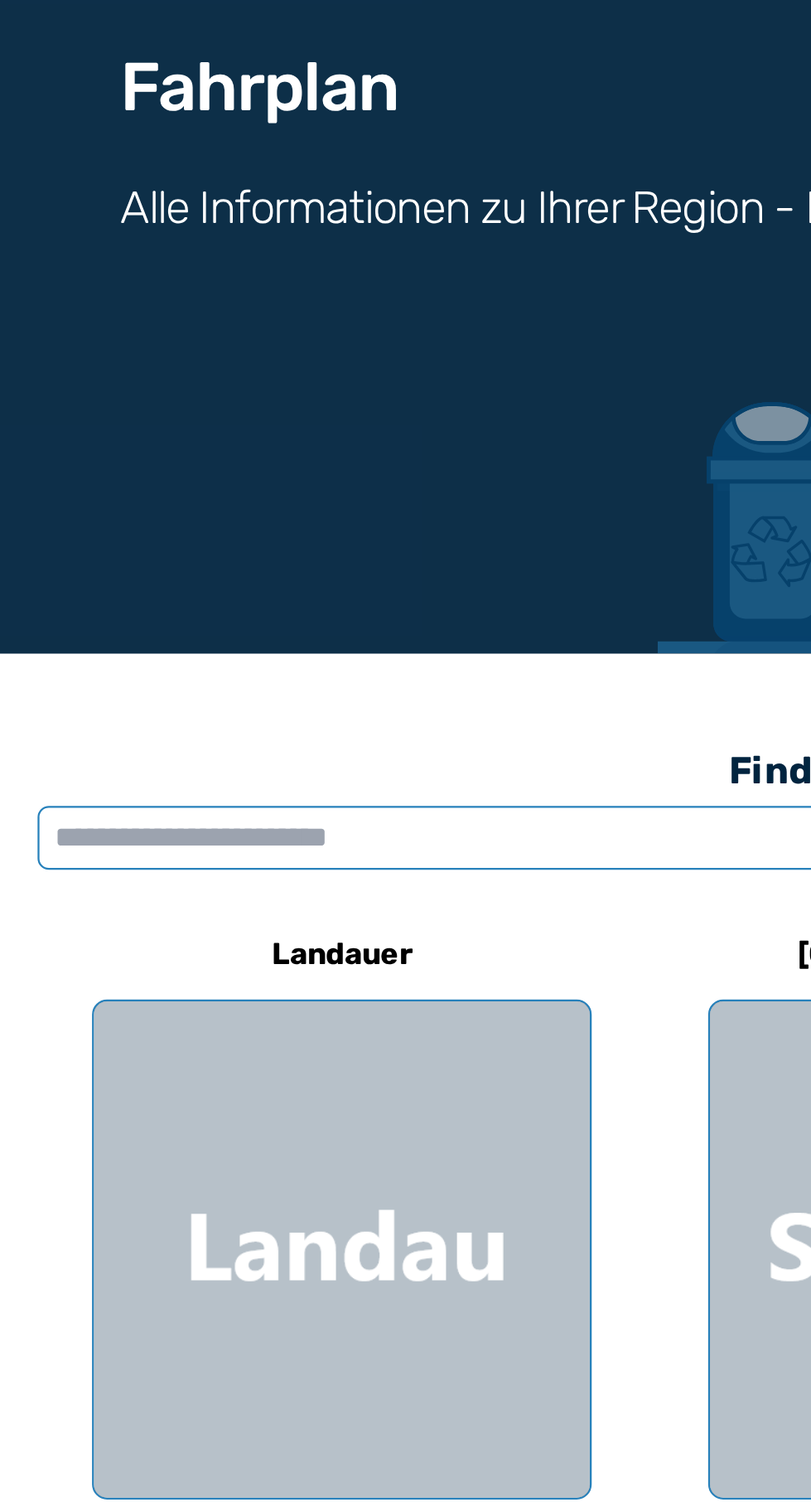
click at [83, 549] on input "text" at bounding box center [405, 553] width 778 height 28
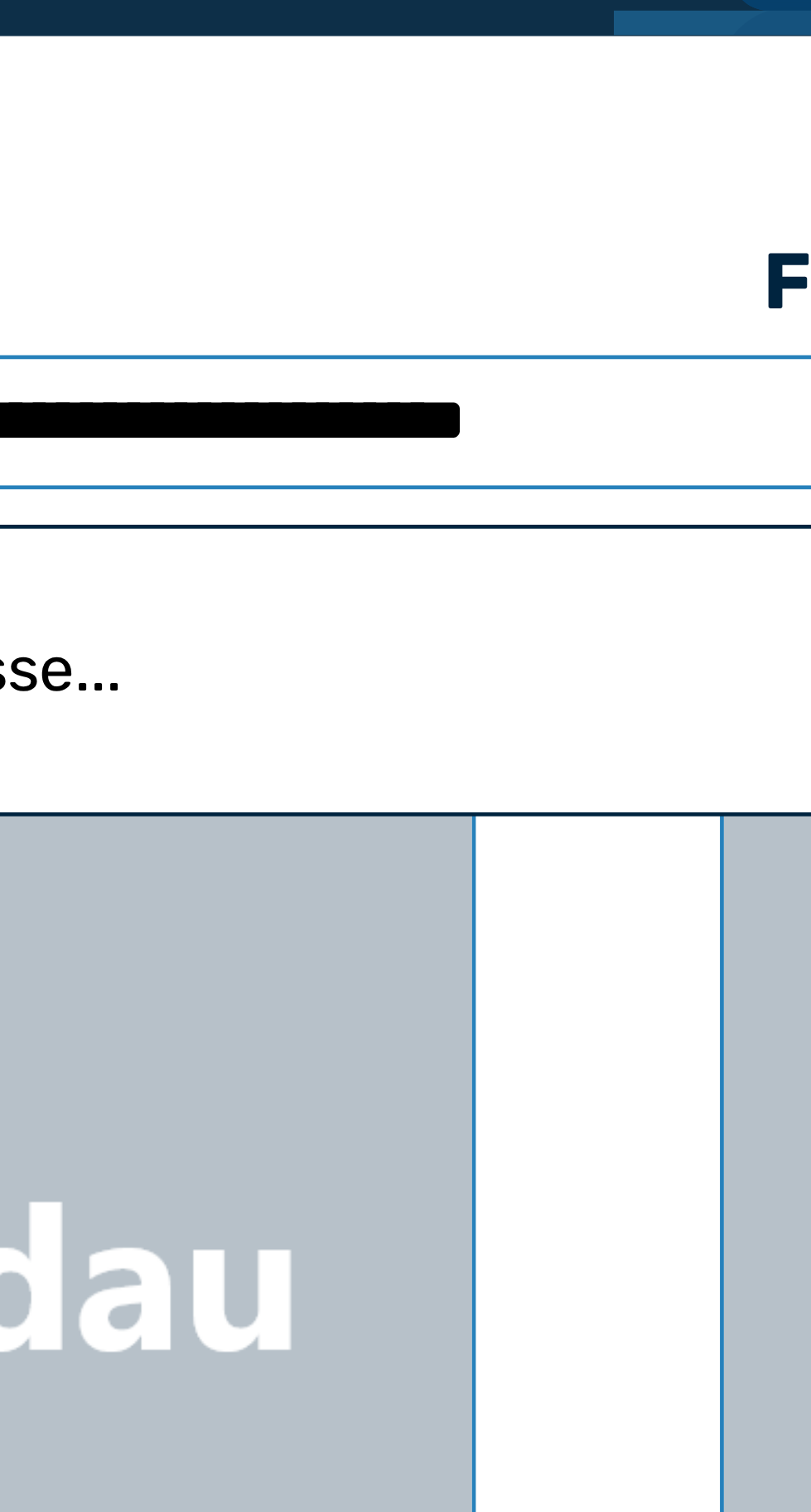
type input "**********"
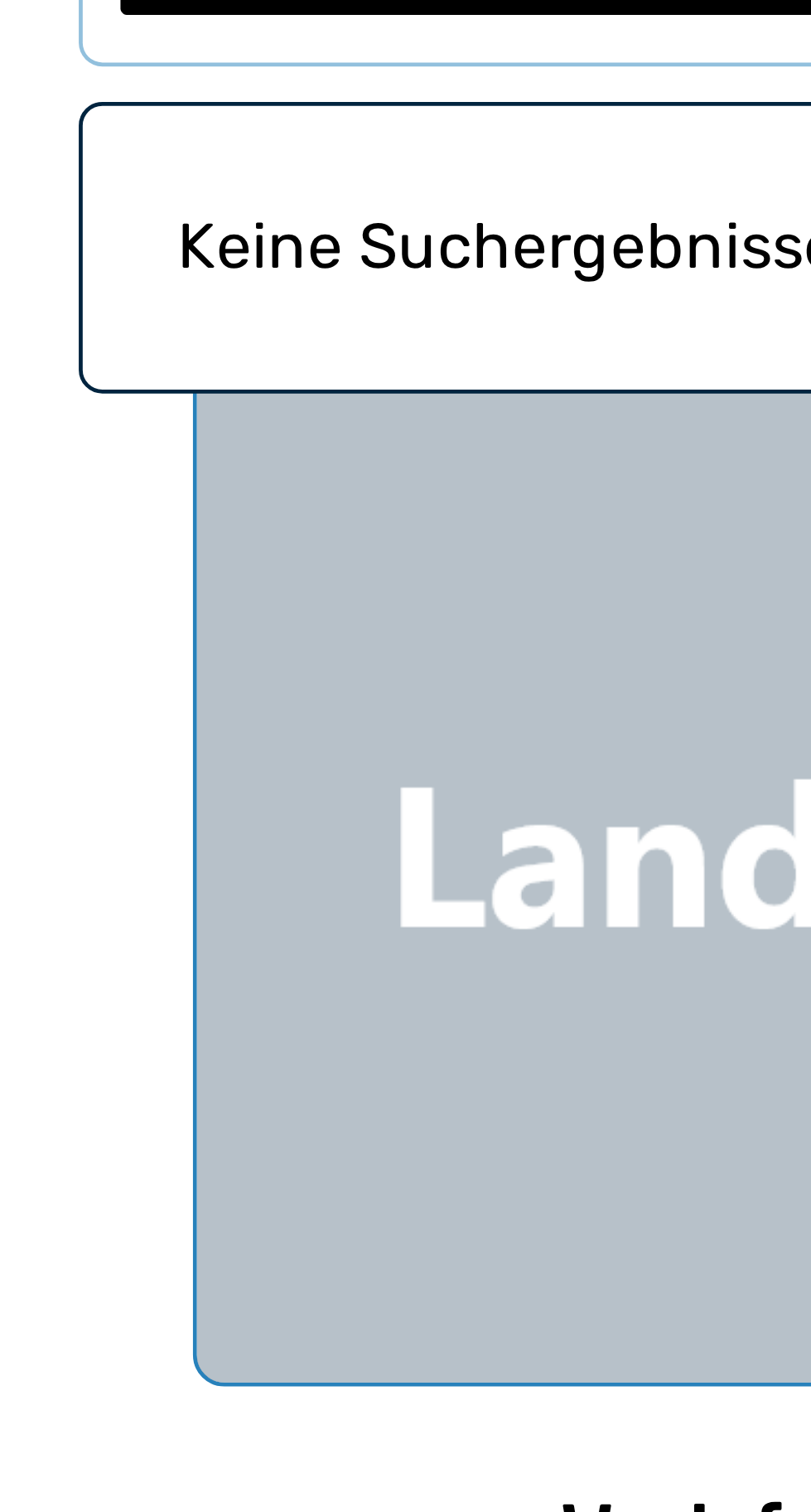
click at [54, 606] on font "Keine Suchergebnisse..." at bounding box center [111, 606] width 149 height 16
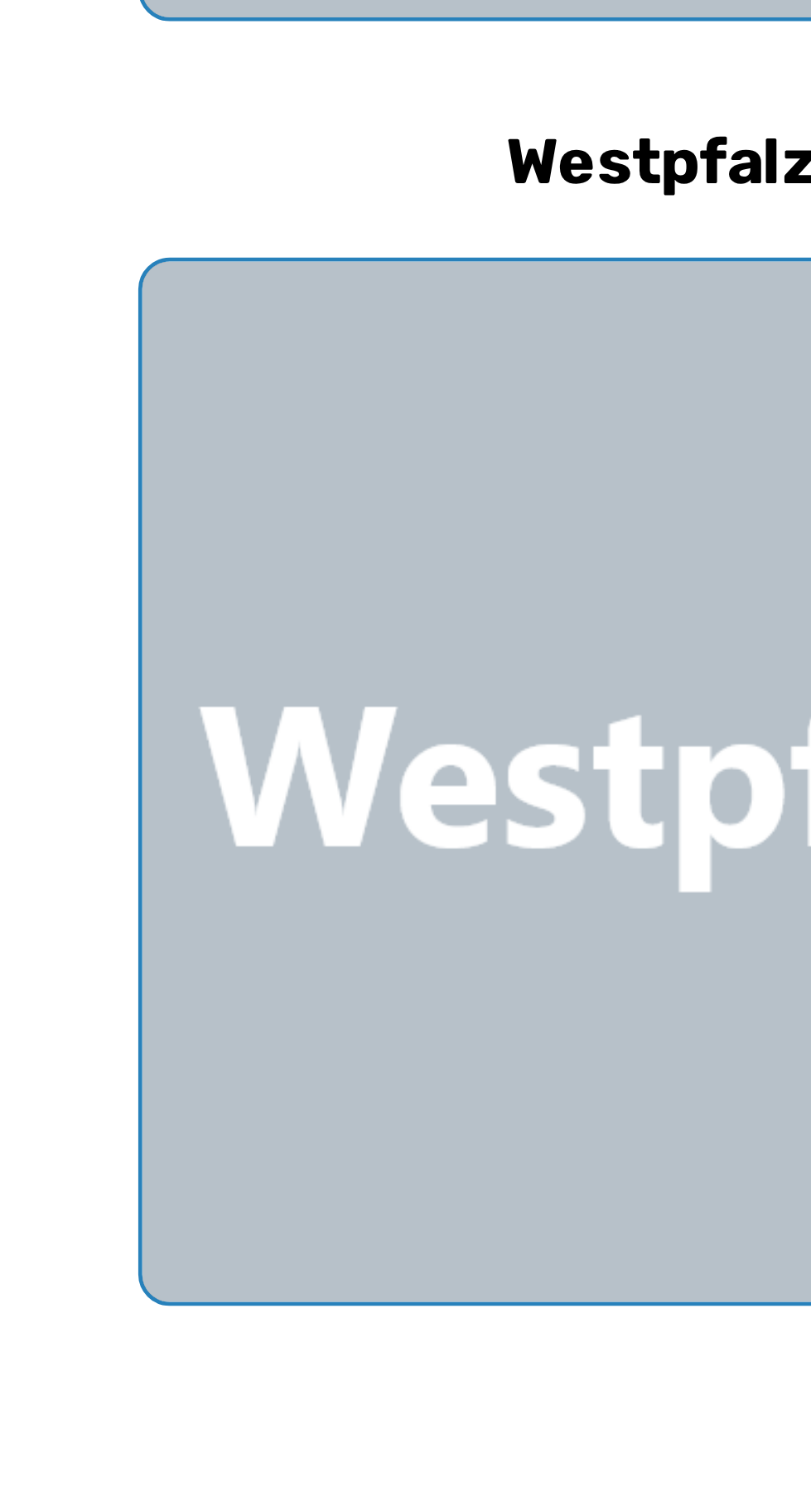
click at [103, 1021] on div at bounding box center [151, 1005] width 219 height 219
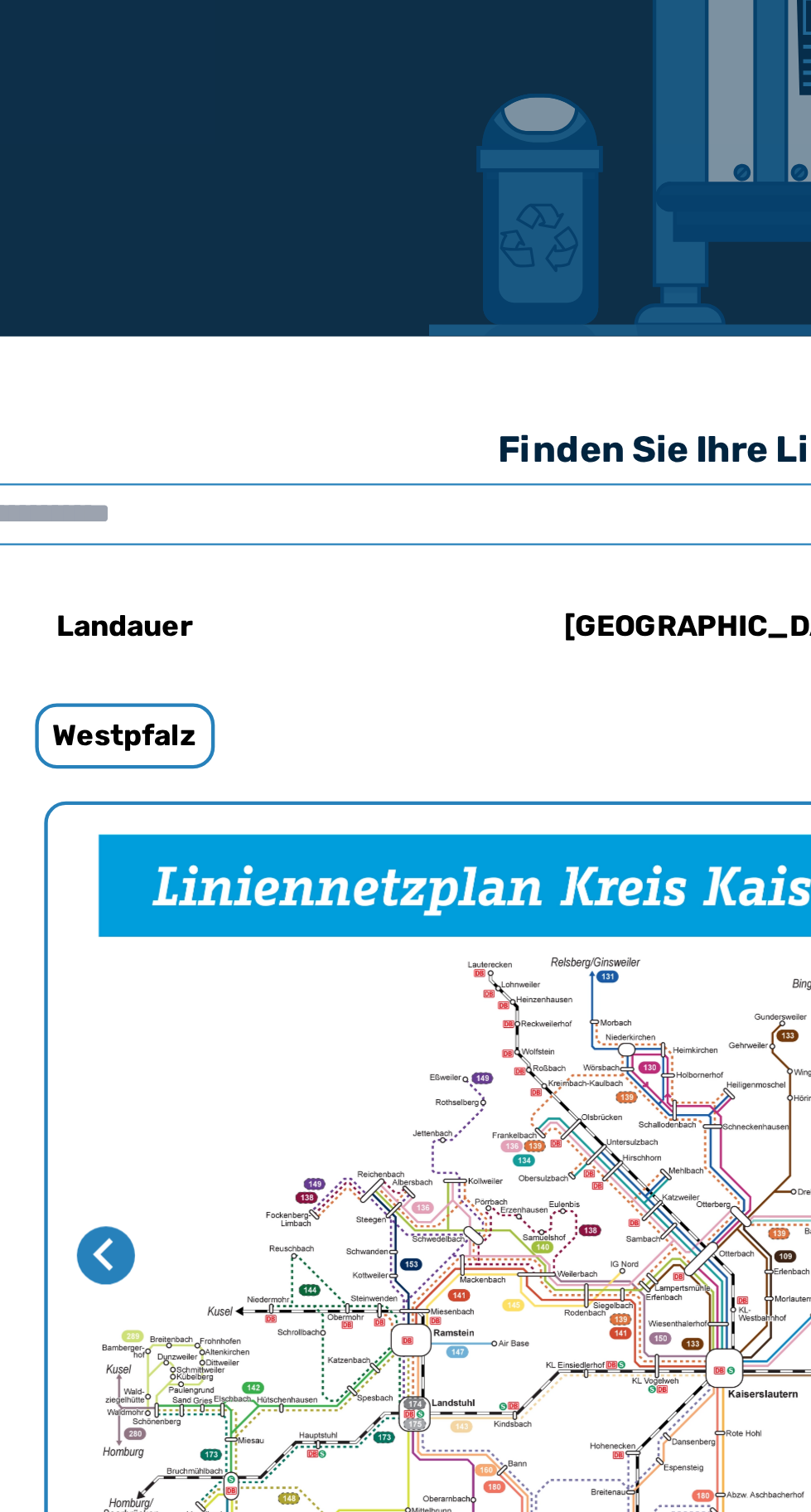
click at [175, 545] on input "text" at bounding box center [405, 553] width 778 height 28
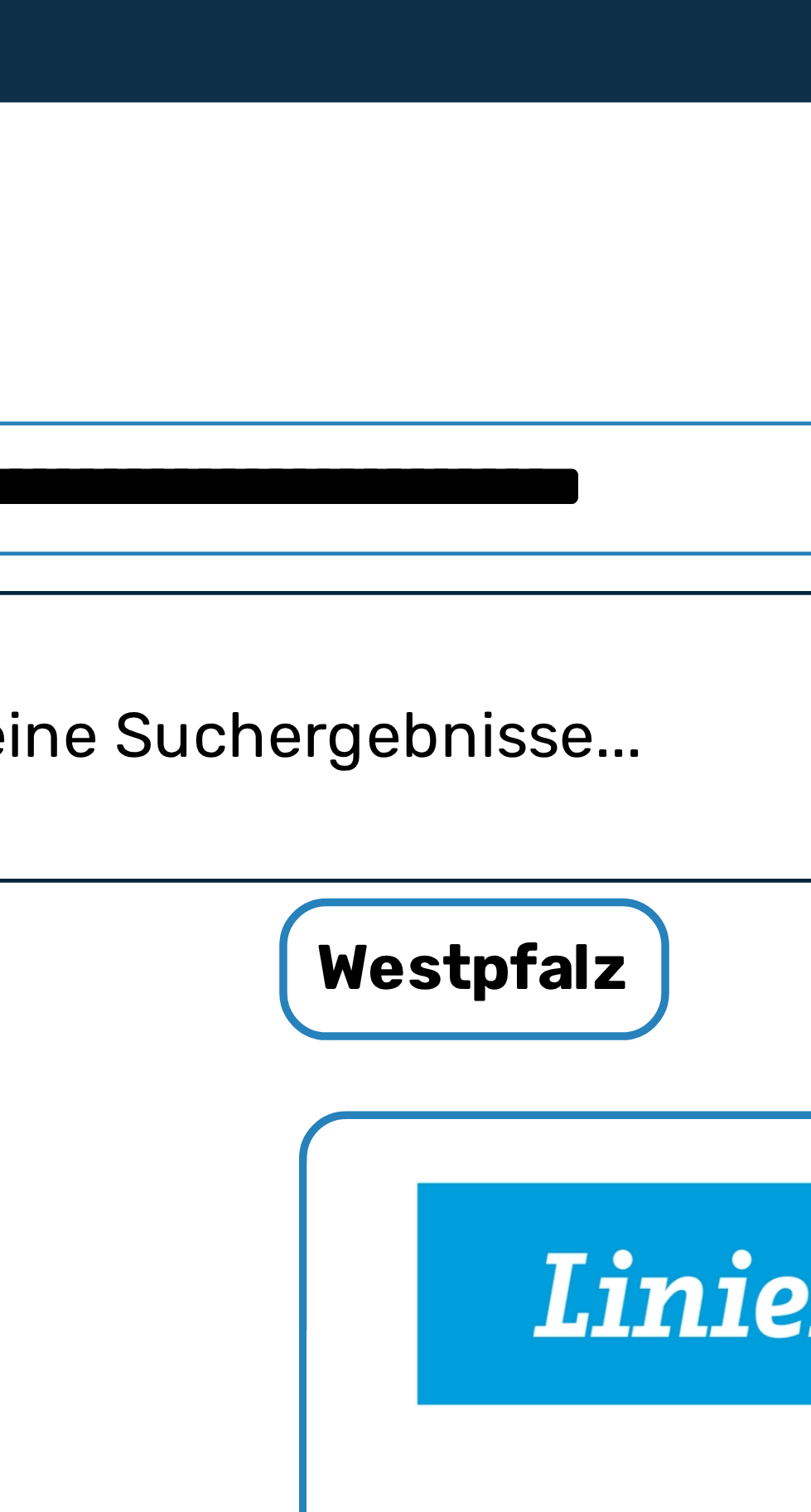
type input "**********"
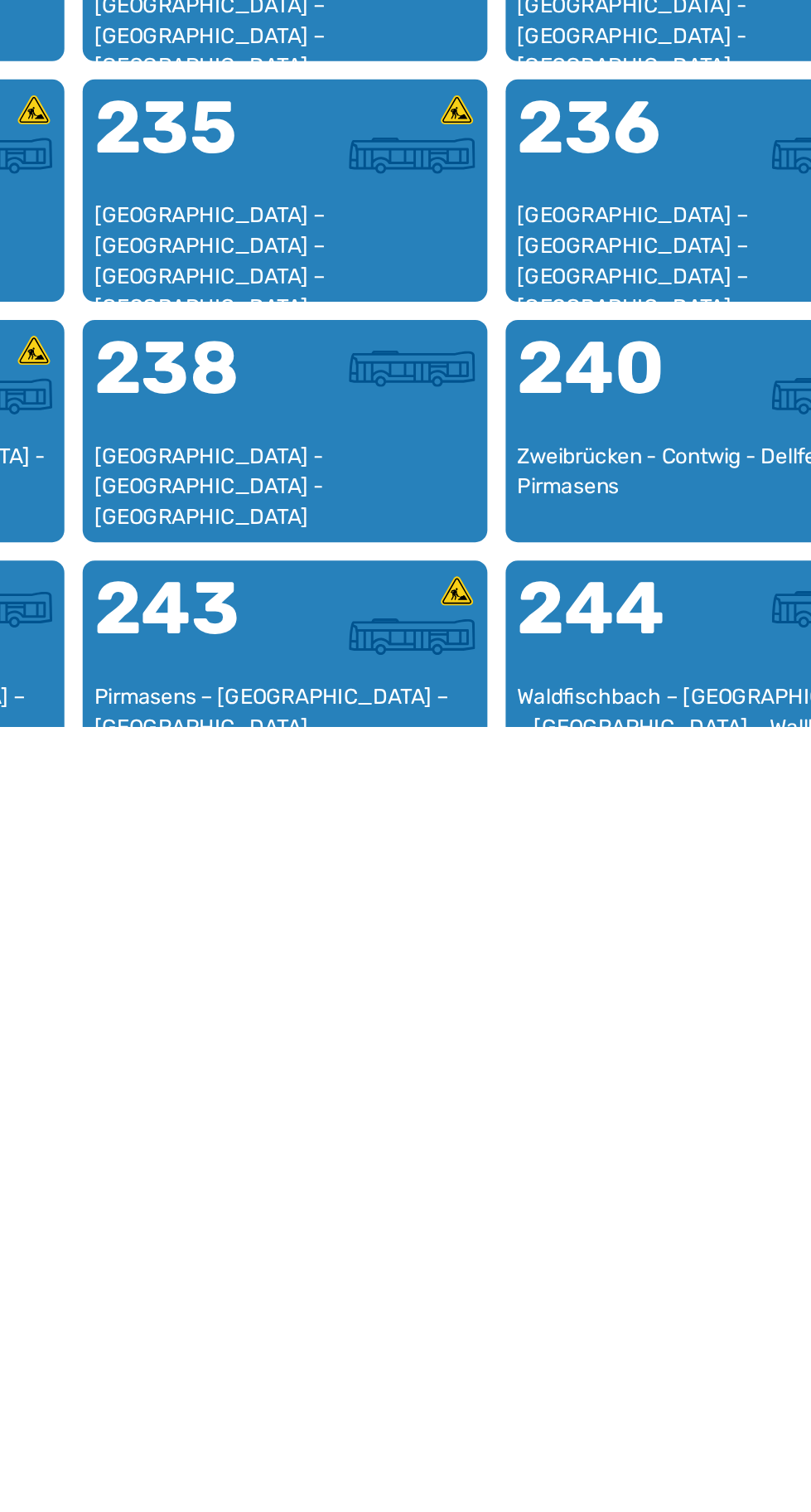
scroll to position [482, 0]
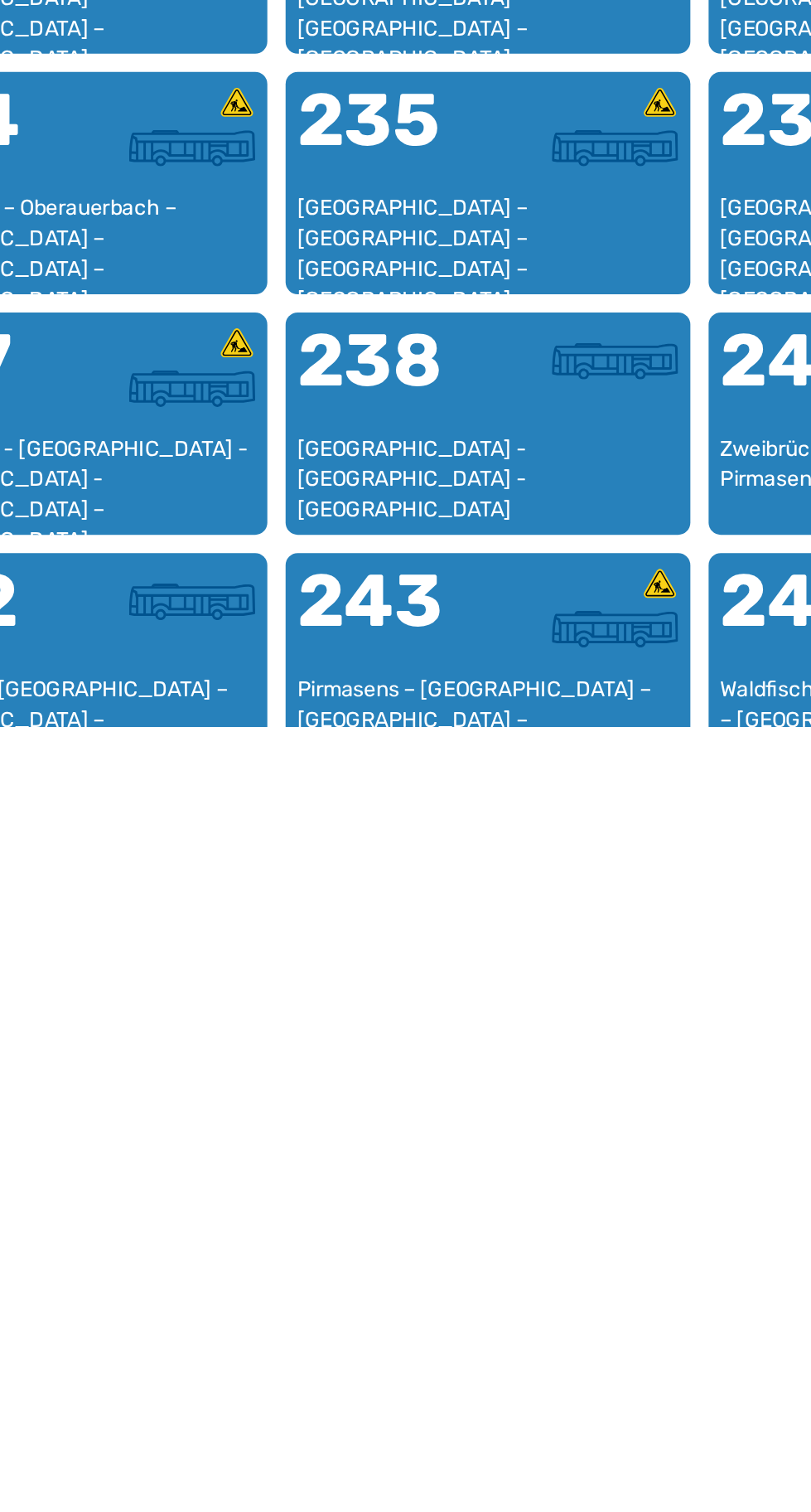
click at [276, 1392] on div "Zweibrücken - [GEOGRAPHIC_DATA] - [GEOGRAPHIC_DATA] - [GEOGRAPHIC_DATA] – [GEOG…" at bounding box center [175, 1377] width 207 height 49
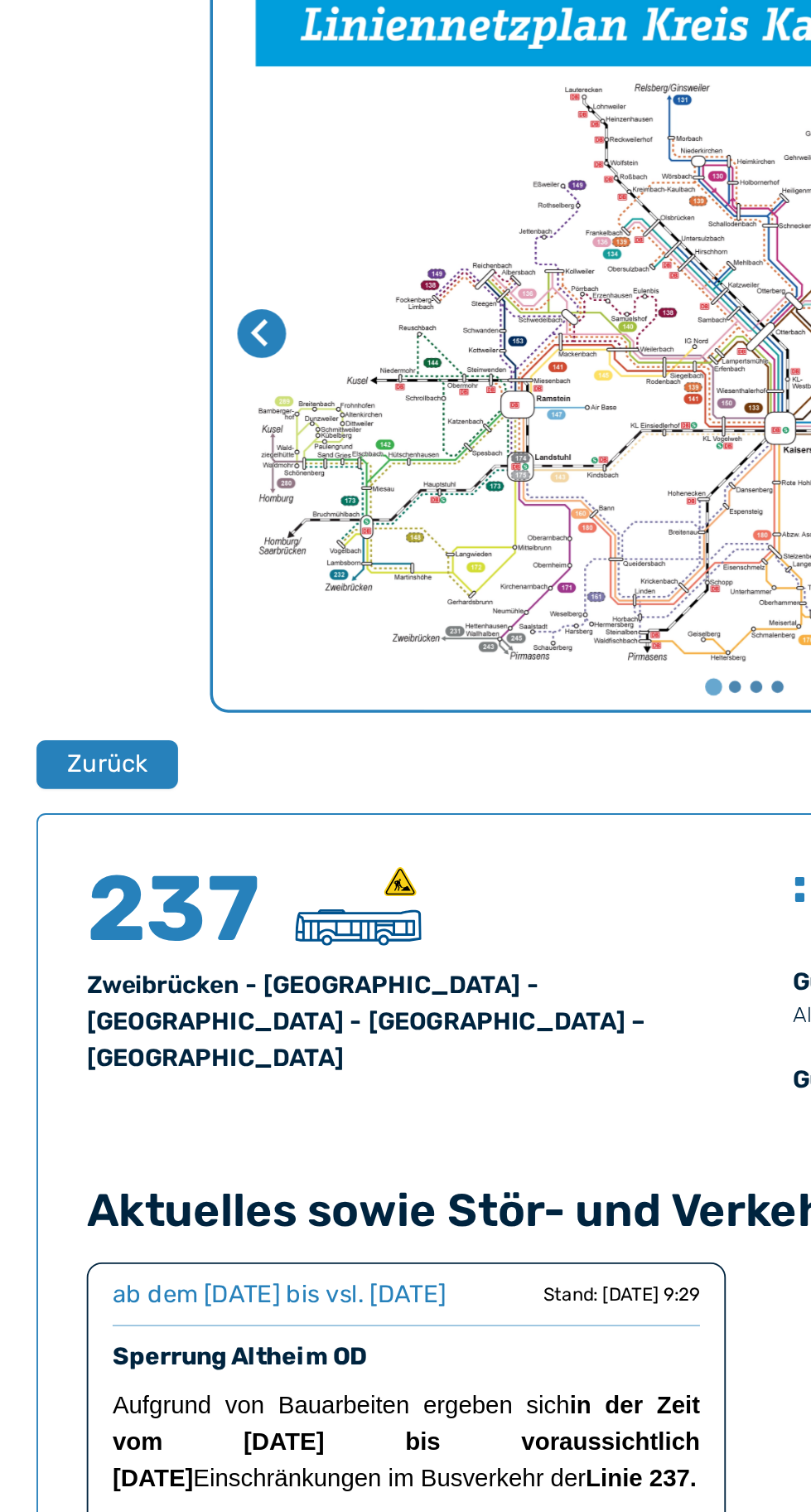
scroll to position [235, 0]
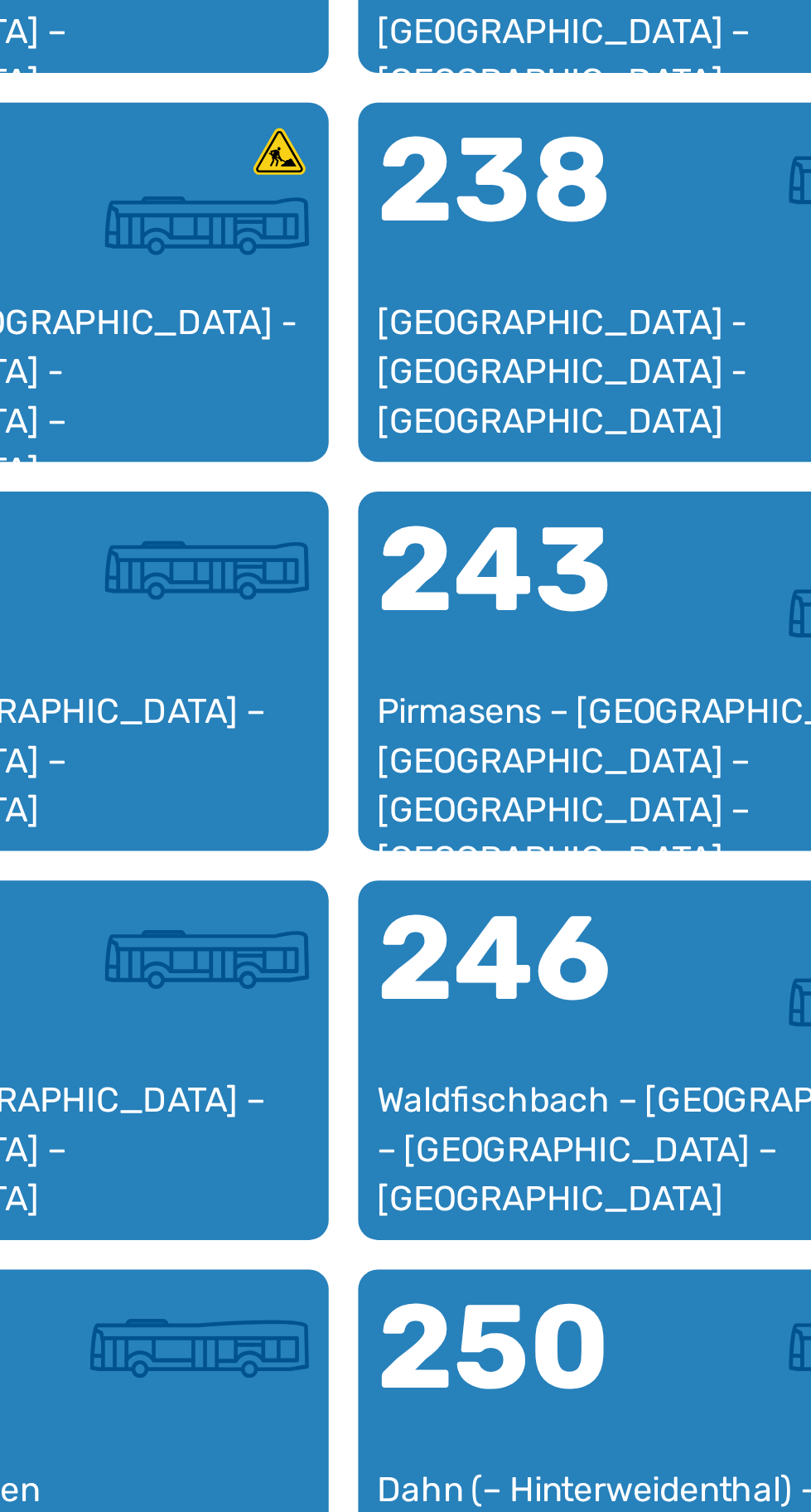
scroll to position [1194, 0]
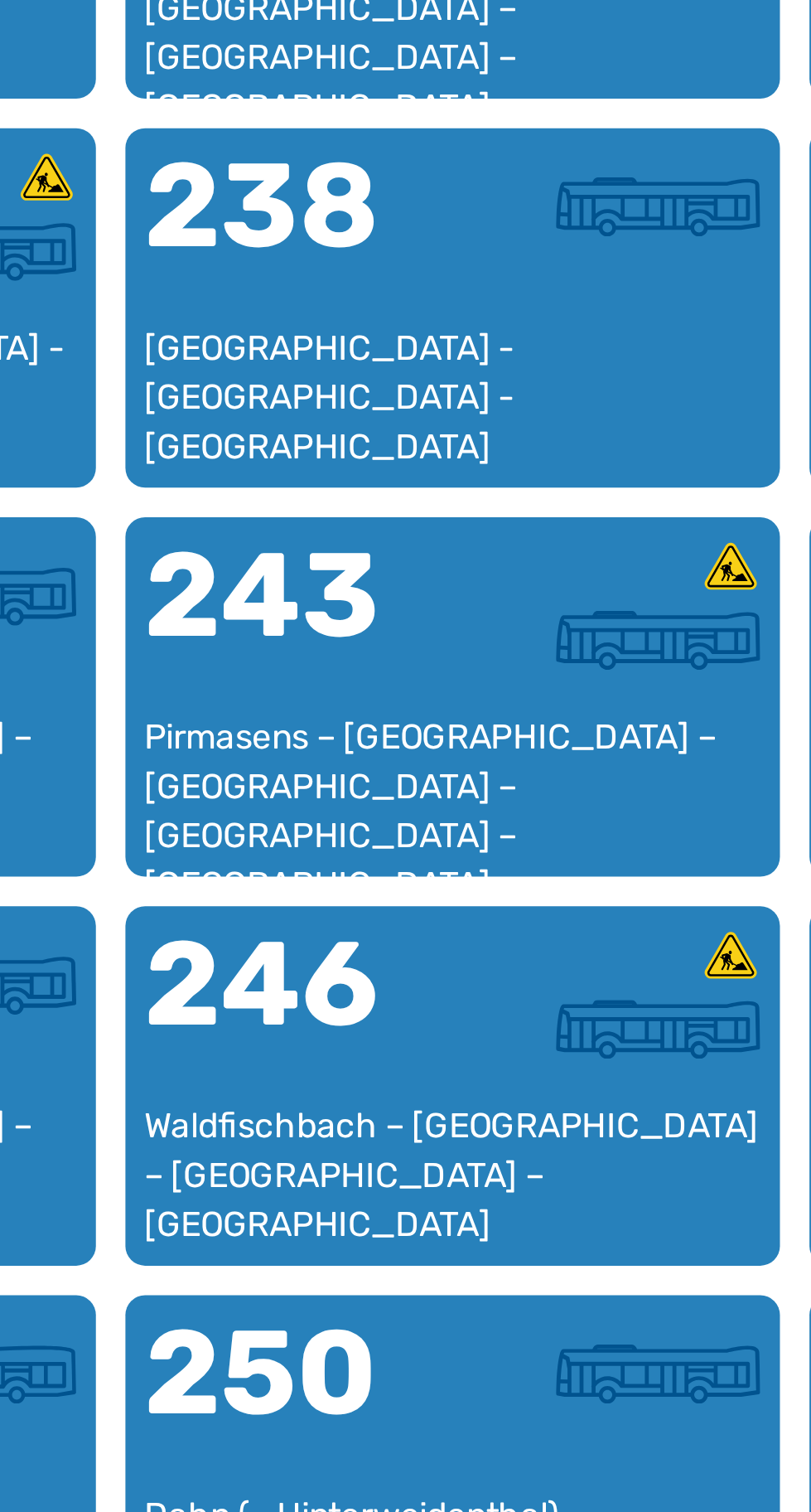
click at [371, 794] on font "Pirmasens – [GEOGRAPHIC_DATA] – [GEOGRAPHIC_DATA] – [GEOGRAPHIC_DATA] – [GEOGRA…" at bounding box center [399, 804] width 193 height 64
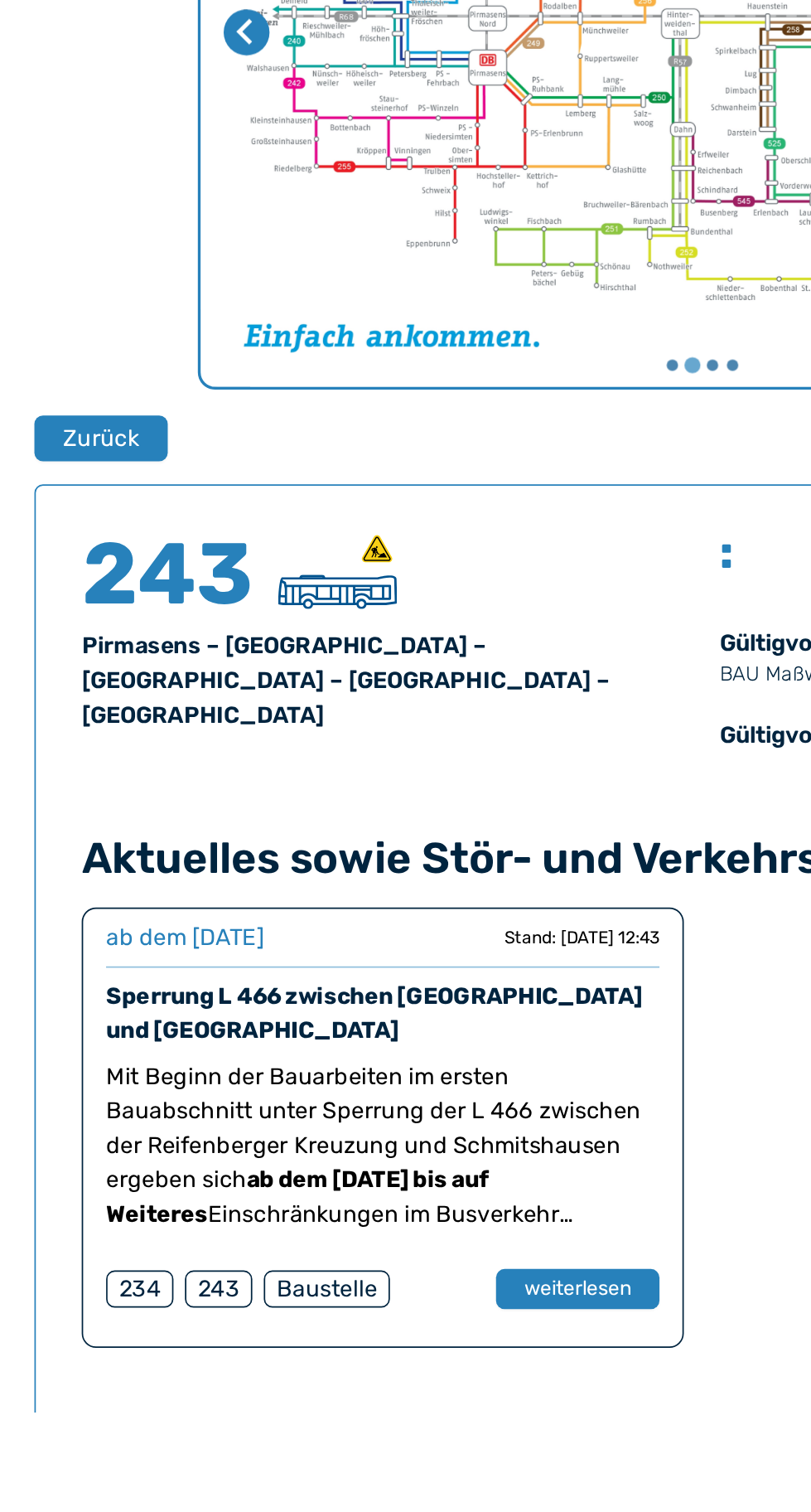
scroll to position [179, 0]
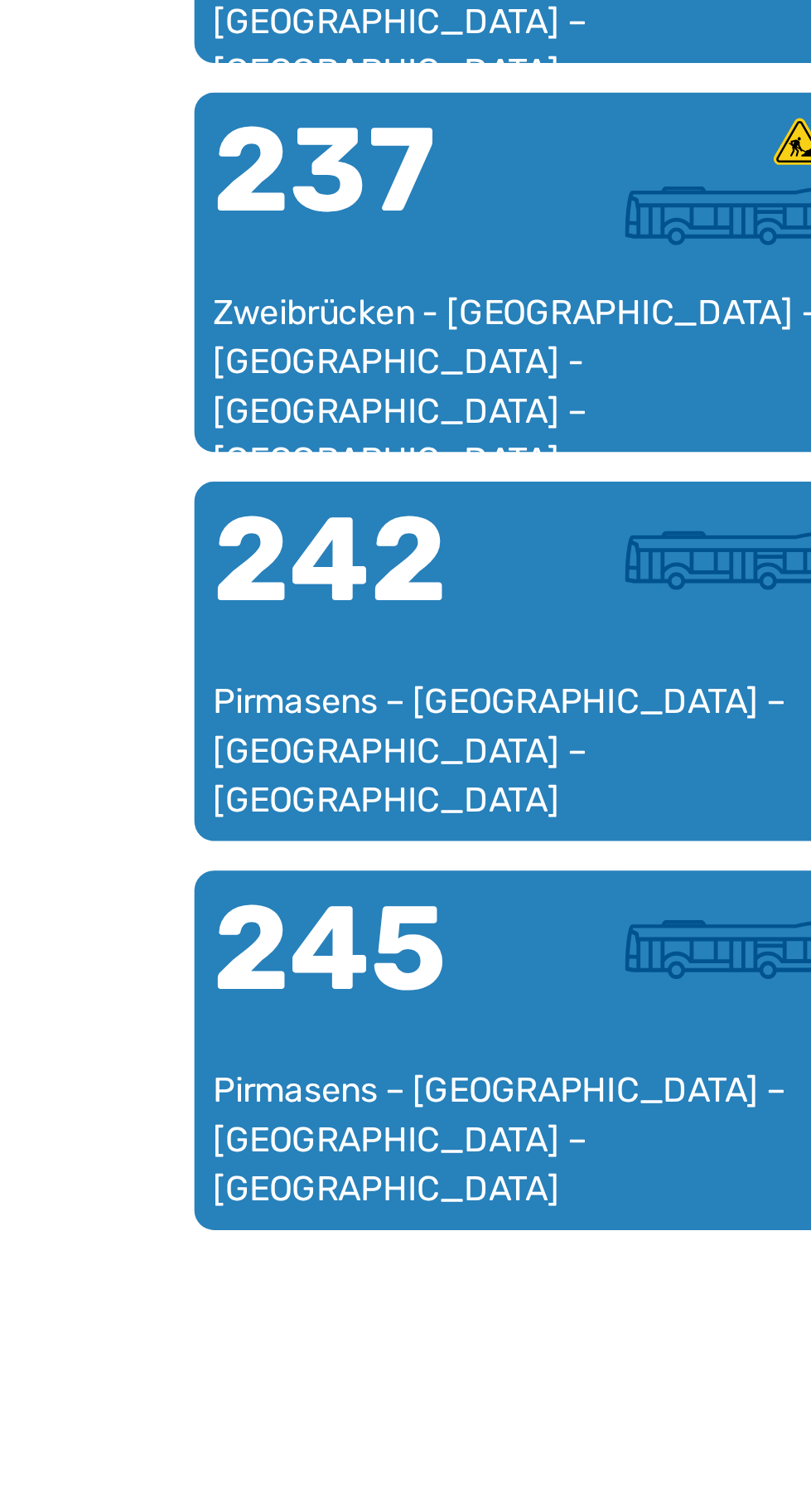
scroll to position [645, 0]
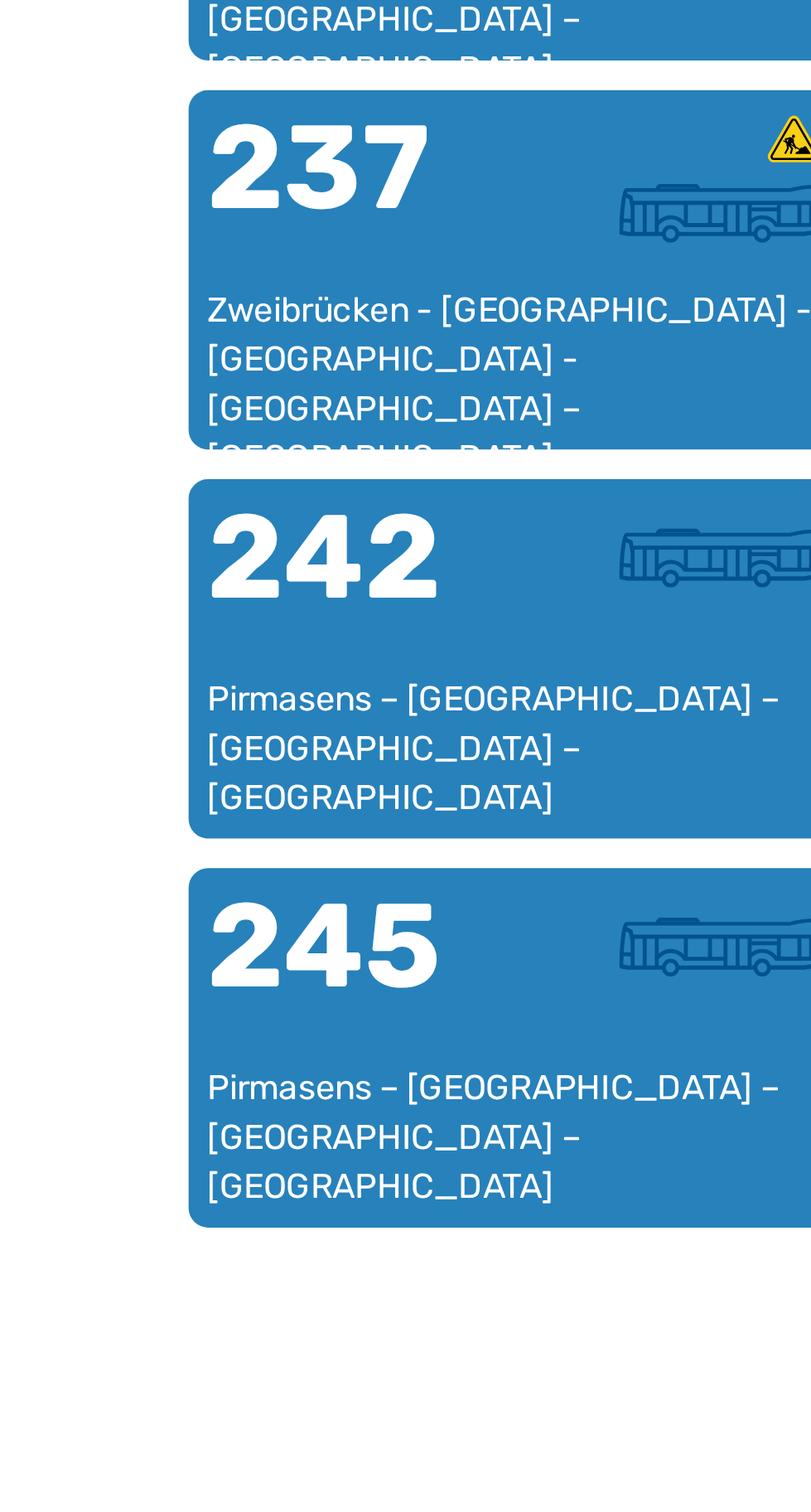
click at [150, 1463] on font "Pirmasens – [GEOGRAPHIC_DATA] – [GEOGRAPHIC_DATA] – [GEOGRAPHIC_DATA]" at bounding box center [168, 1475] width 193 height 48
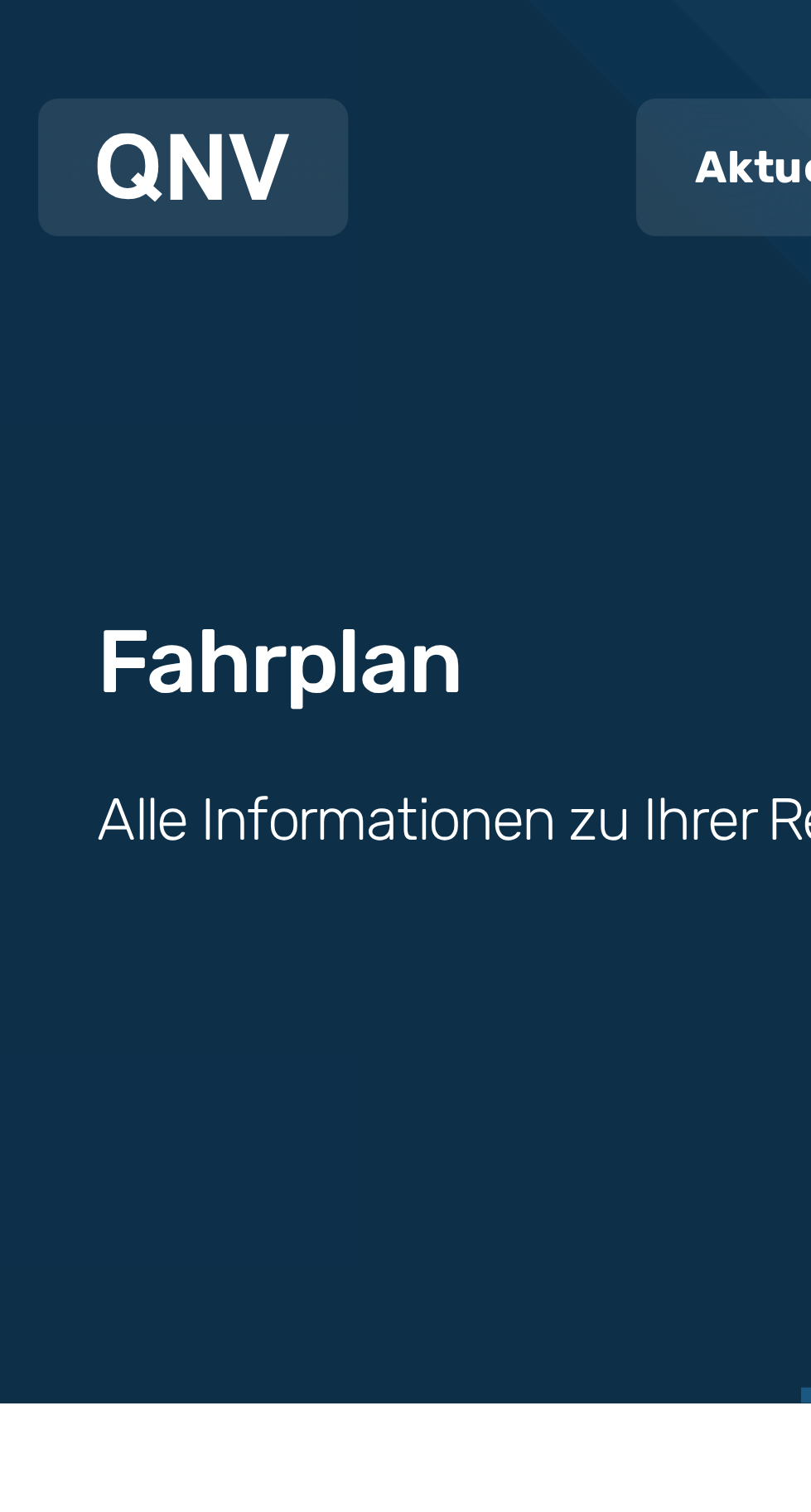
click at [101, 231] on font "Fahrplan" at bounding box center [114, 222] width 123 height 36
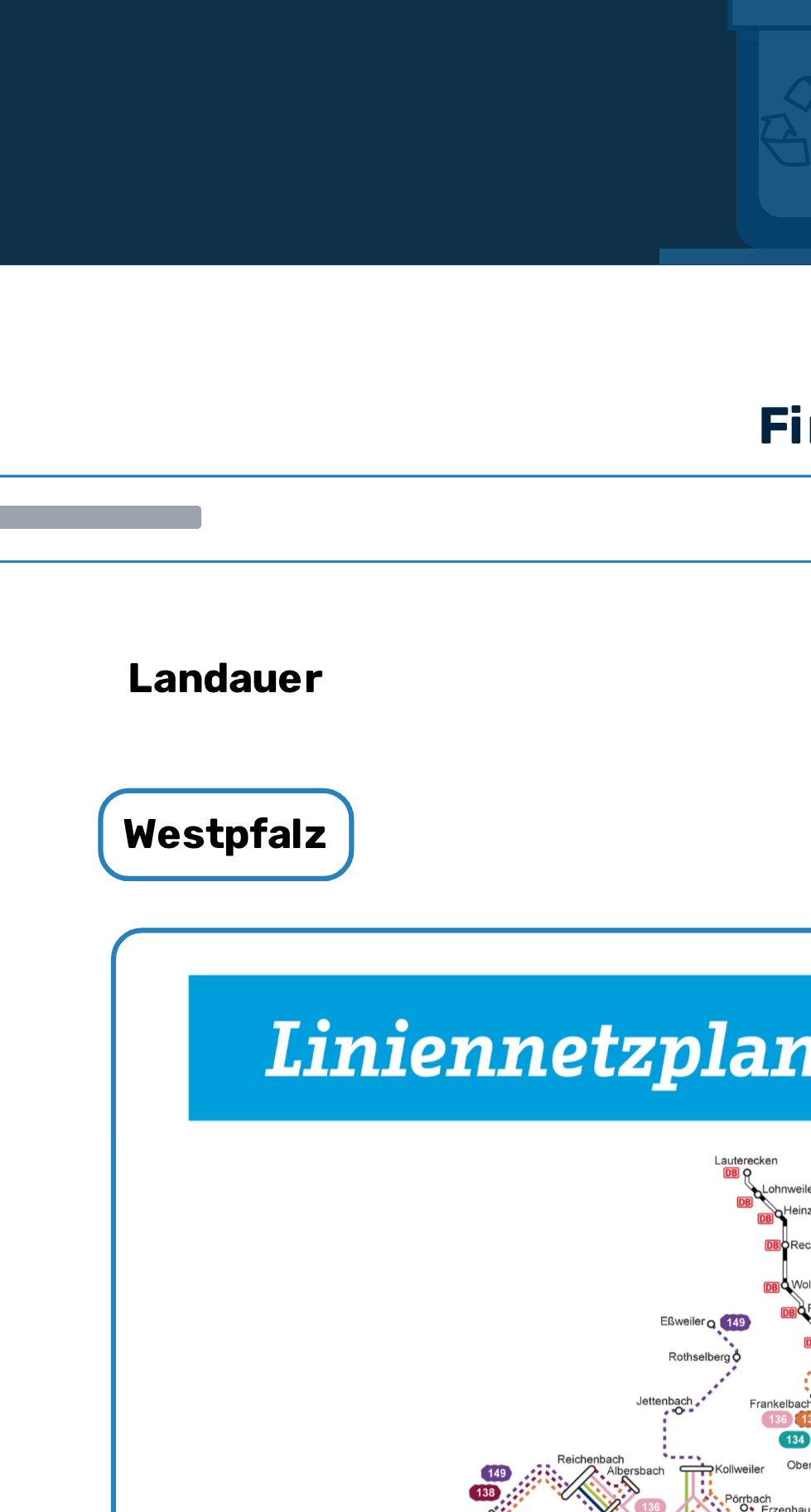
click at [136, 560] on input "text" at bounding box center [405, 553] width 778 height 28
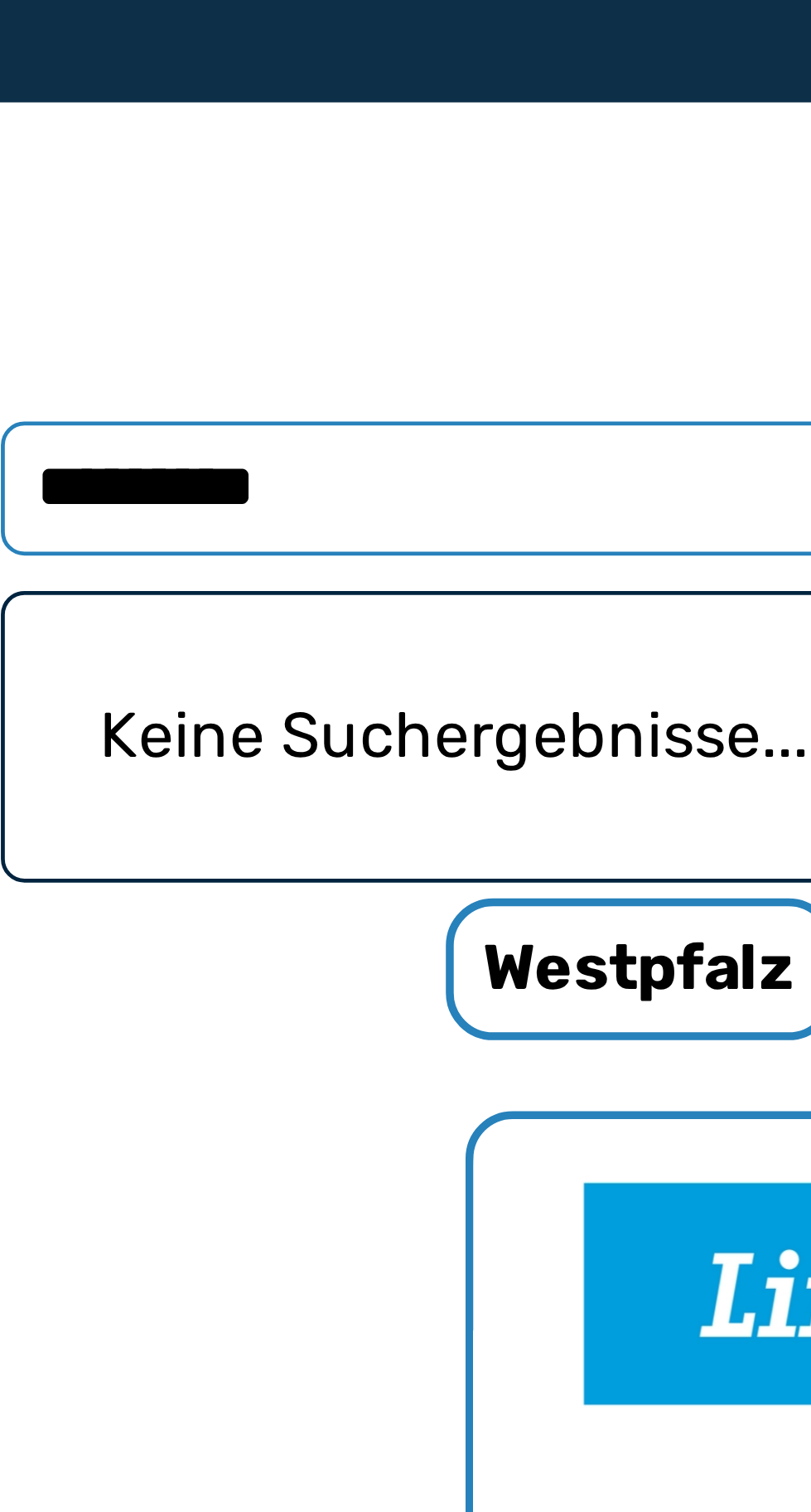
type input "*********"
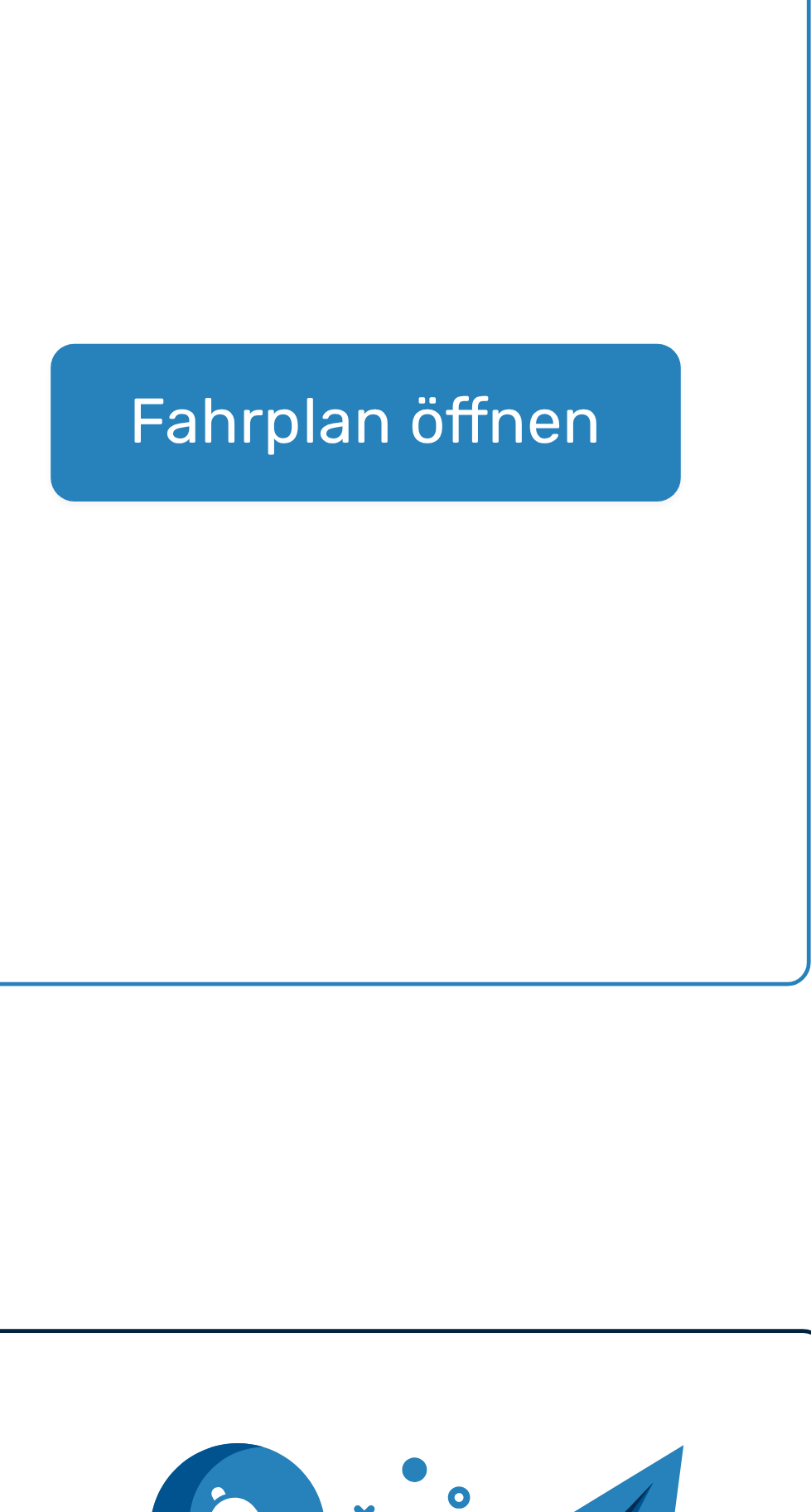
click at [672, 1247] on font "Fahrplan öffnen" at bounding box center [698, 1251] width 99 height 16
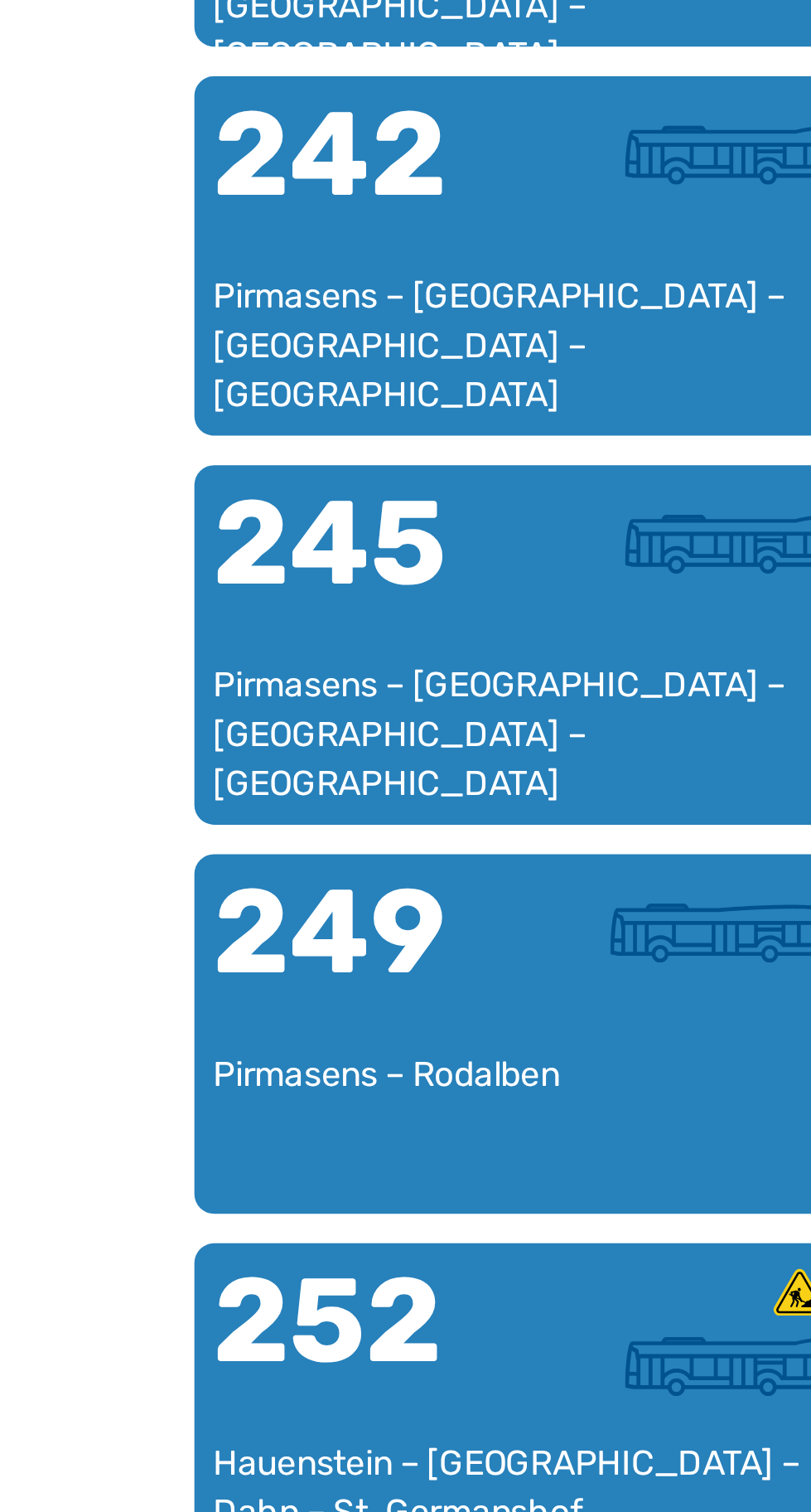
scroll to position [878, 0]
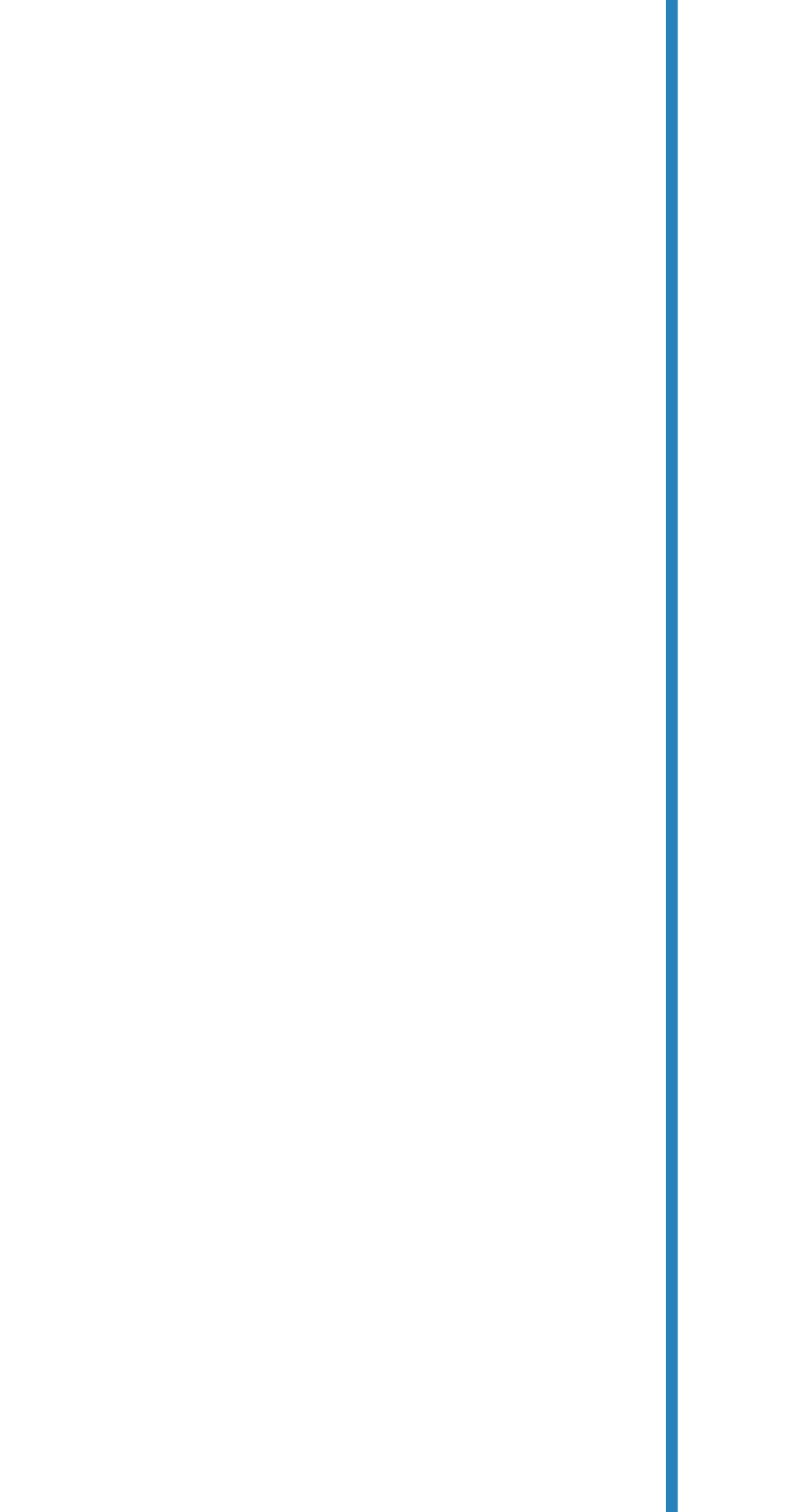
scroll to position [1, 0]
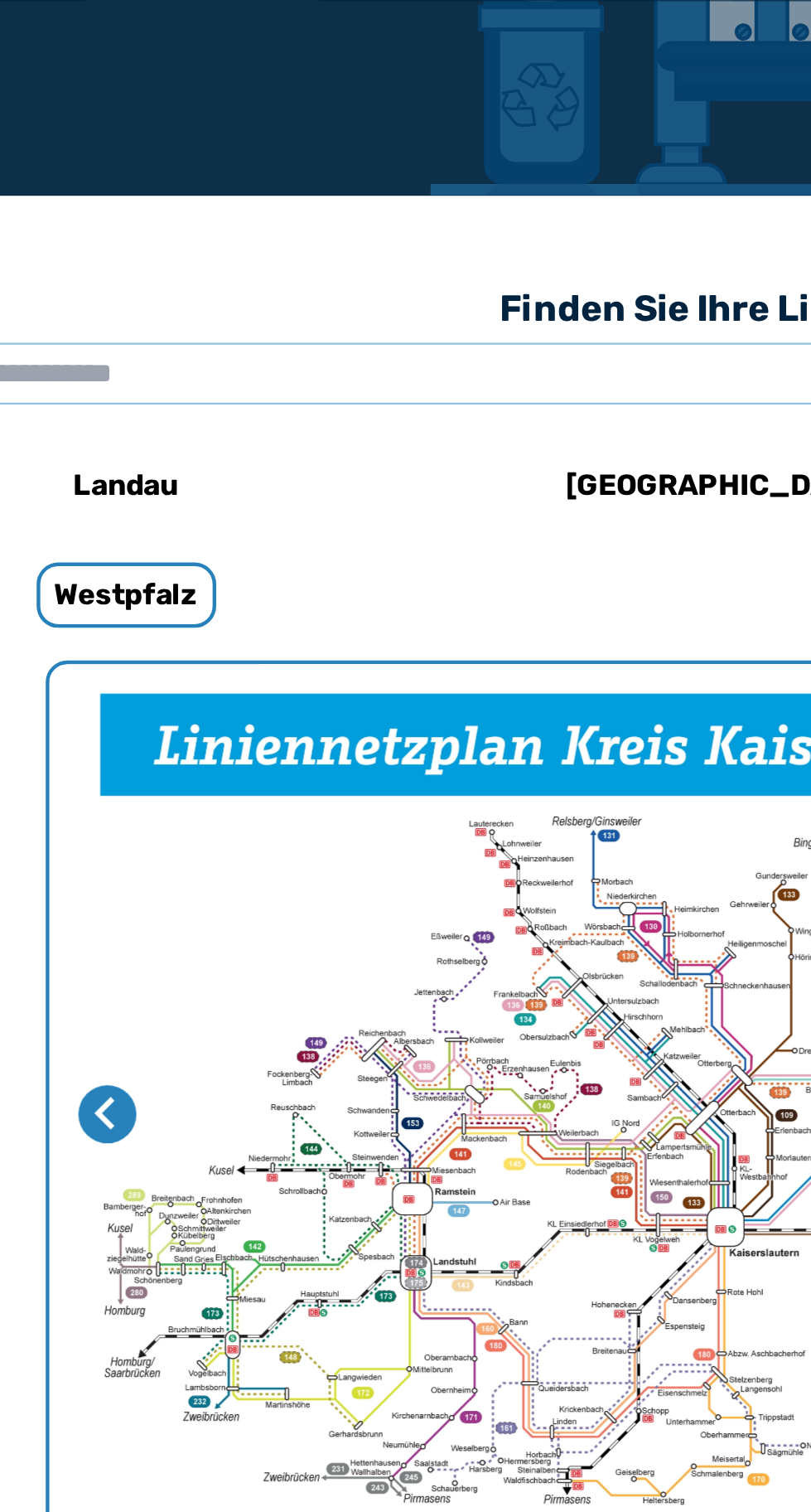
scroll to position [304, 0]
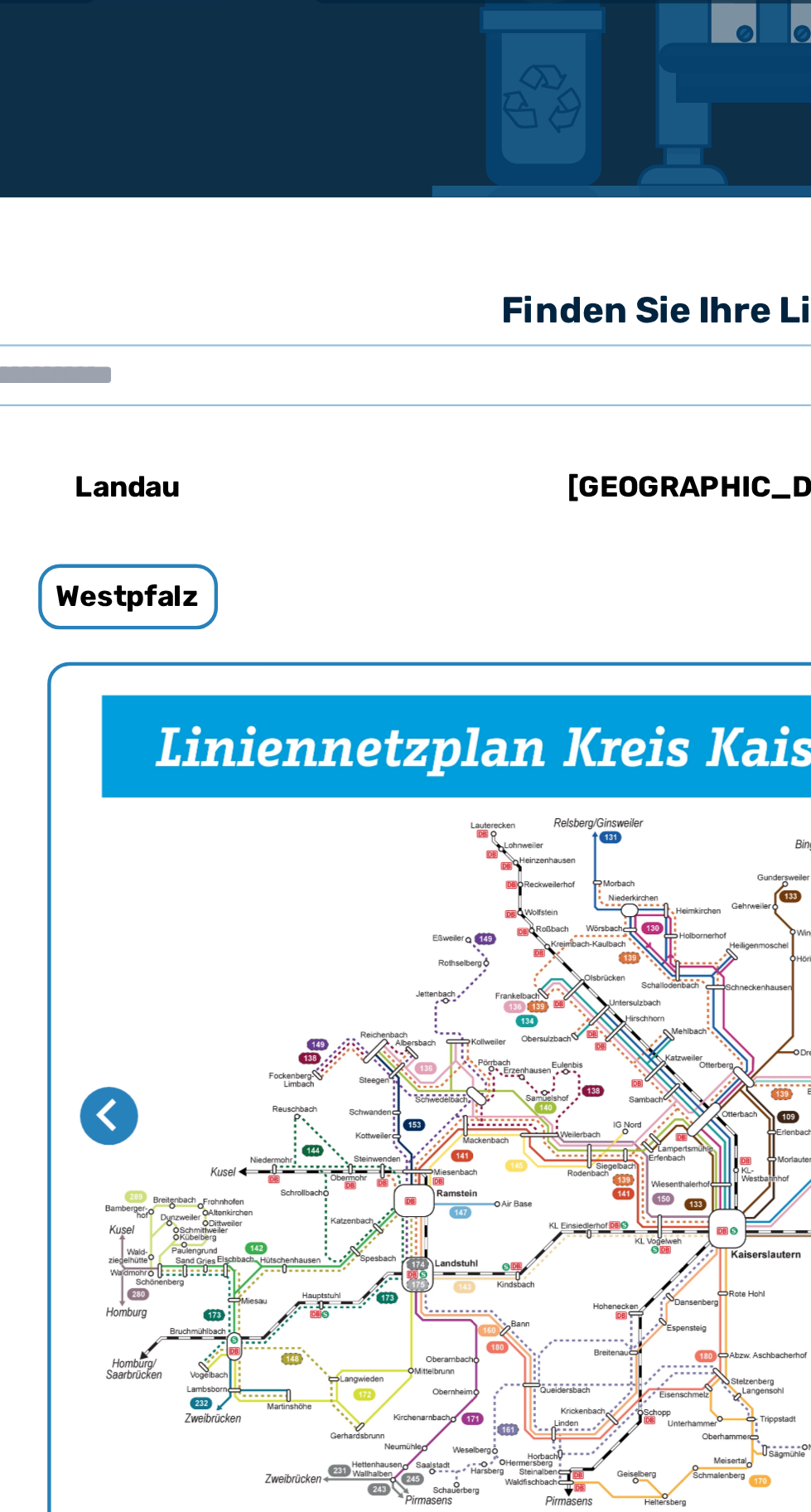
click at [426, 310] on h6 "[GEOGRAPHIC_DATA]" at bounding box center [423, 300] width 155 height 26
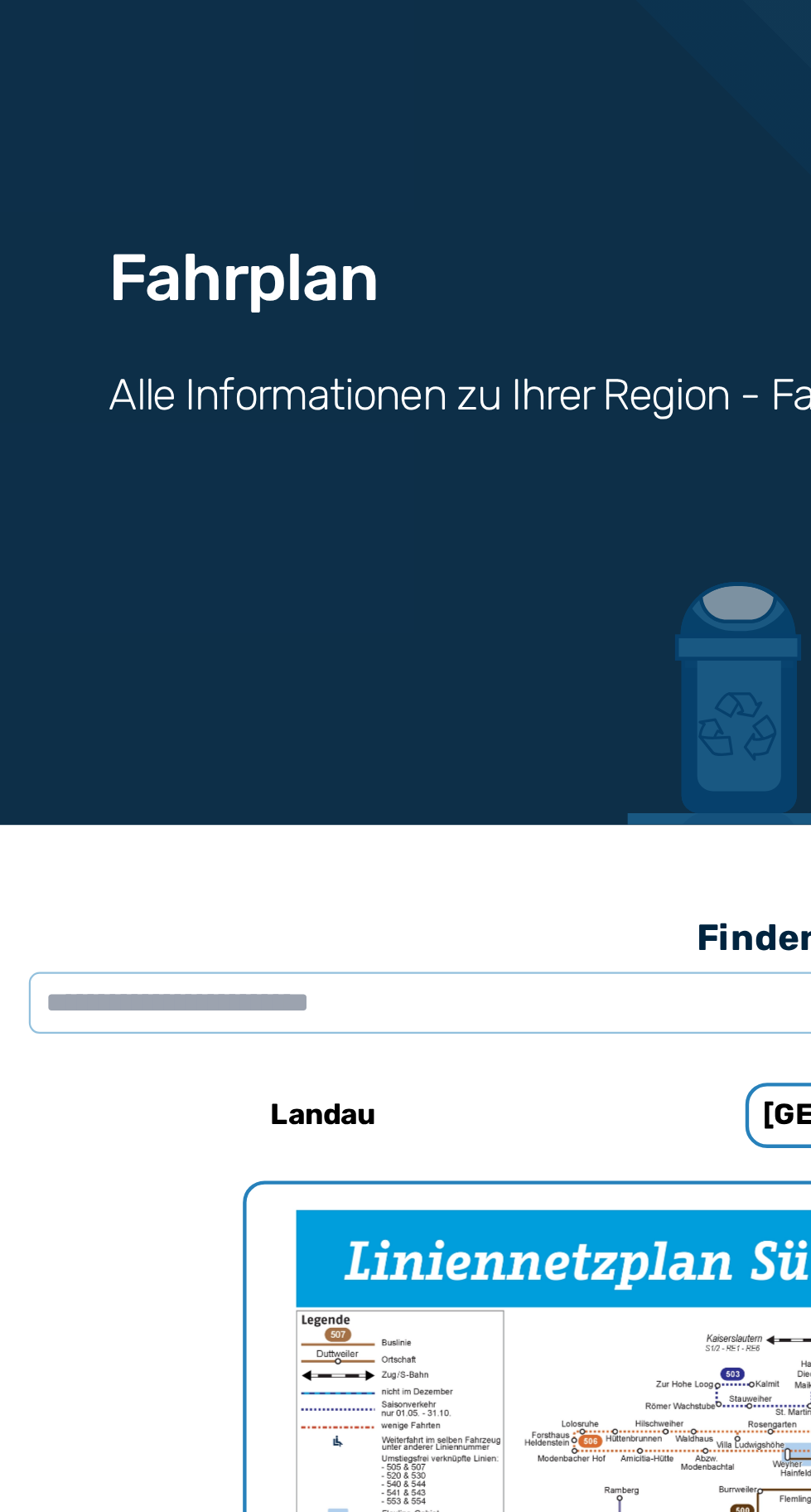
scroll to position [3, 0]
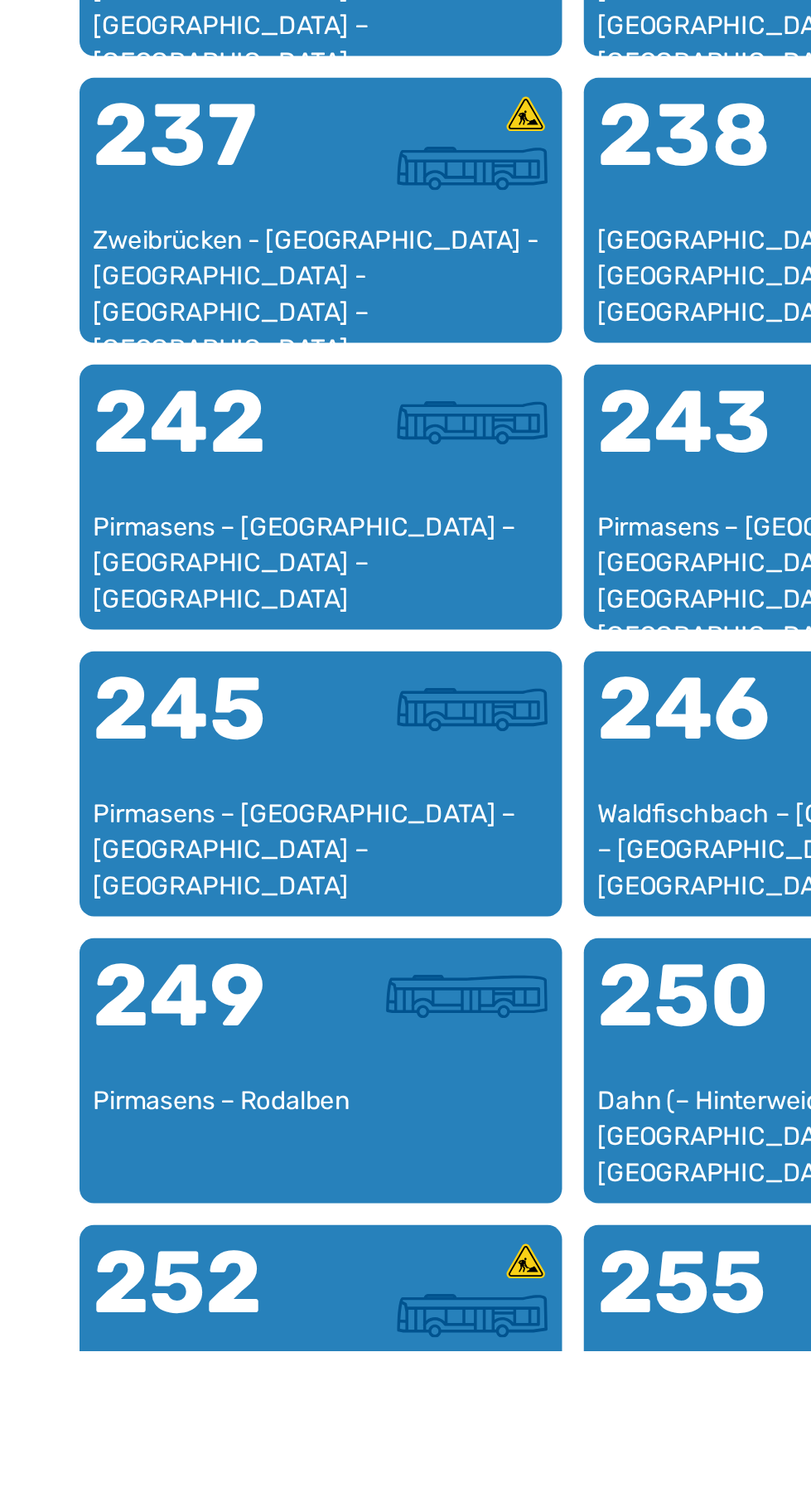
scroll to position [848, 0]
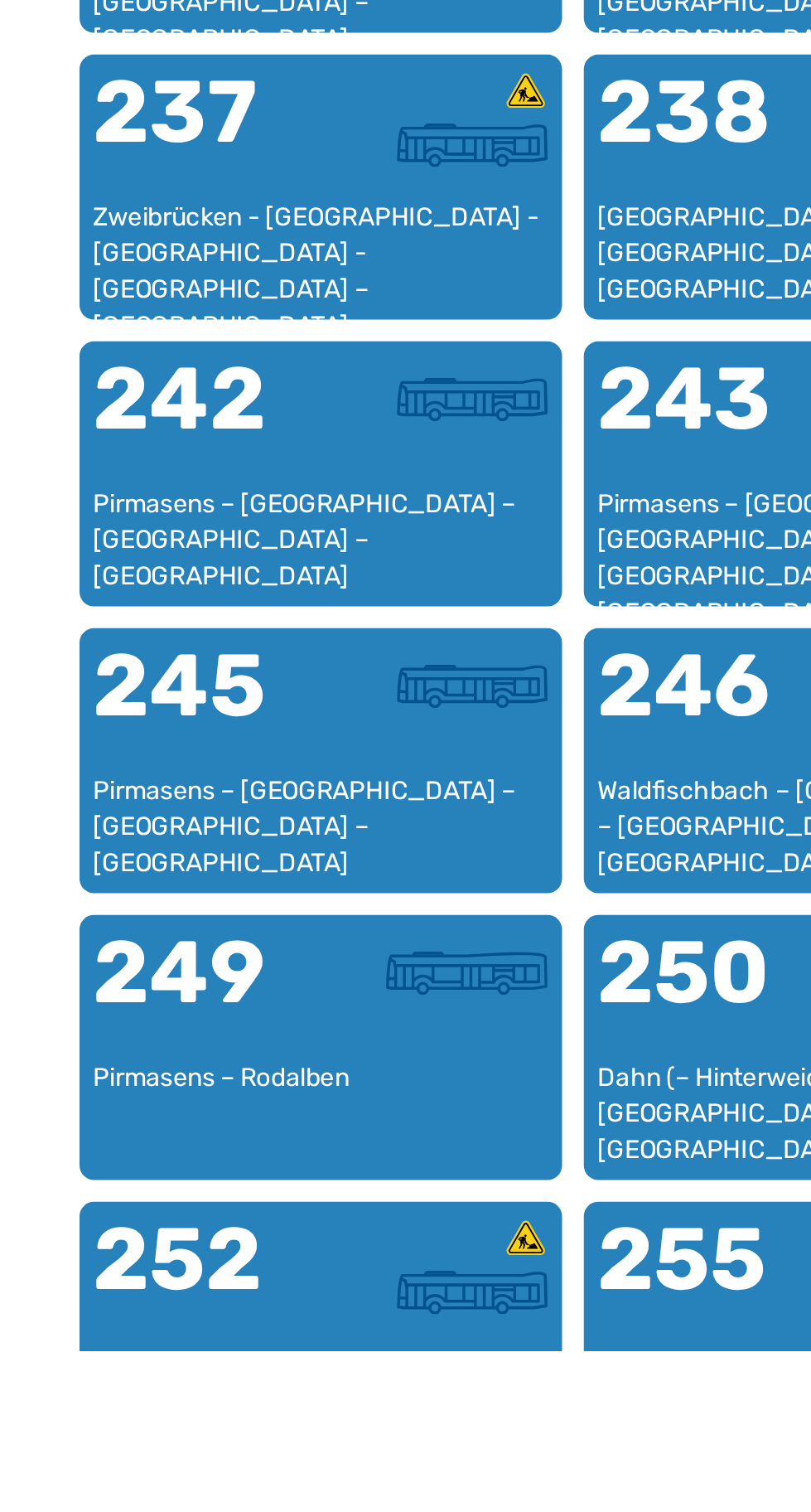
click at [148, 1242] on div "245" at bounding box center [124, 1218] width 103 height 59
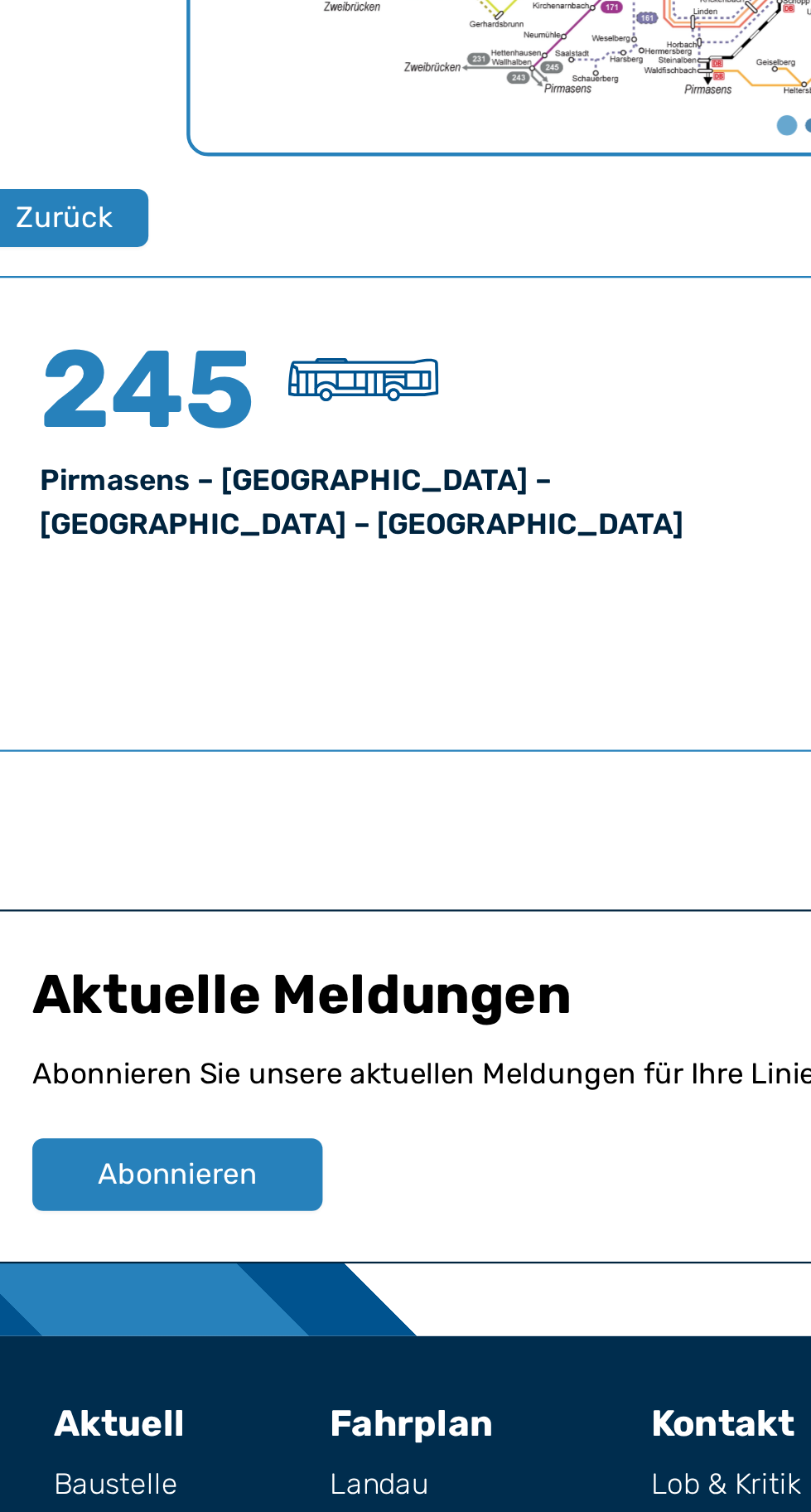
scroll to position [313, 0]
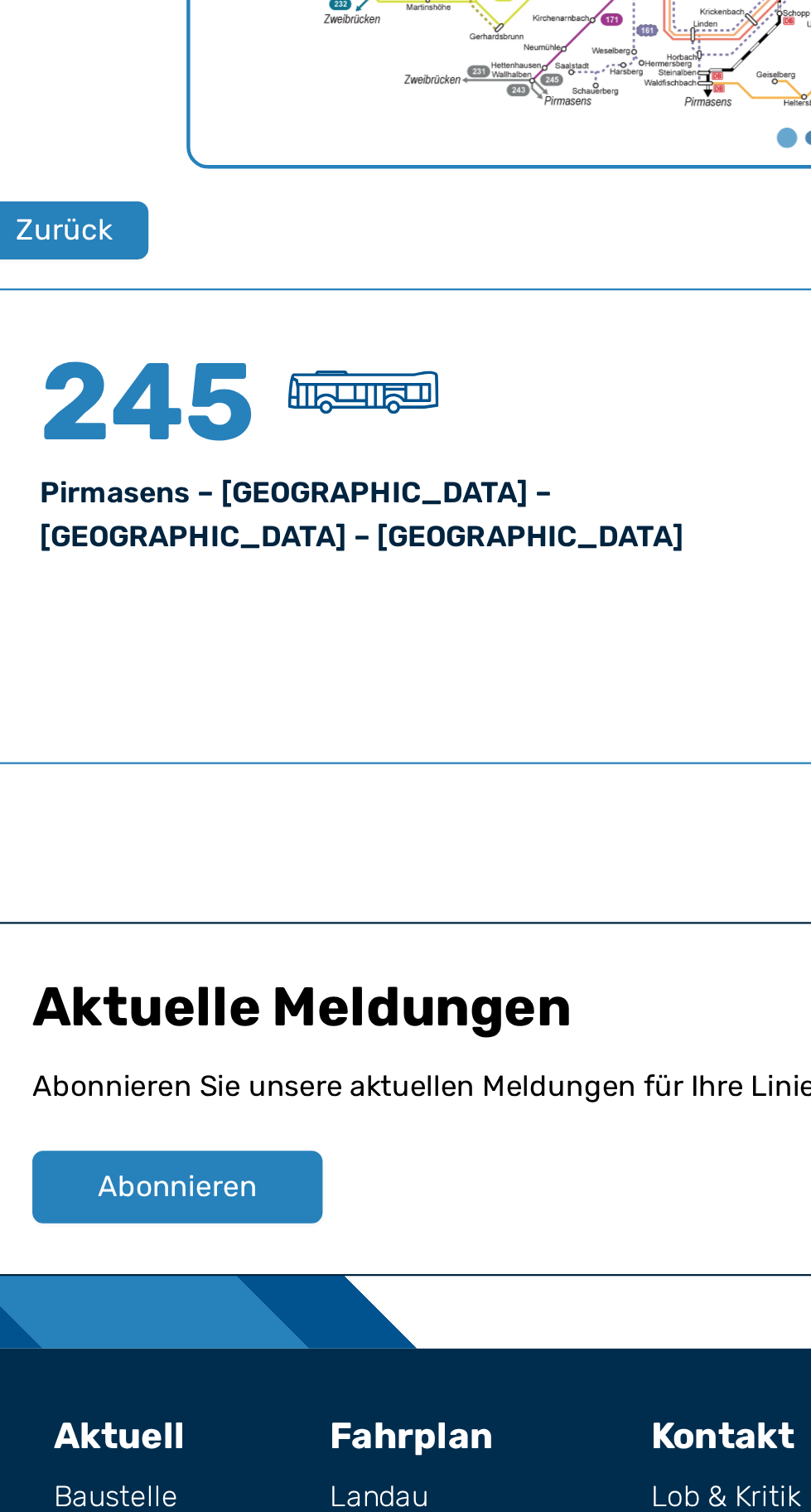
click at [82, 938] on div "Pirmasens – [GEOGRAPHIC_DATA] – [GEOGRAPHIC_DATA] – [GEOGRAPHIC_DATA]" at bounding box center [224, 943] width 353 height 40
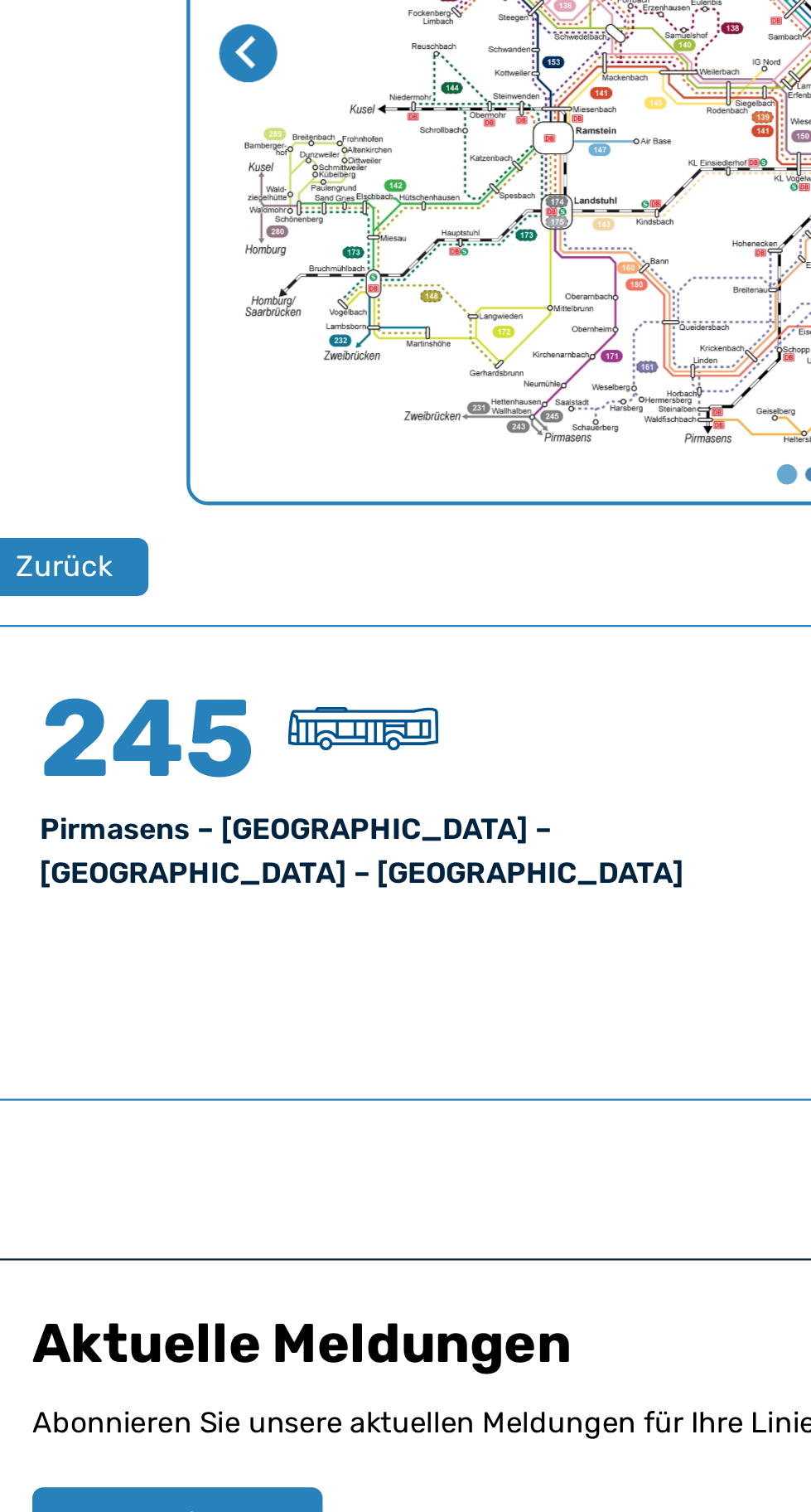
click at [202, 886] on img at bounding box center [195, 887] width 69 height 19
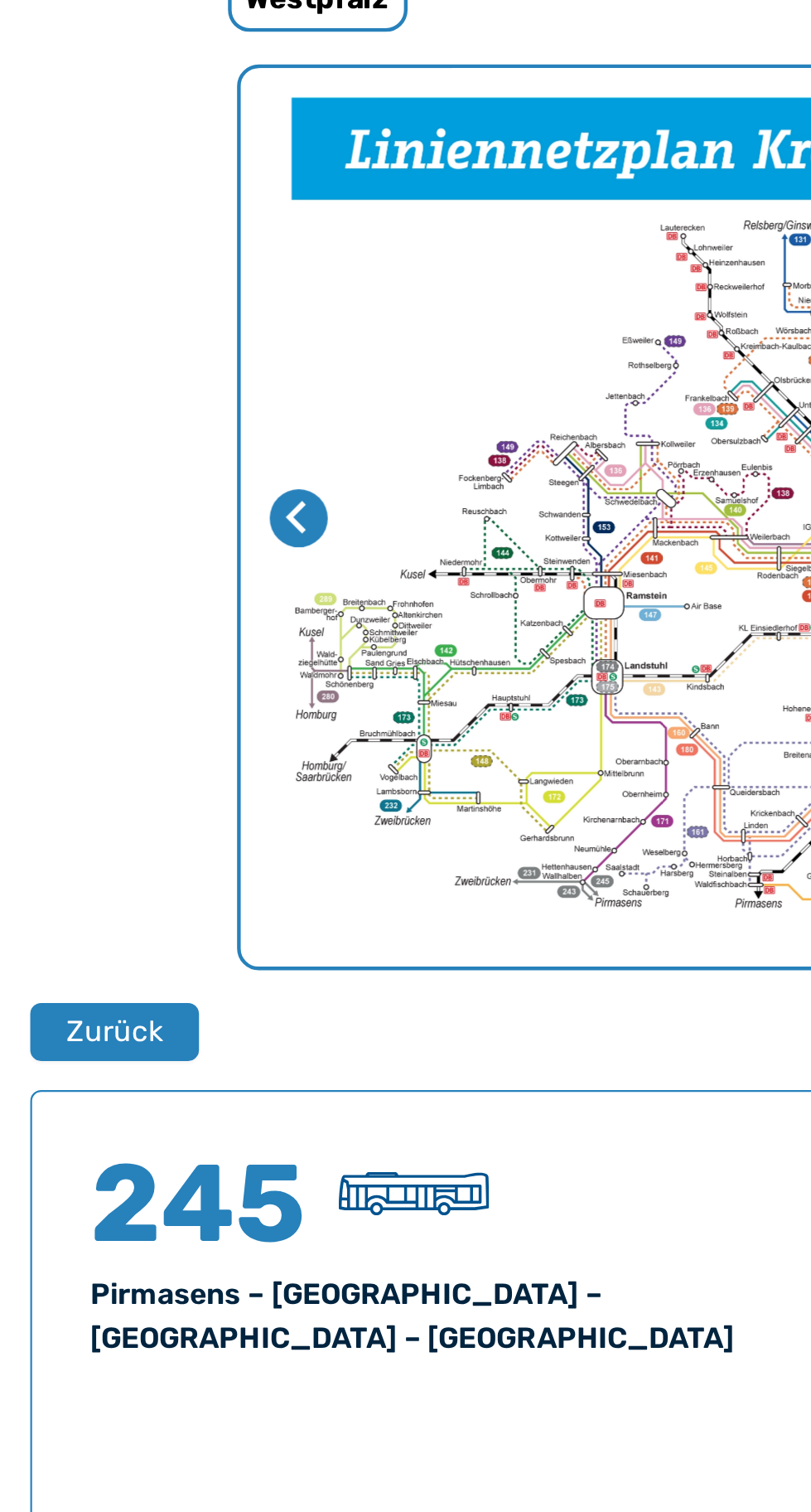
scroll to position [187, 0]
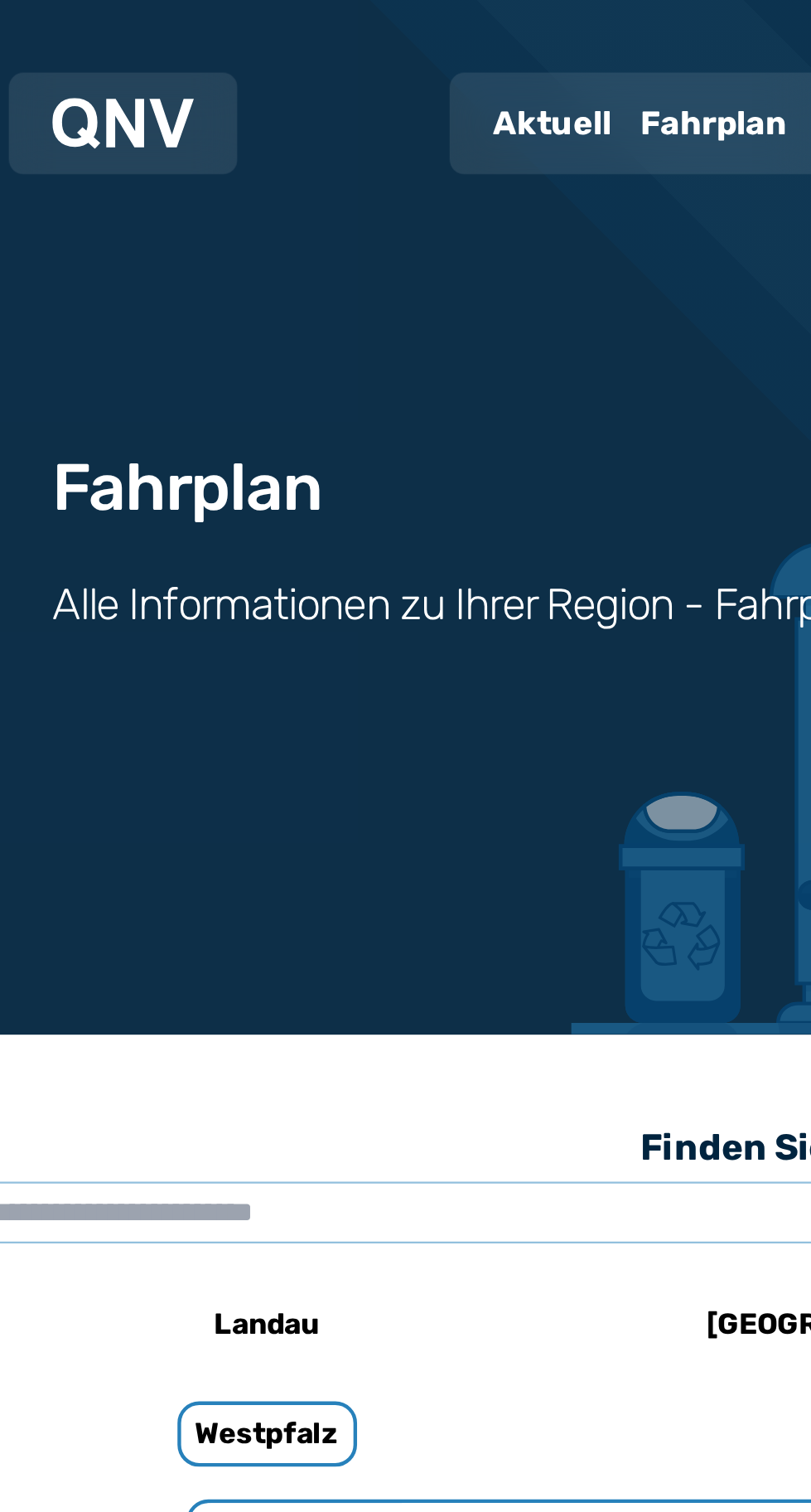
click at [285, 65] on div "Aktuell" at bounding box center [281, 56] width 67 height 43
click at [352, 52] on div "Fahrplan" at bounding box center [354, 56] width 81 height 43
